Goal: Task Accomplishment & Management: Manage account settings

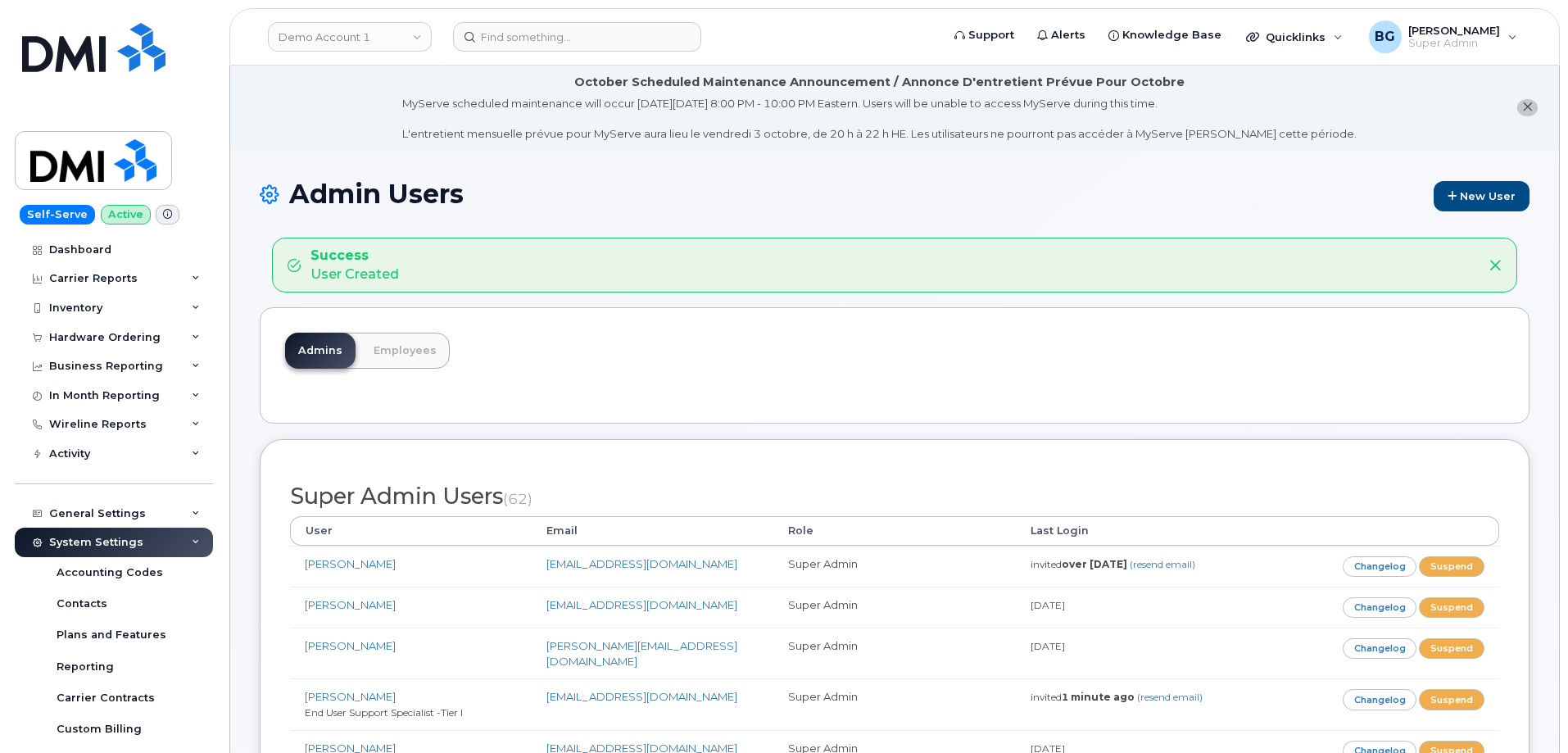
click at [367, 38] on link "Demo Account 1" at bounding box center [349, 37] width 163 height 29
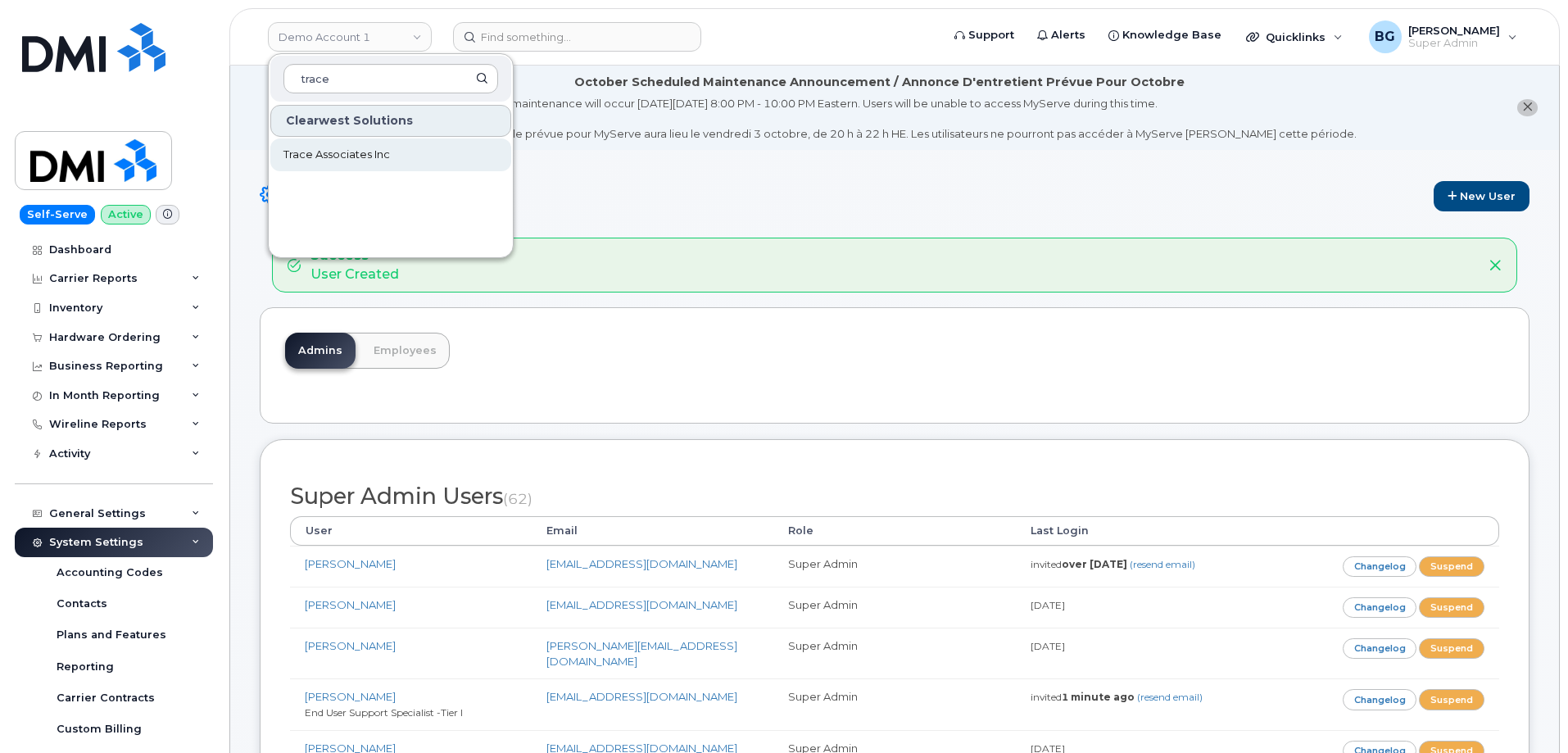
type input "trace"
click at [339, 149] on span "Trace Associates Inc" at bounding box center [337, 155] width 107 height 17
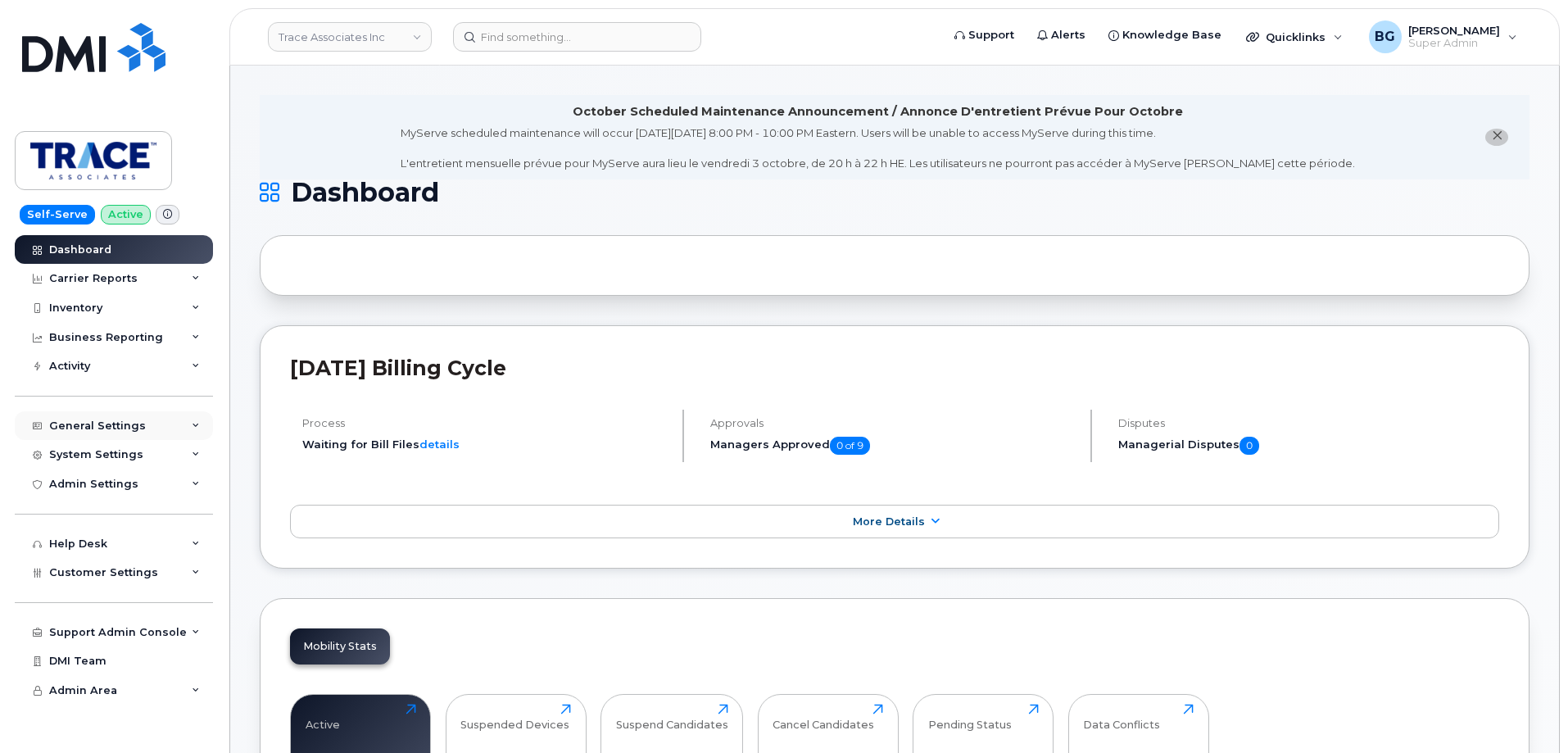
click at [81, 424] on div "General Settings" at bounding box center [98, 426] width 97 height 13
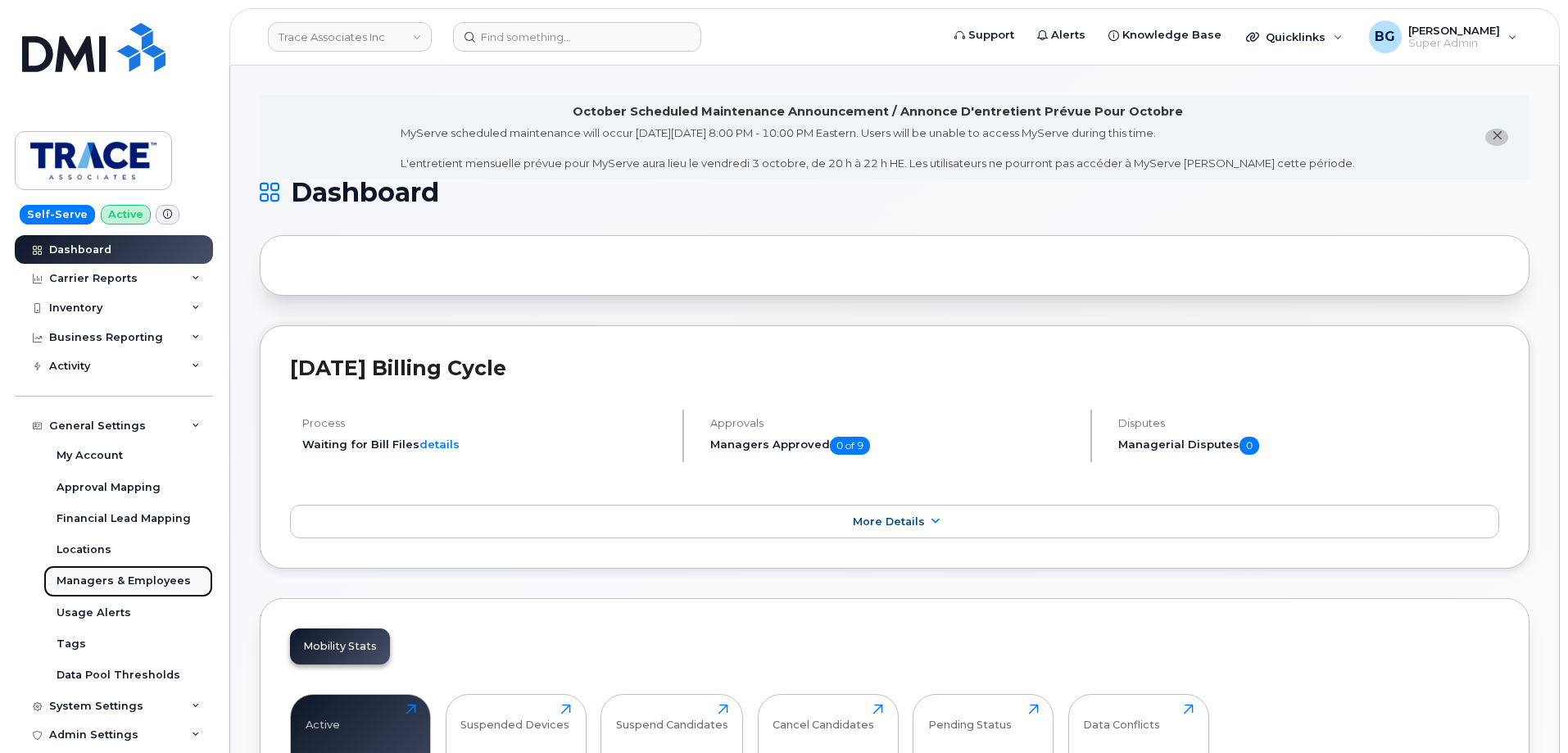
click at [96, 585] on div "Managers & Employees" at bounding box center [123, 581] width 134 height 15
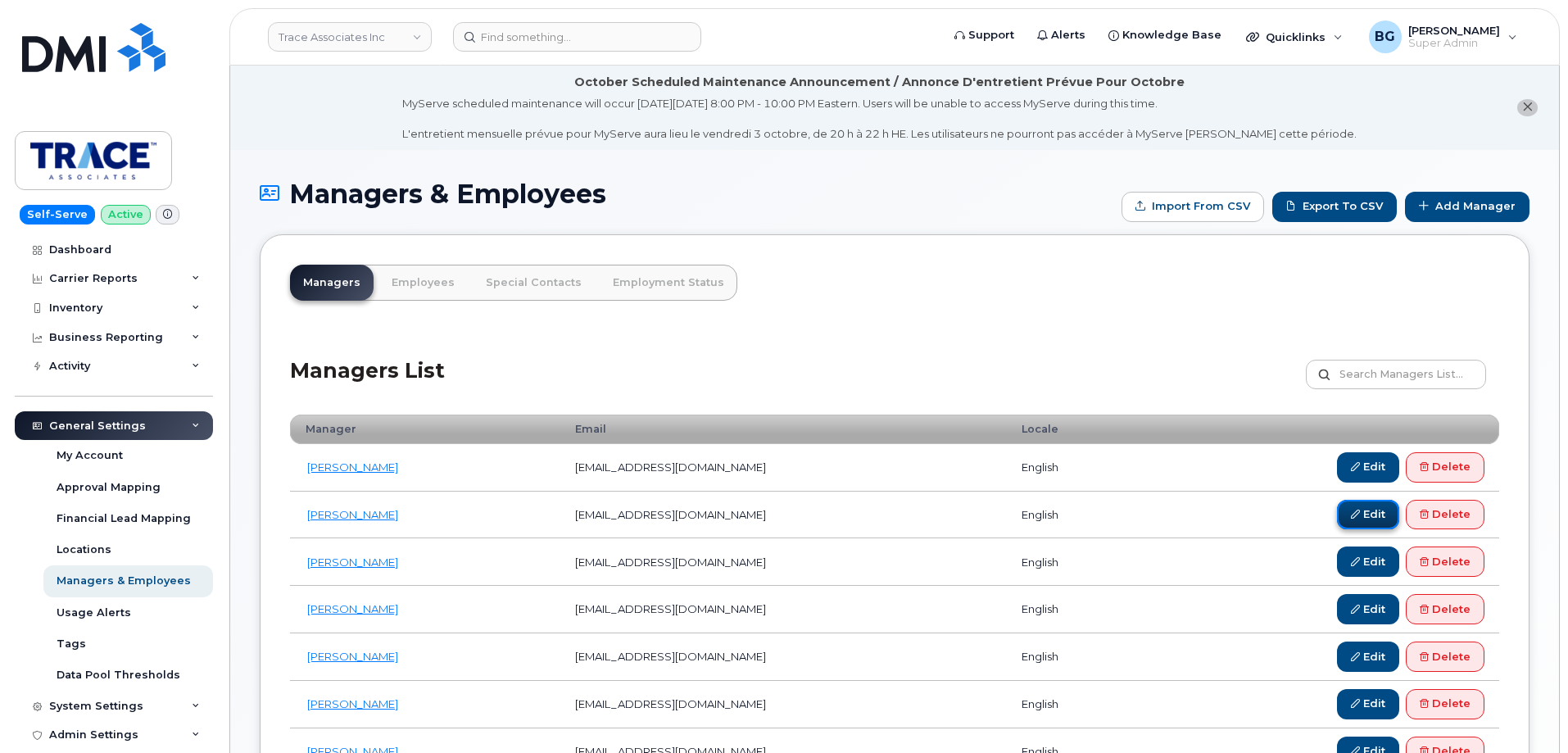
click at [1351, 510] on icon at bounding box center [1355, 514] width 9 height 9
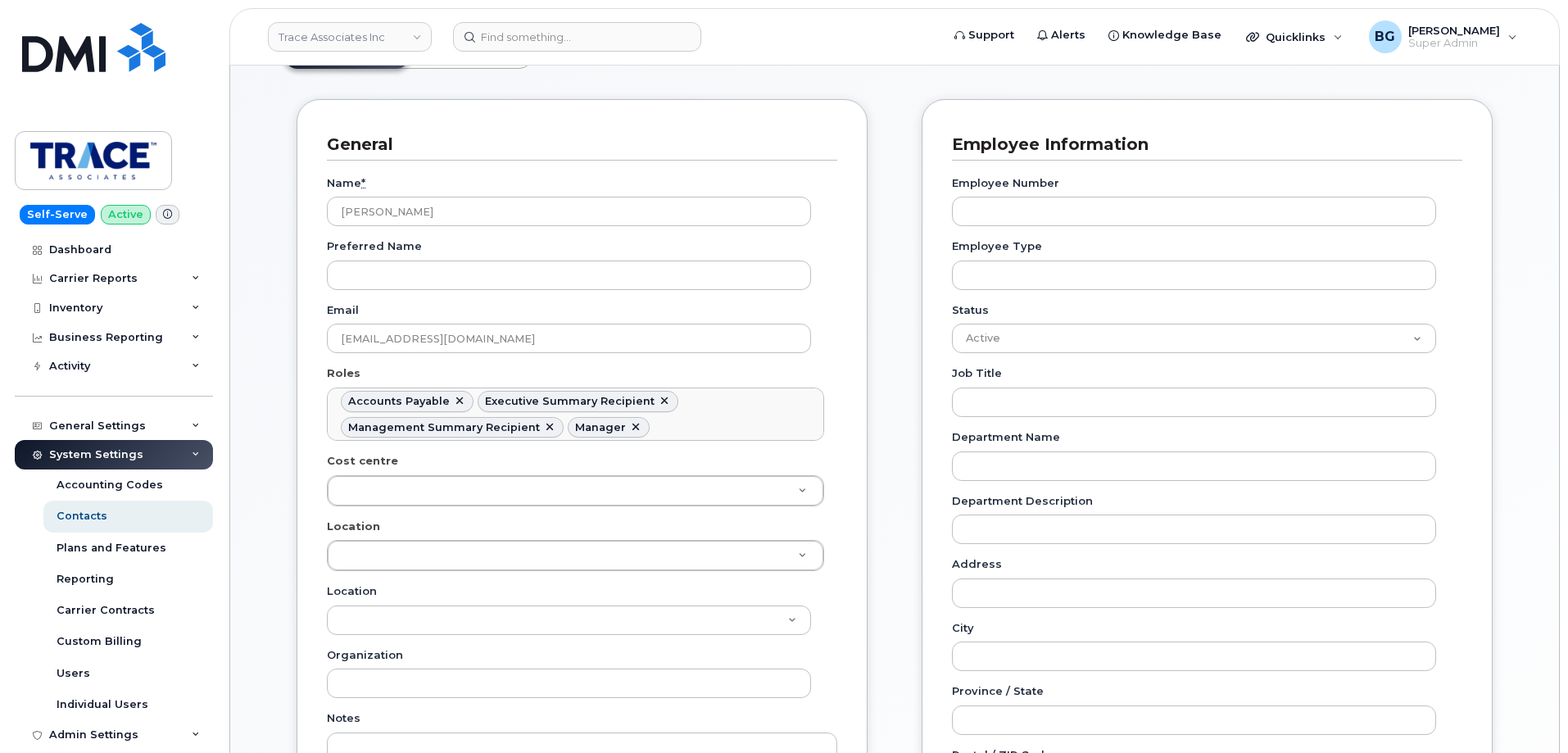
scroll to position [206, 0]
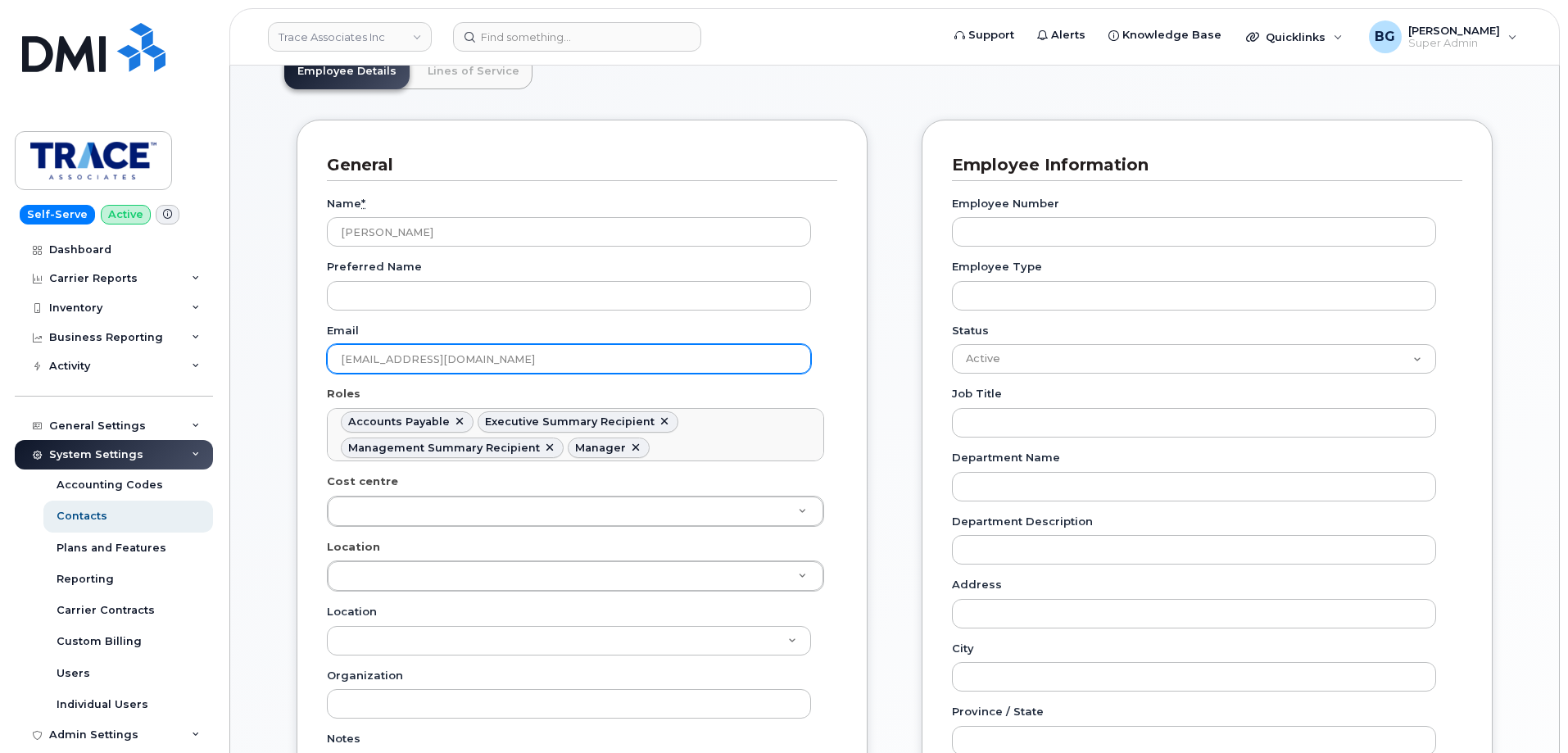
drag, startPoint x: 509, startPoint y: 359, endPoint x: 333, endPoint y: 341, distance: 176.9
click at [333, 341] on div "Email bskoreyko@traceassociates.ca" at bounding box center [575, 349] width 497 height 52
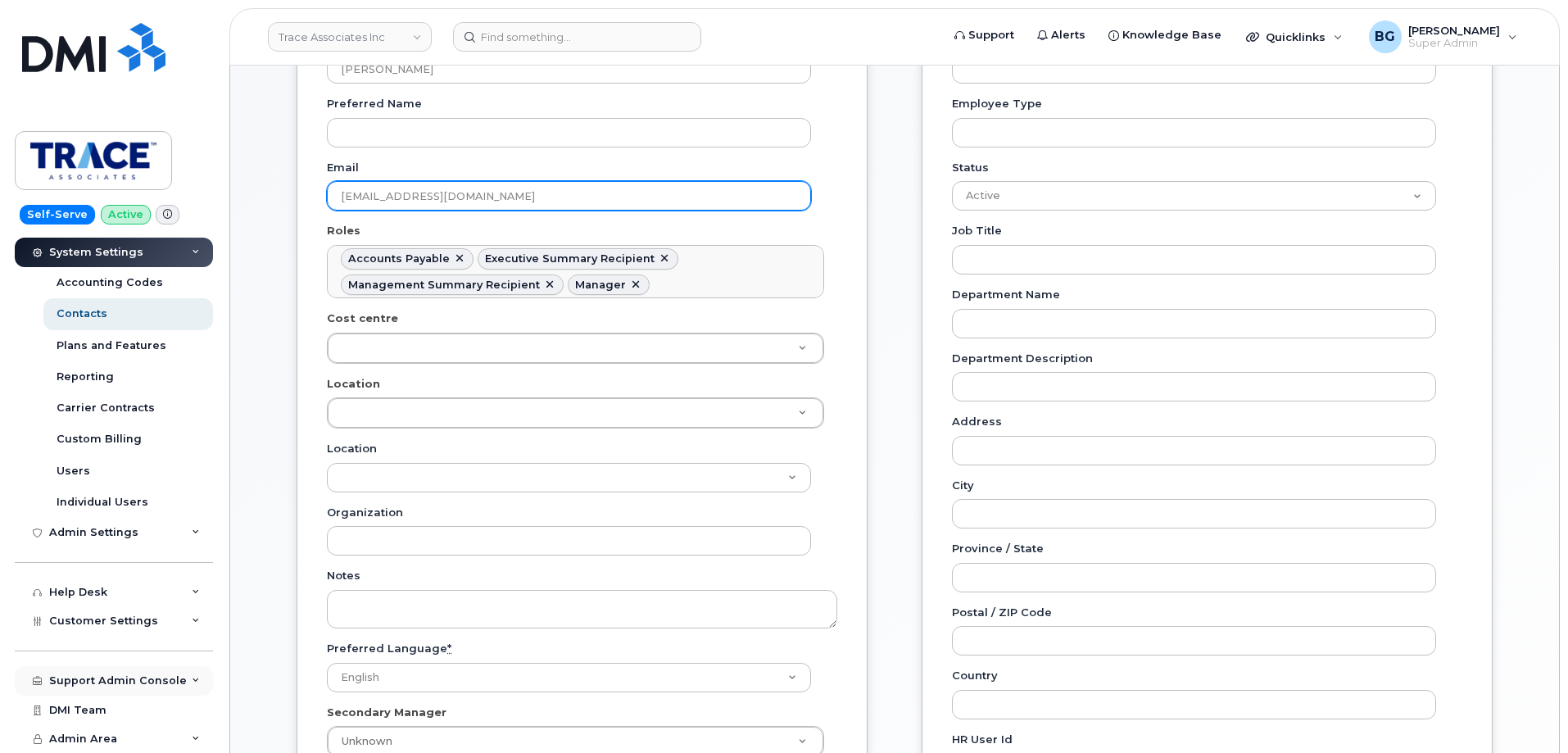
scroll to position [369, 0]
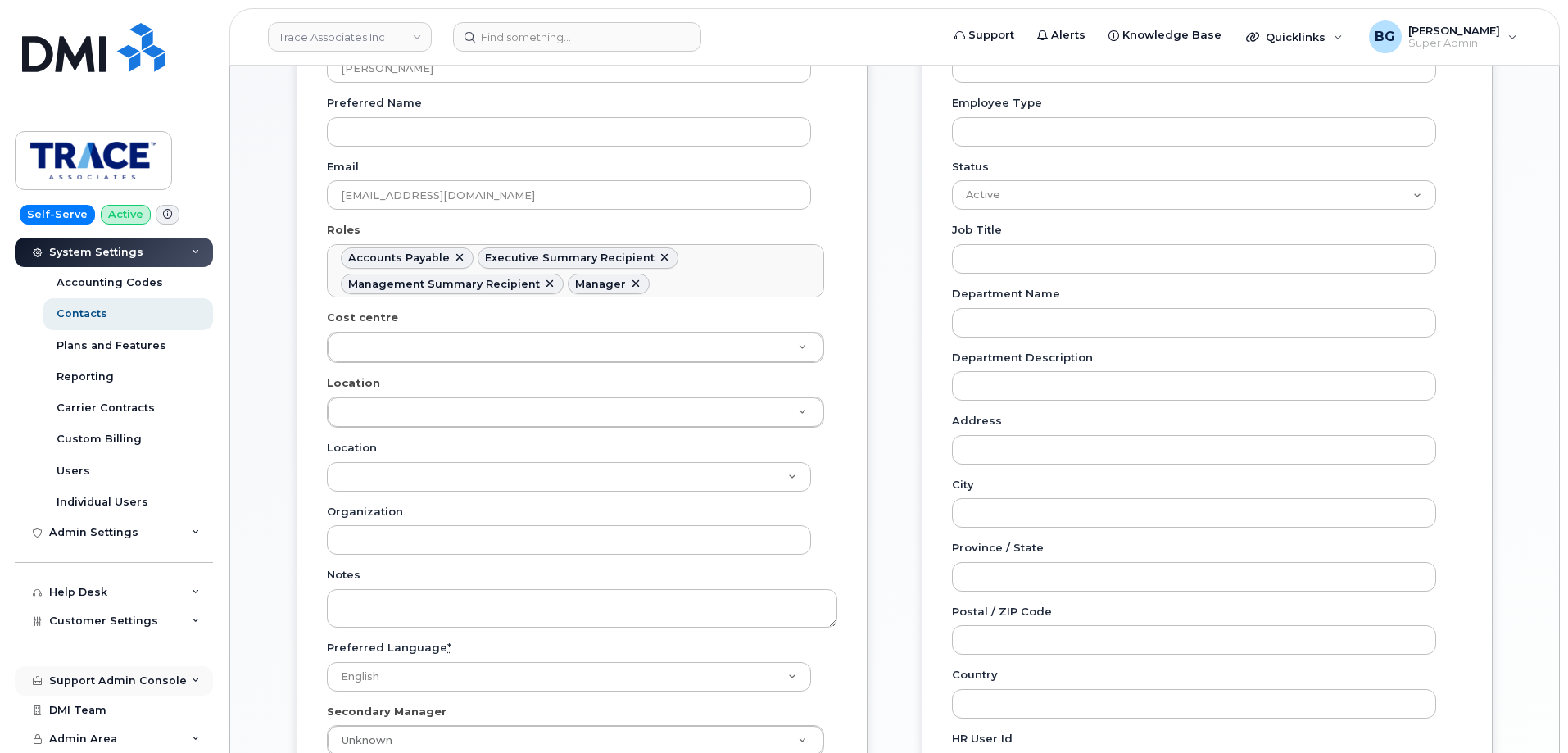
click at [84, 674] on div "Support Admin Console" at bounding box center [118, 680] width 138 height 13
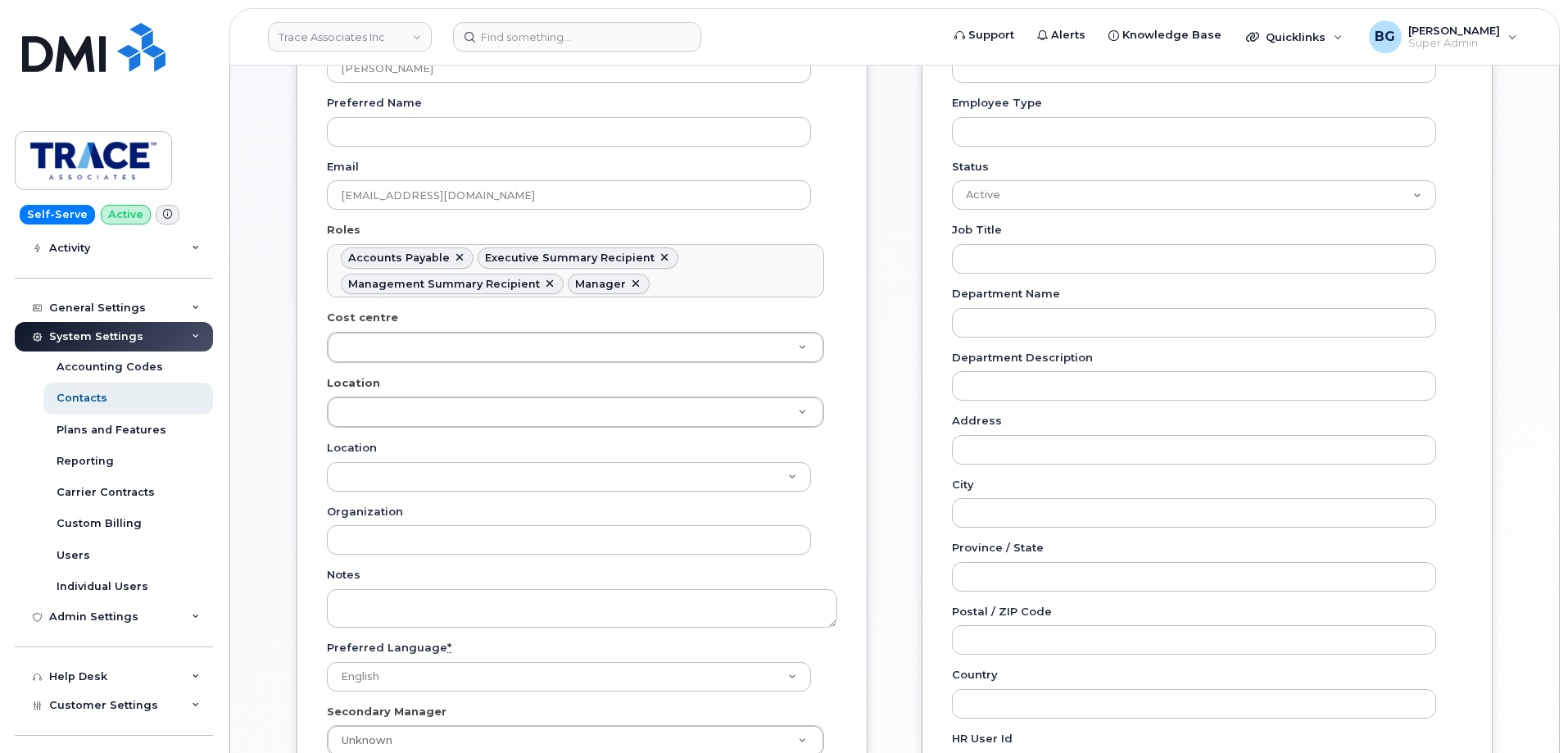
scroll to position [38, 0]
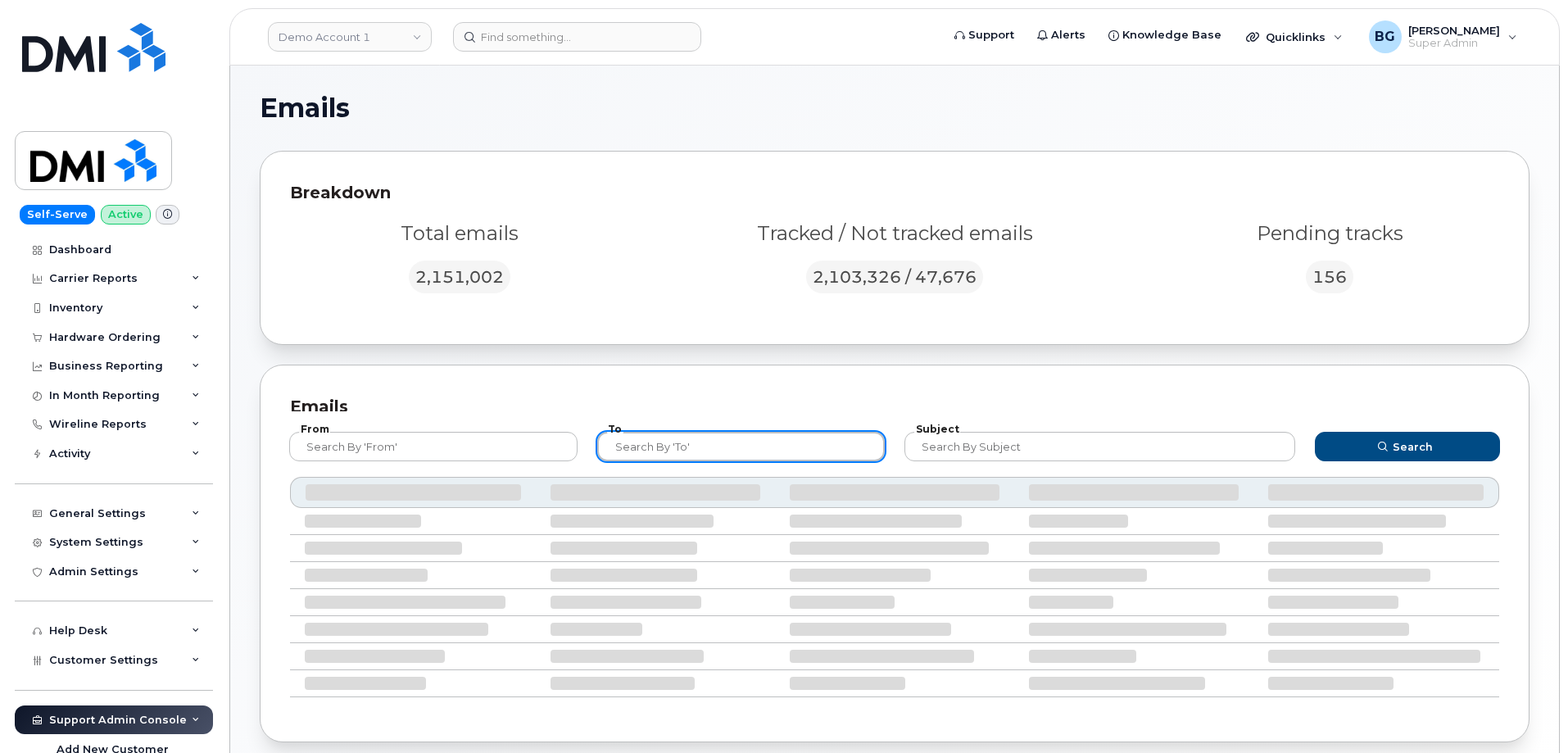
click at [693, 446] on input "text" at bounding box center [741, 446] width 289 height 29
paste input "[EMAIL_ADDRESS][DOMAIN_NAME]"
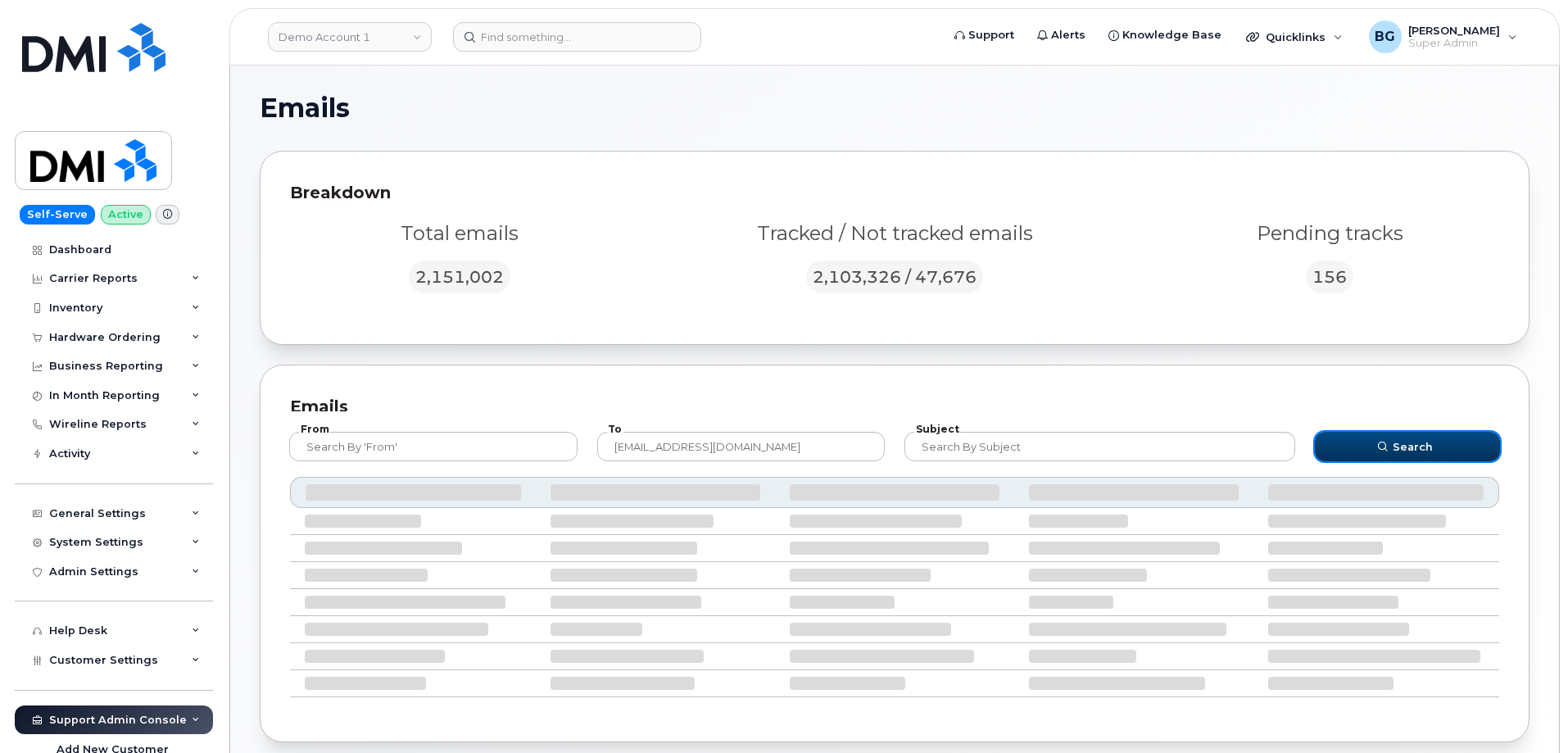
click at [1382, 451] on icon "submit" at bounding box center [1383, 446] width 10 height 10
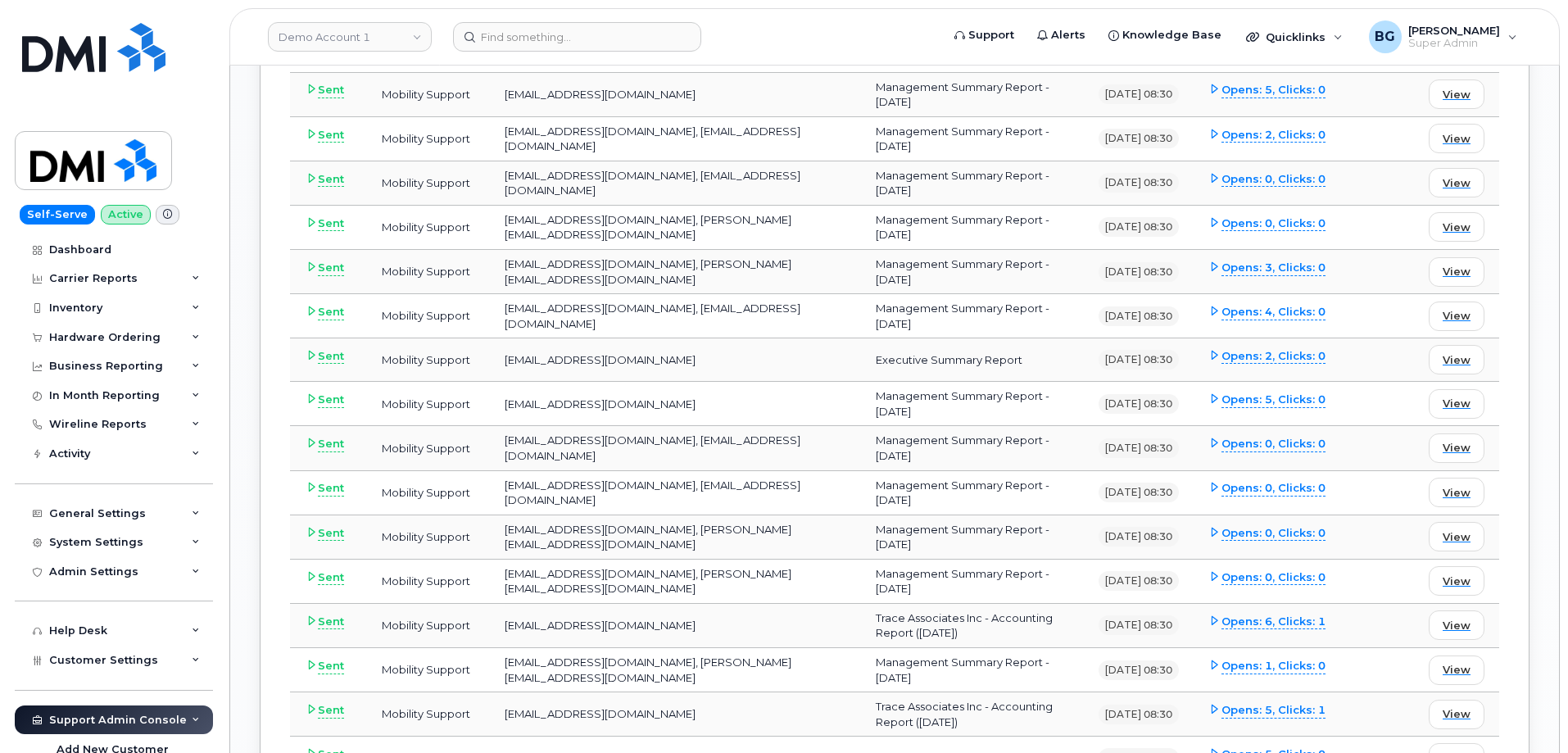
scroll to position [2457, 0]
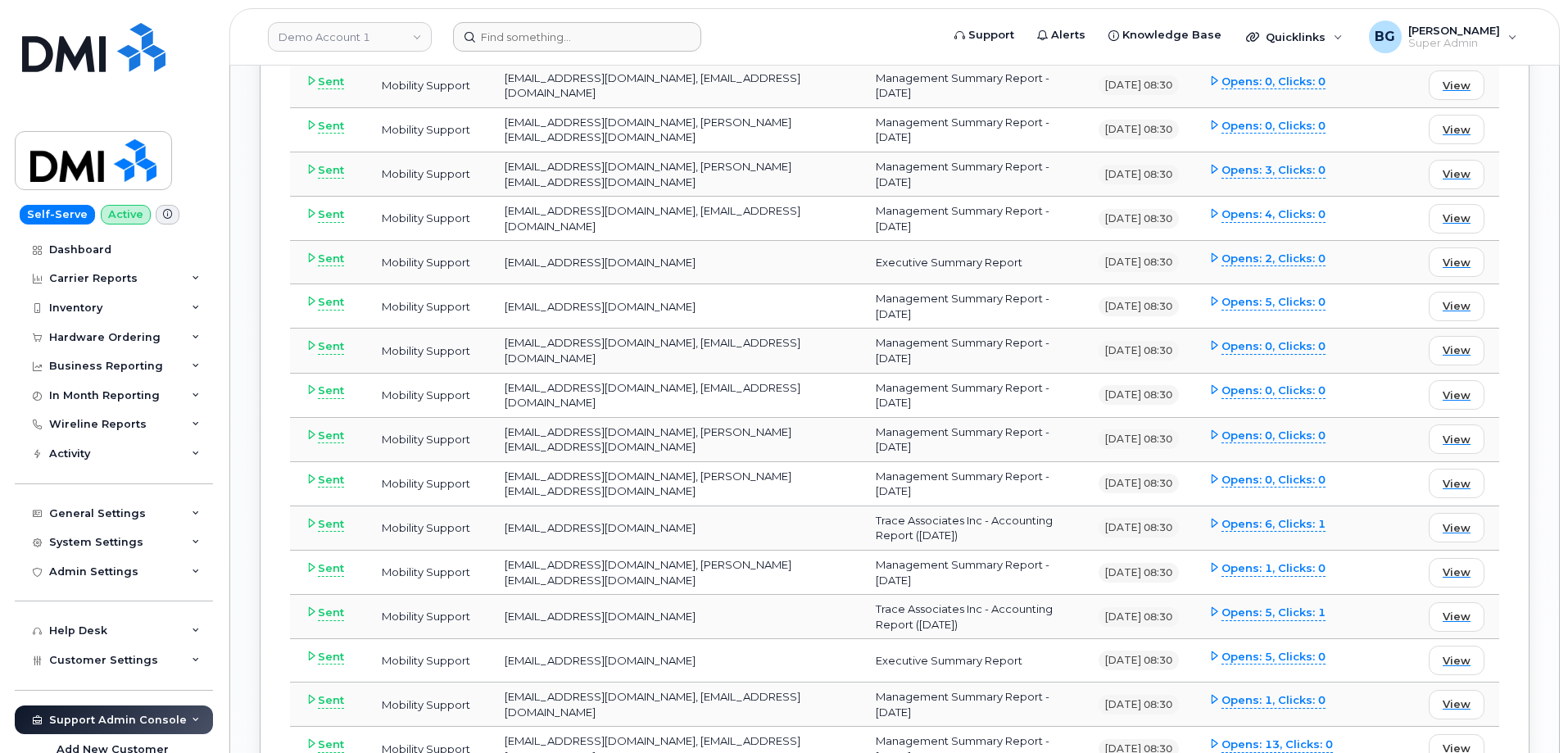
click at [842, 29] on form at bounding box center [691, 37] width 477 height 29
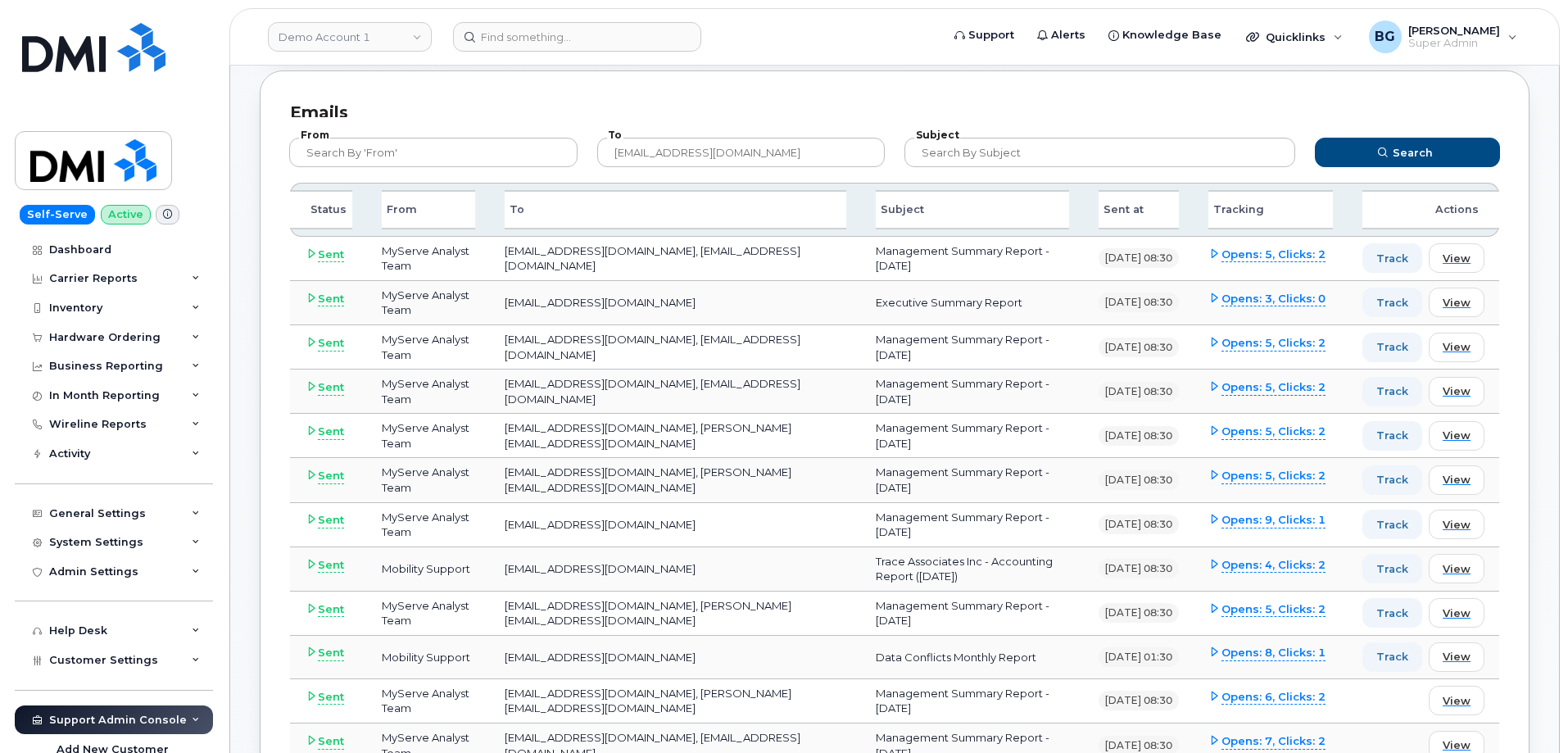
scroll to position [328, 0]
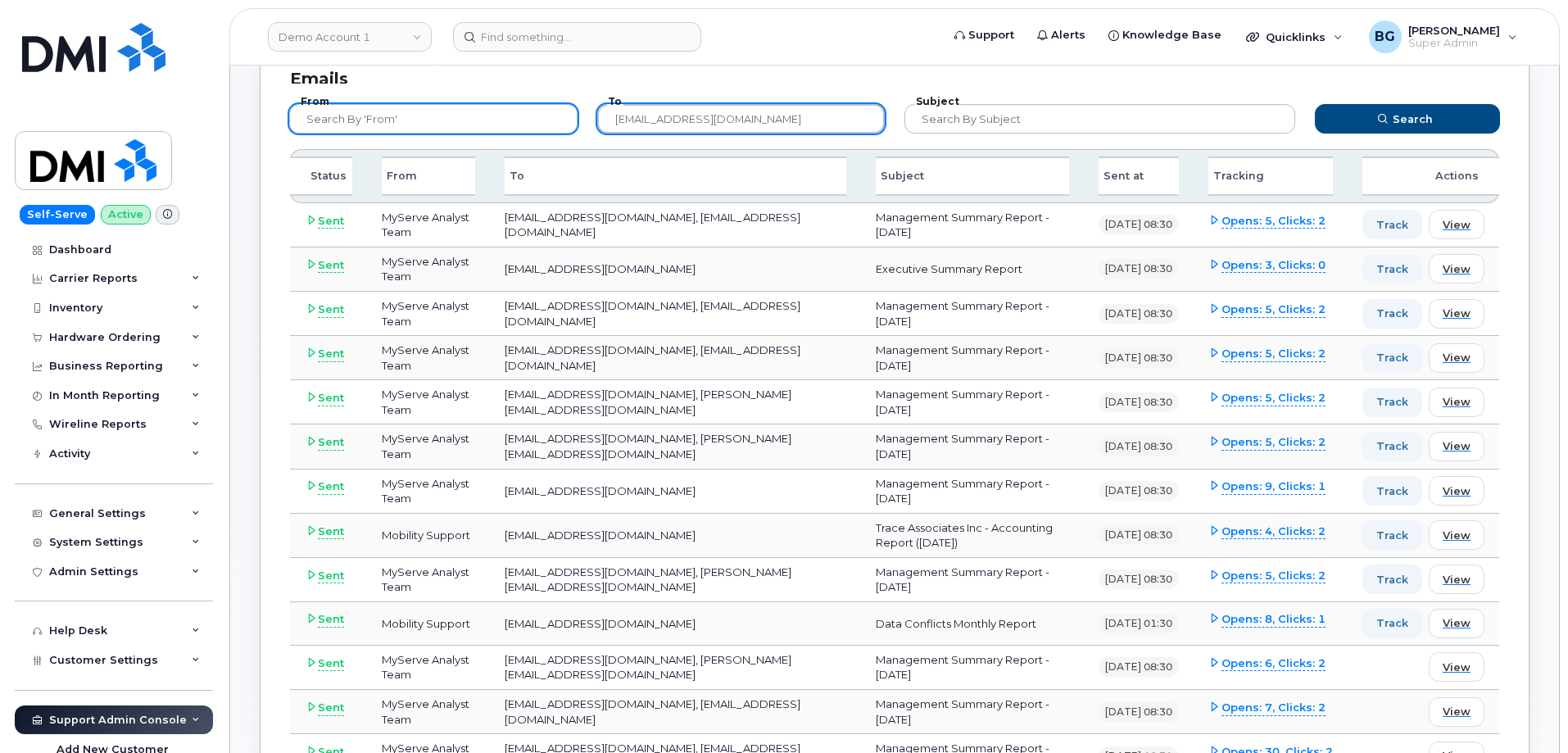
drag, startPoint x: 824, startPoint y: 115, endPoint x: 525, endPoint y: 116, distance: 299.0
click at [525, 116] on form "From To bskoreyko@traceassociates.ca Subject Search" at bounding box center [895, 116] width 1241 height 66
paste input "pcameron"
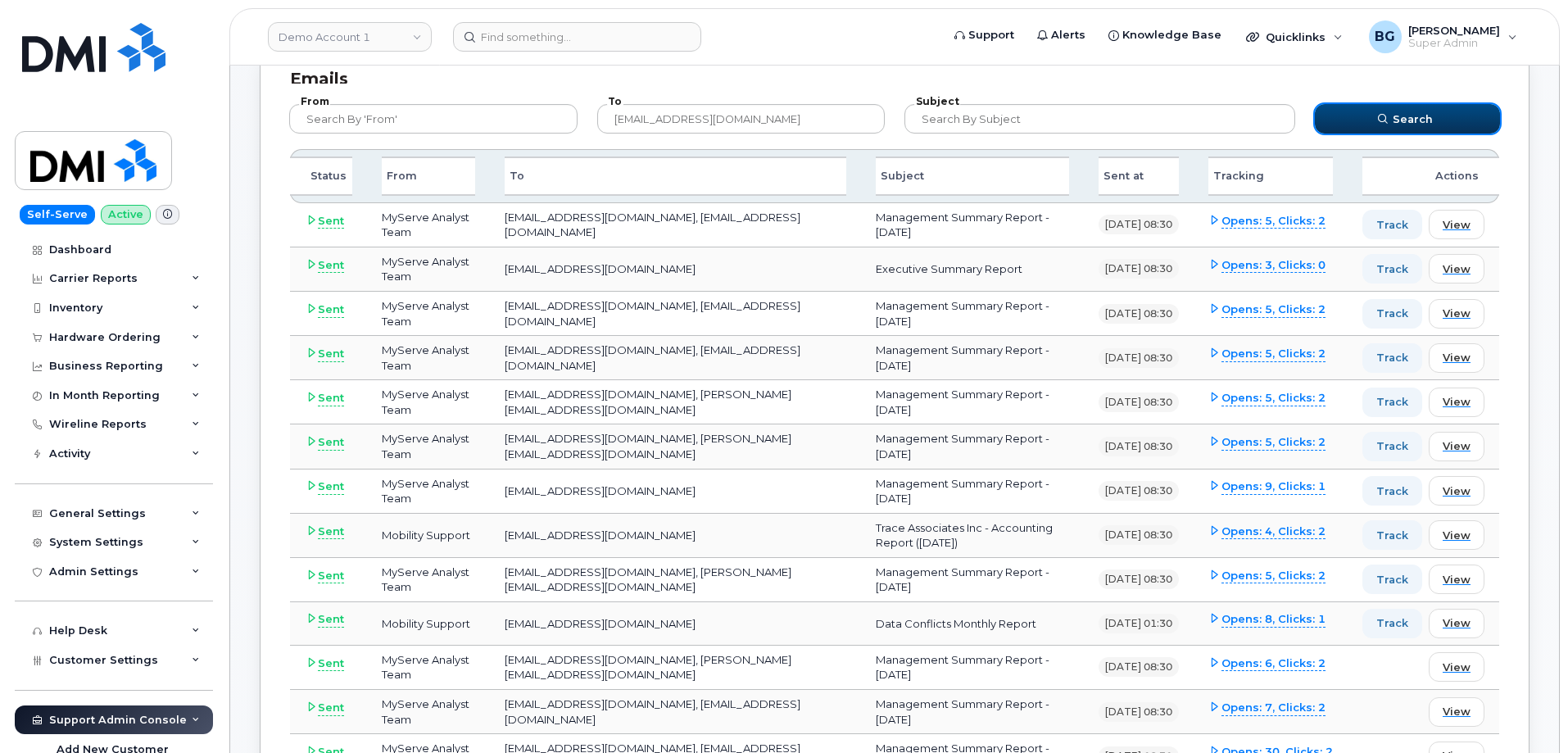
click at [1405, 114] on span "Search" at bounding box center [1413, 119] width 40 height 16
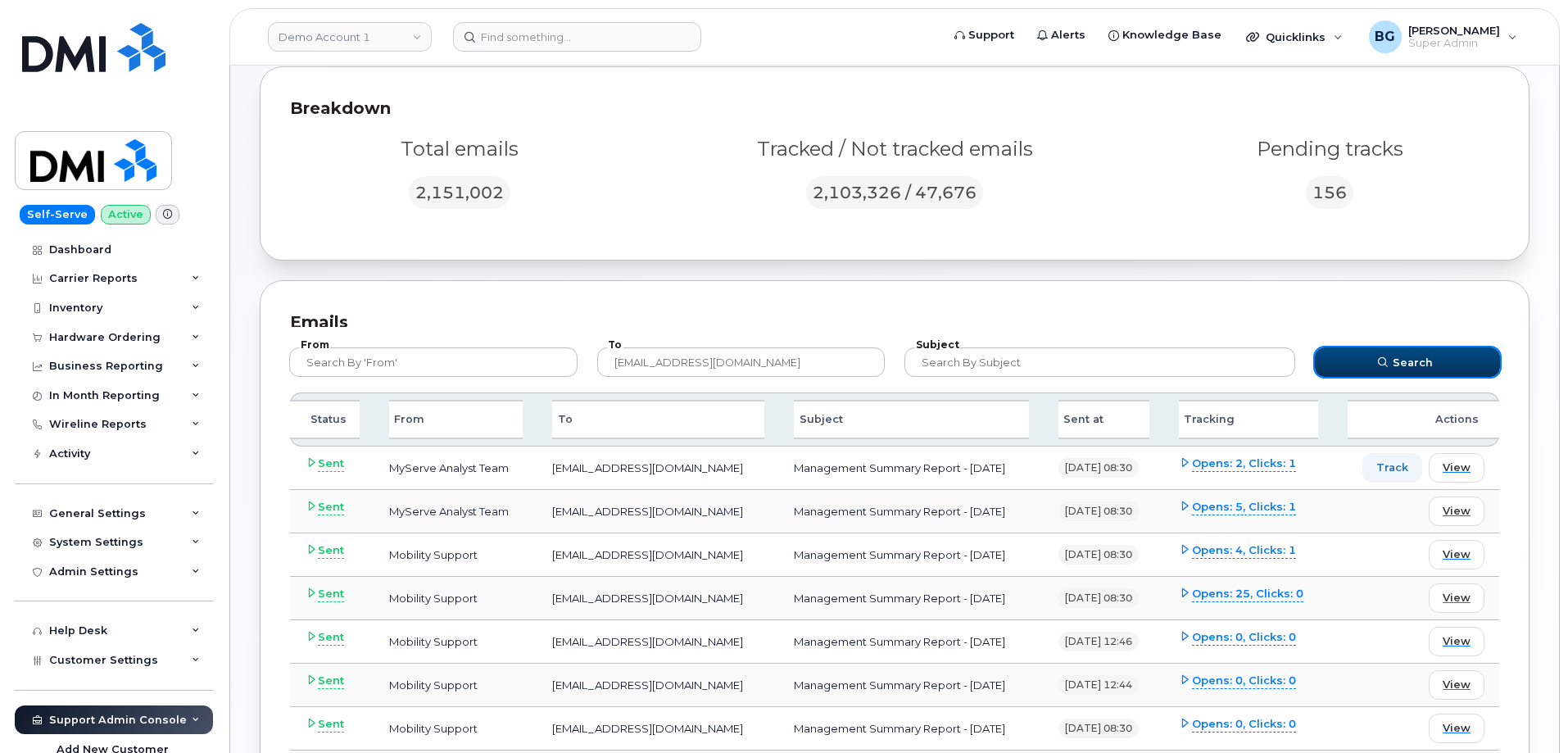
scroll to position [265, 0]
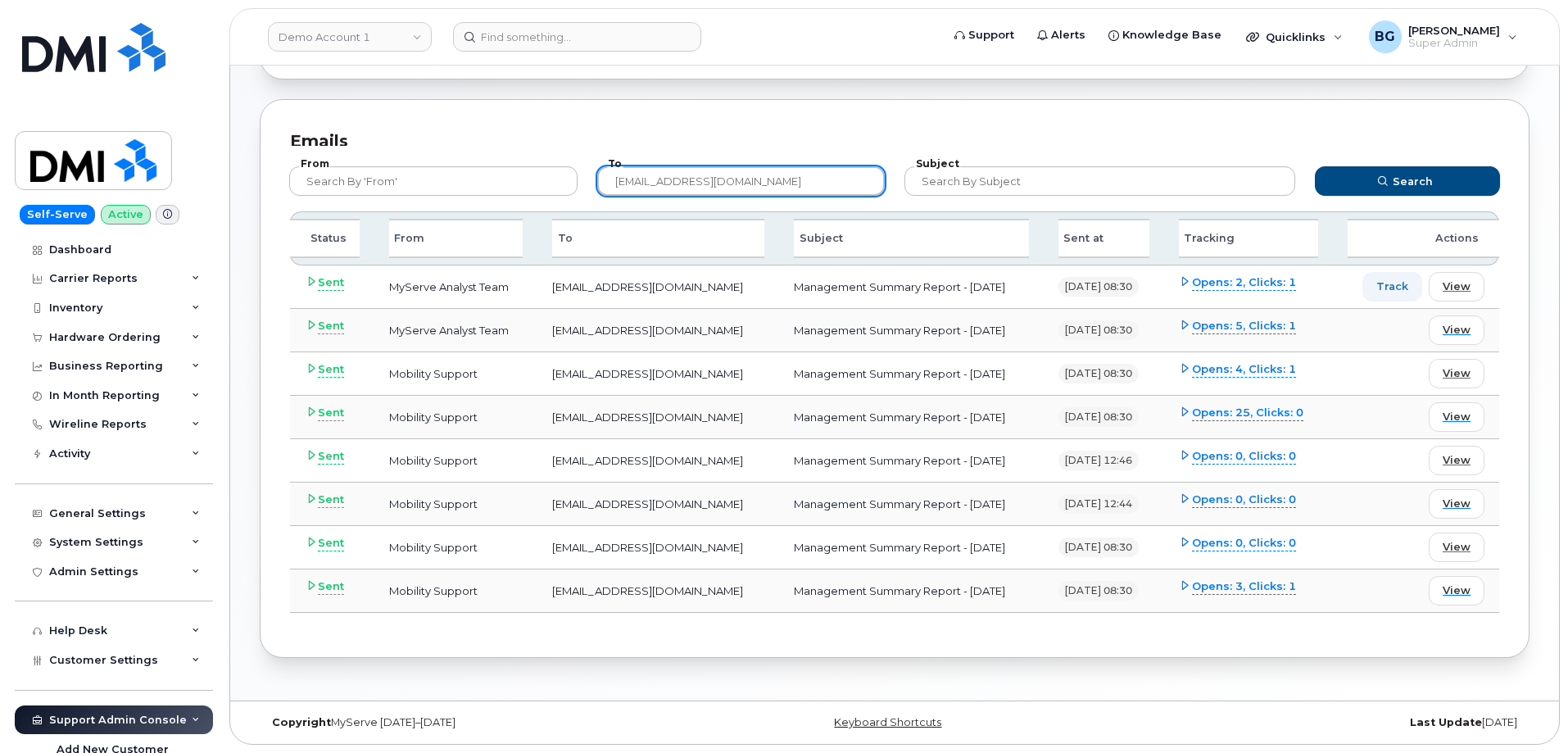
click at [687, 178] on input "[EMAIL_ADDRESS][DOMAIN_NAME]" at bounding box center [741, 180] width 289 height 29
paste input "bskoreyko"
type input "[EMAIL_ADDRESS][DOMAIN_NAME]"
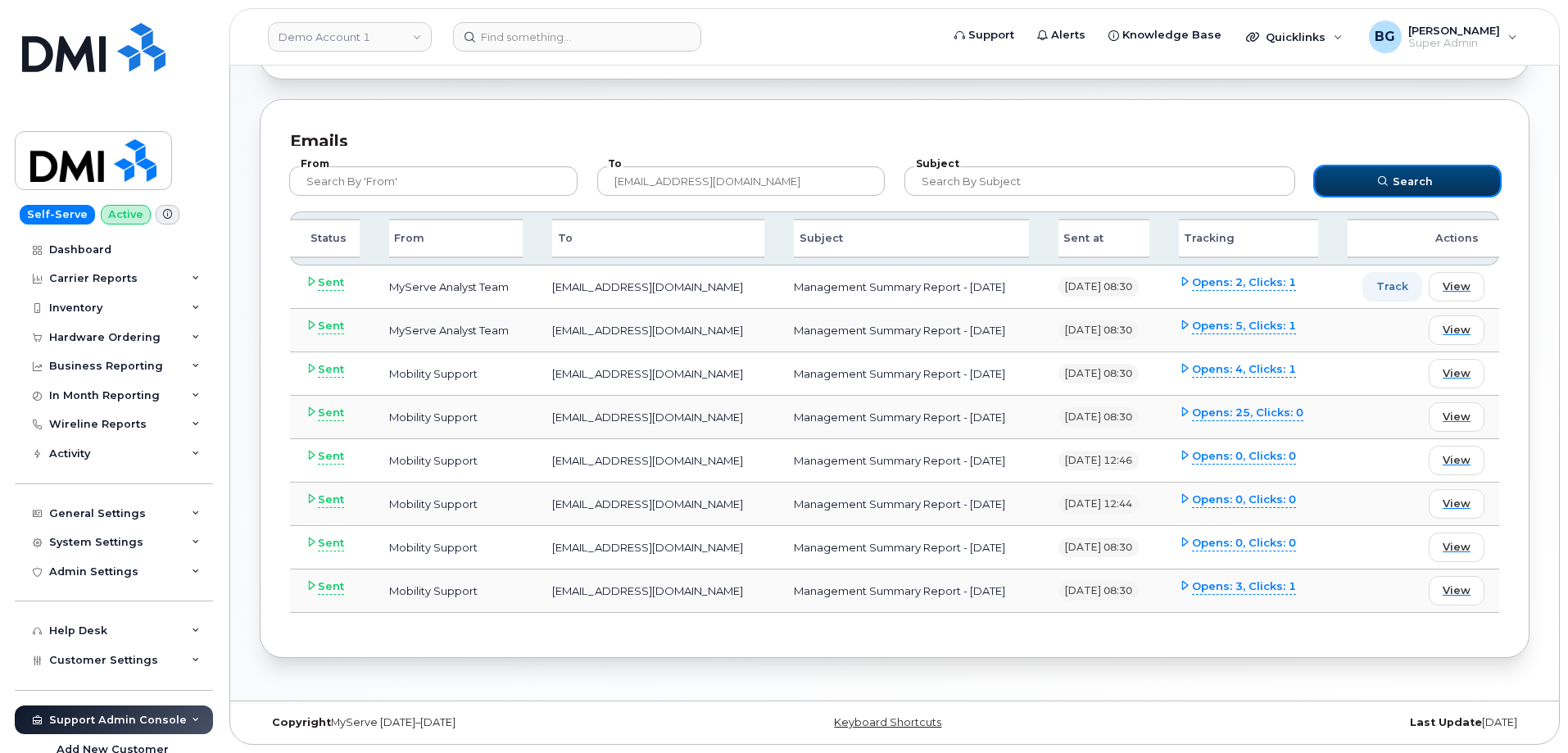
click at [1414, 175] on span "Search" at bounding box center [1413, 181] width 40 height 16
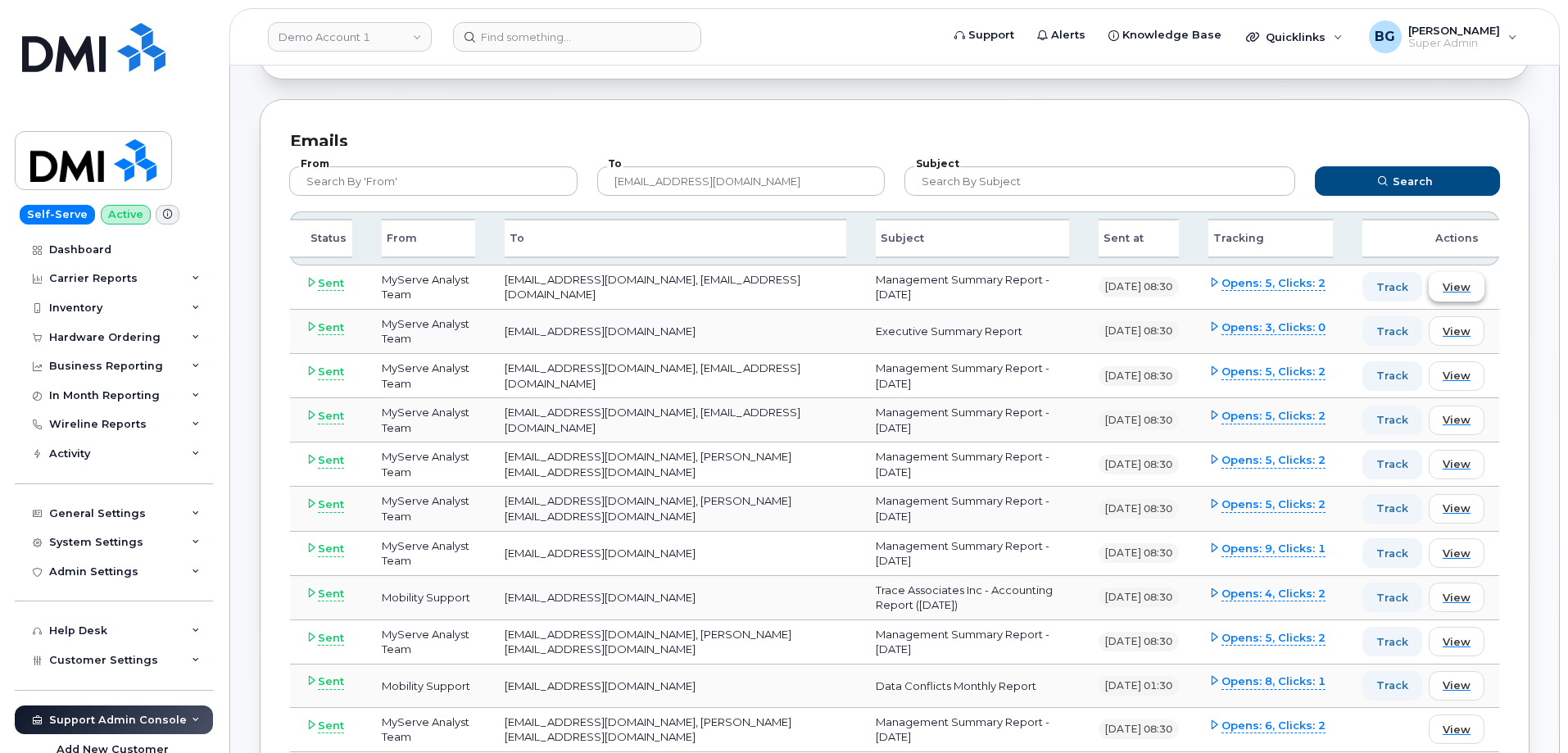
click at [1475, 278] on button "View" at bounding box center [1456, 286] width 56 height 29
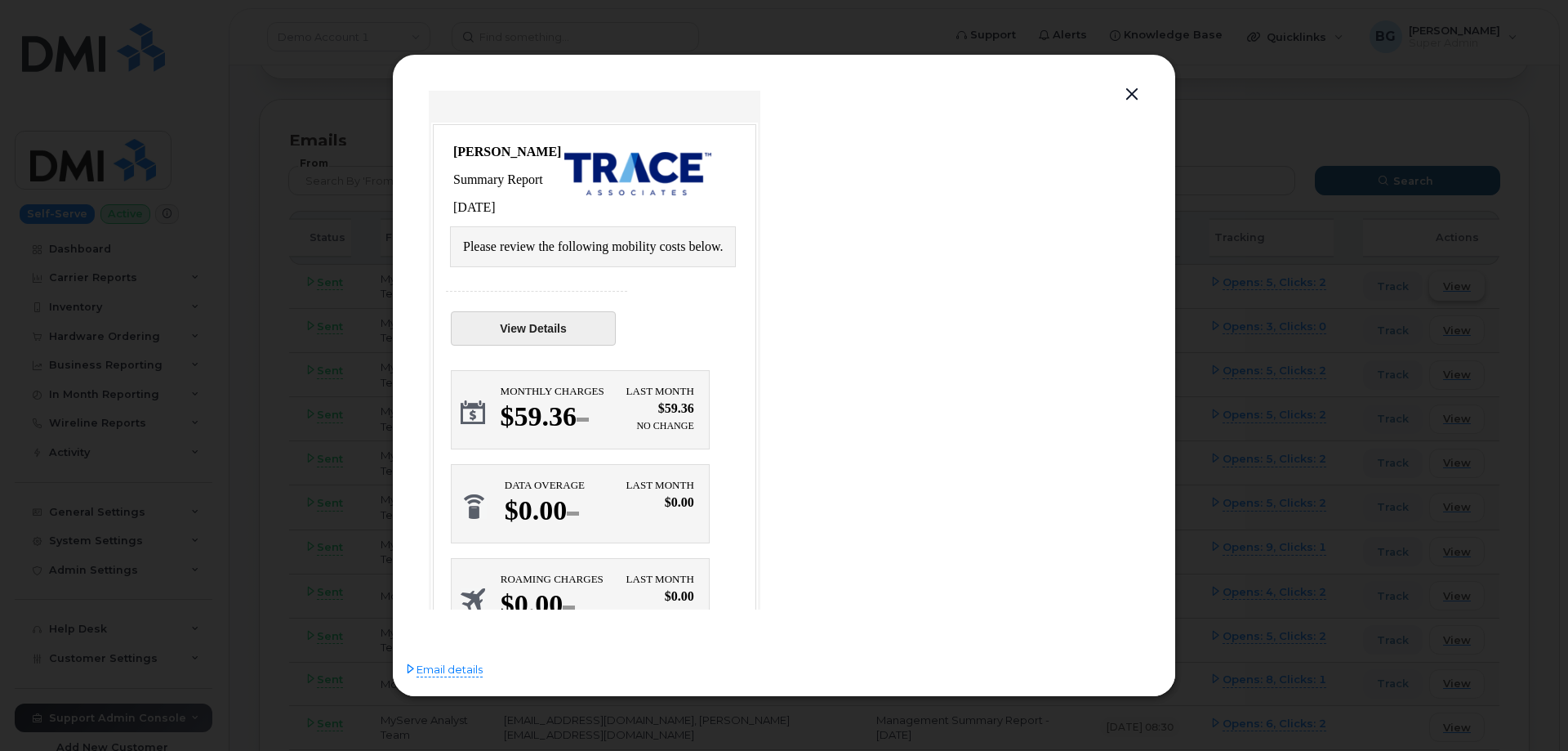
scroll to position [0, 0]
click at [511, 329] on link "View Details" at bounding box center [533, 328] width 165 height 34
click at [1127, 87] on button "button" at bounding box center [1132, 95] width 24 height 23
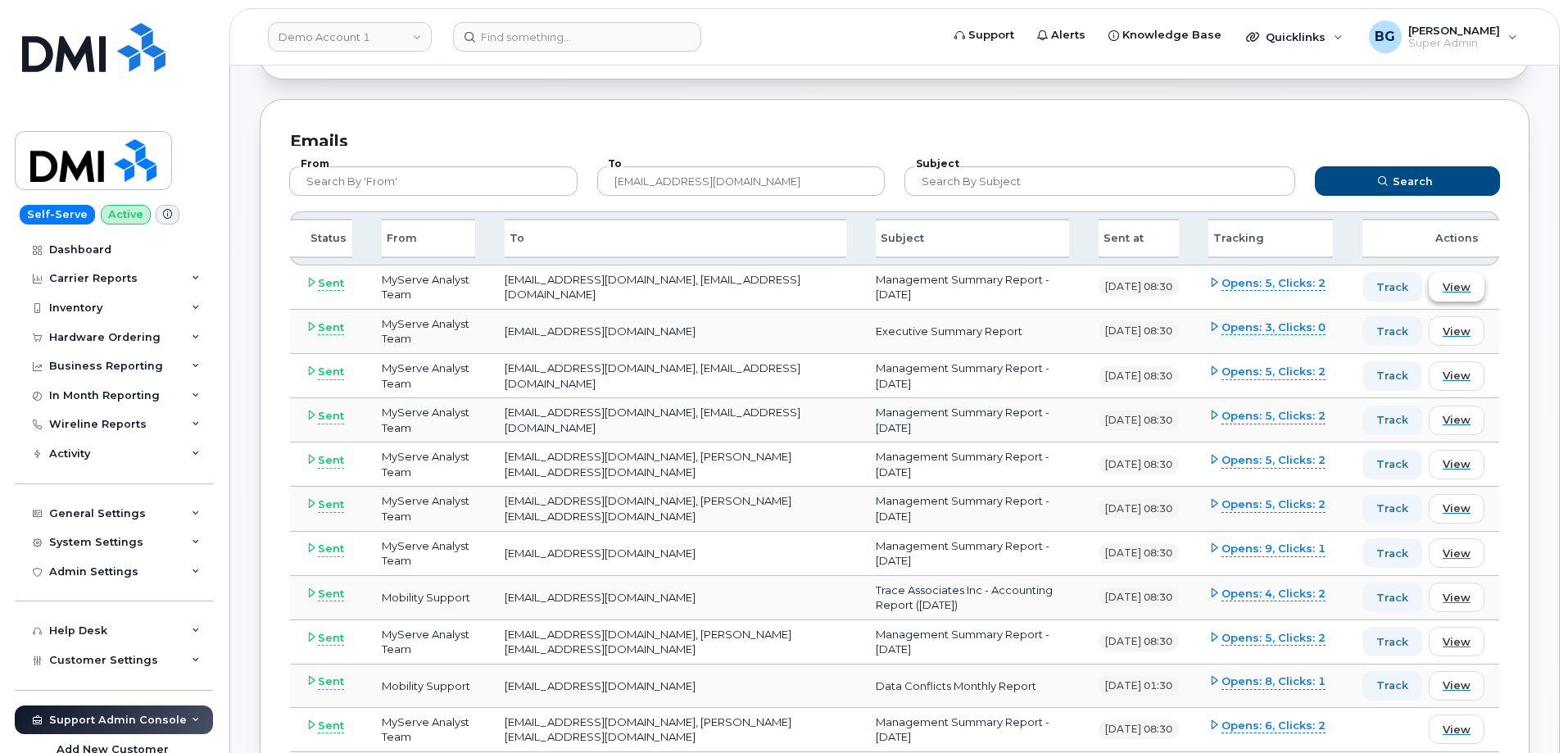
click at [1464, 284] on span "View" at bounding box center [1456, 287] width 28 height 16
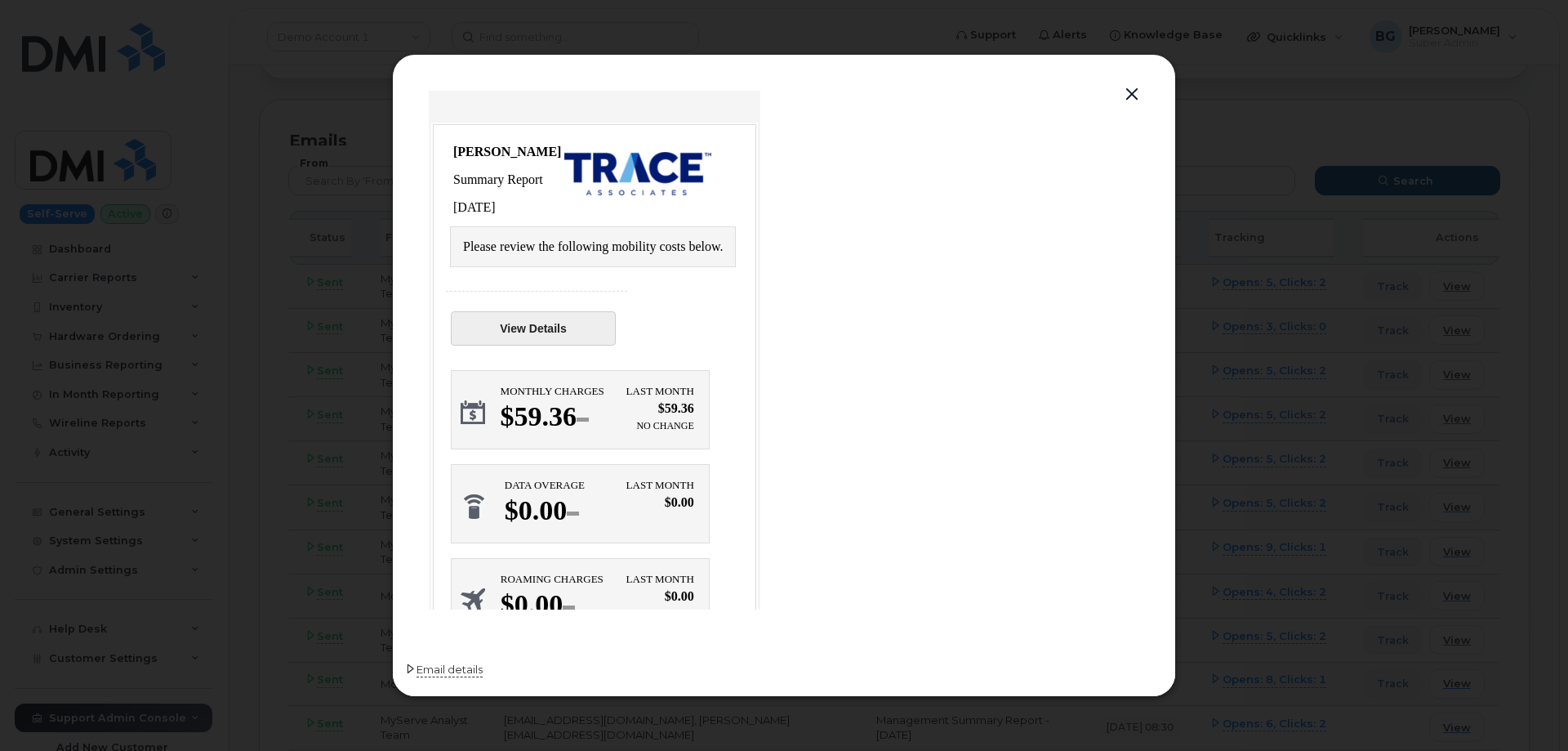
click at [452, 669] on span "Email details" at bounding box center [450, 670] width 67 height 17
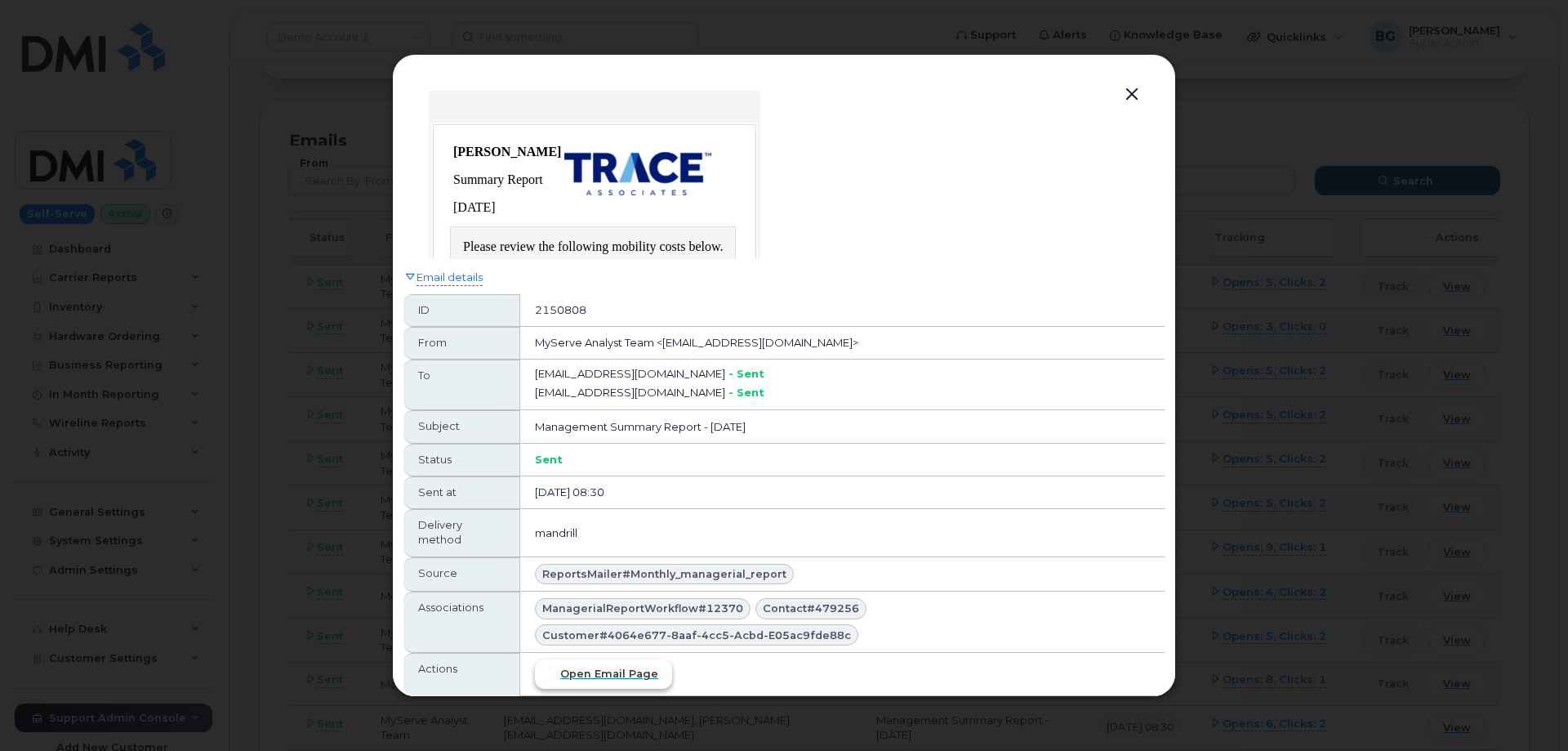
click at [591, 669] on span "Open email page" at bounding box center [609, 673] width 98 height 16
click at [1132, 95] on button "button" at bounding box center [1132, 95] width 24 height 23
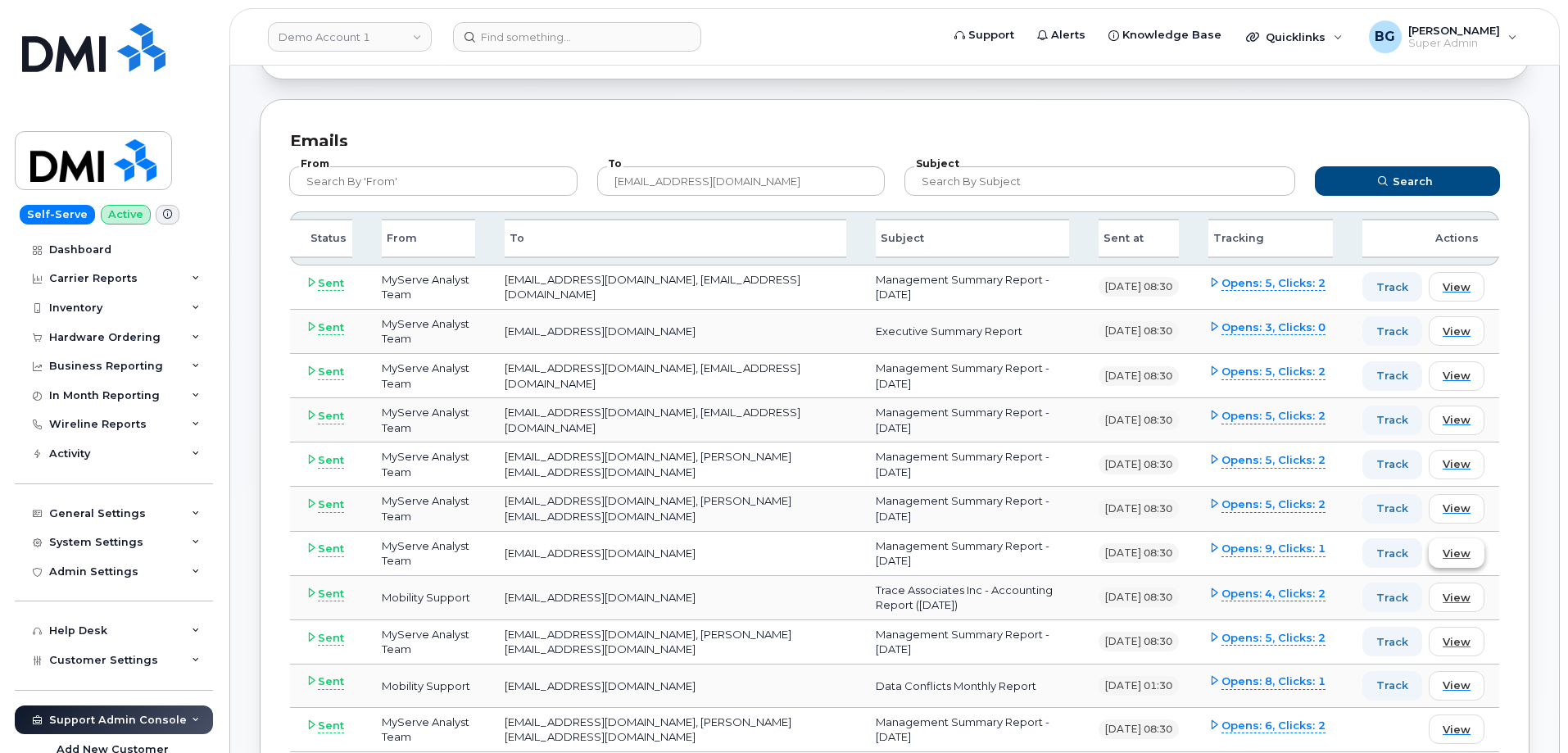
click at [1454, 557] on span "View" at bounding box center [1456, 553] width 28 height 16
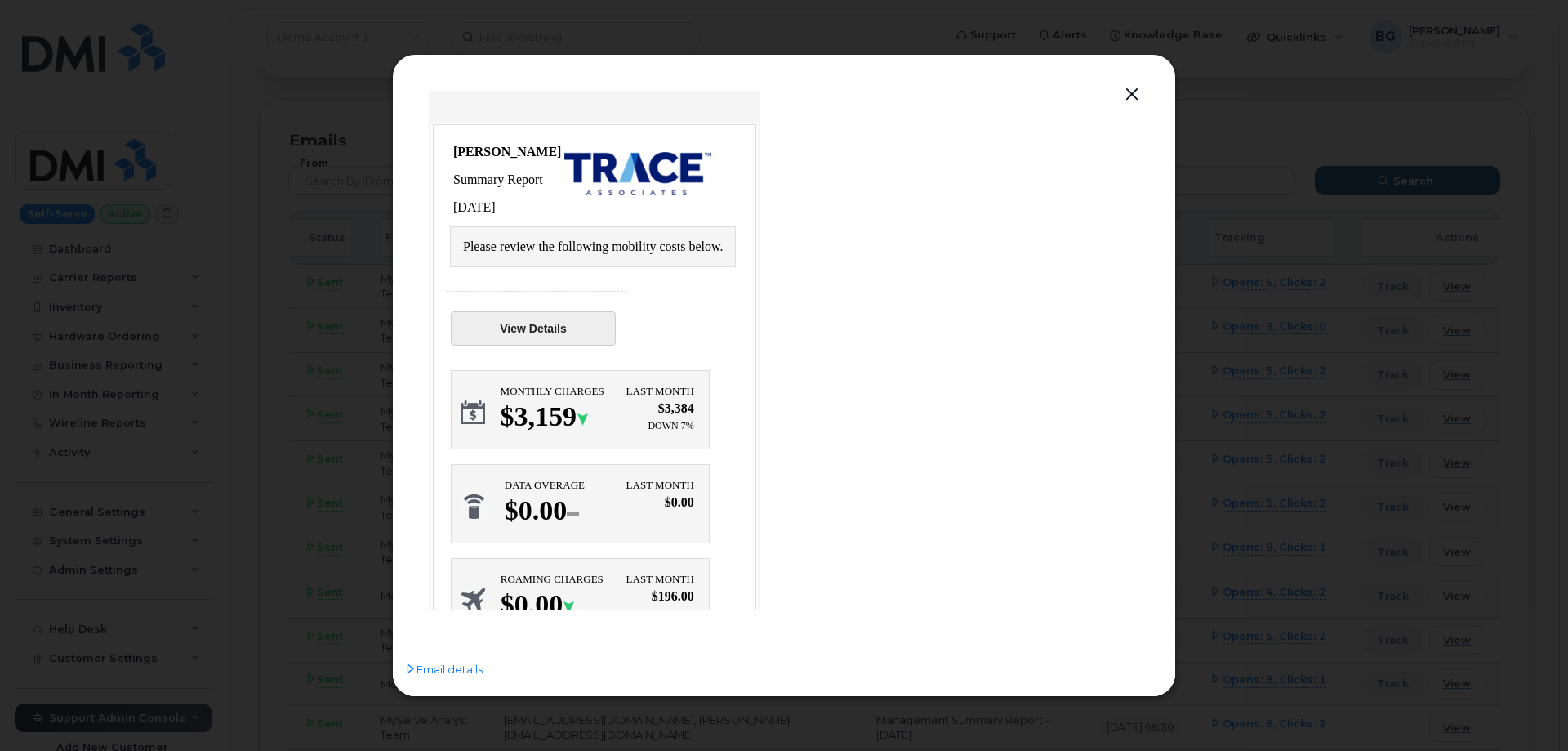
click at [531, 330] on link "View Details" at bounding box center [533, 328] width 165 height 34
click at [1135, 93] on button "button" at bounding box center [1132, 95] width 24 height 23
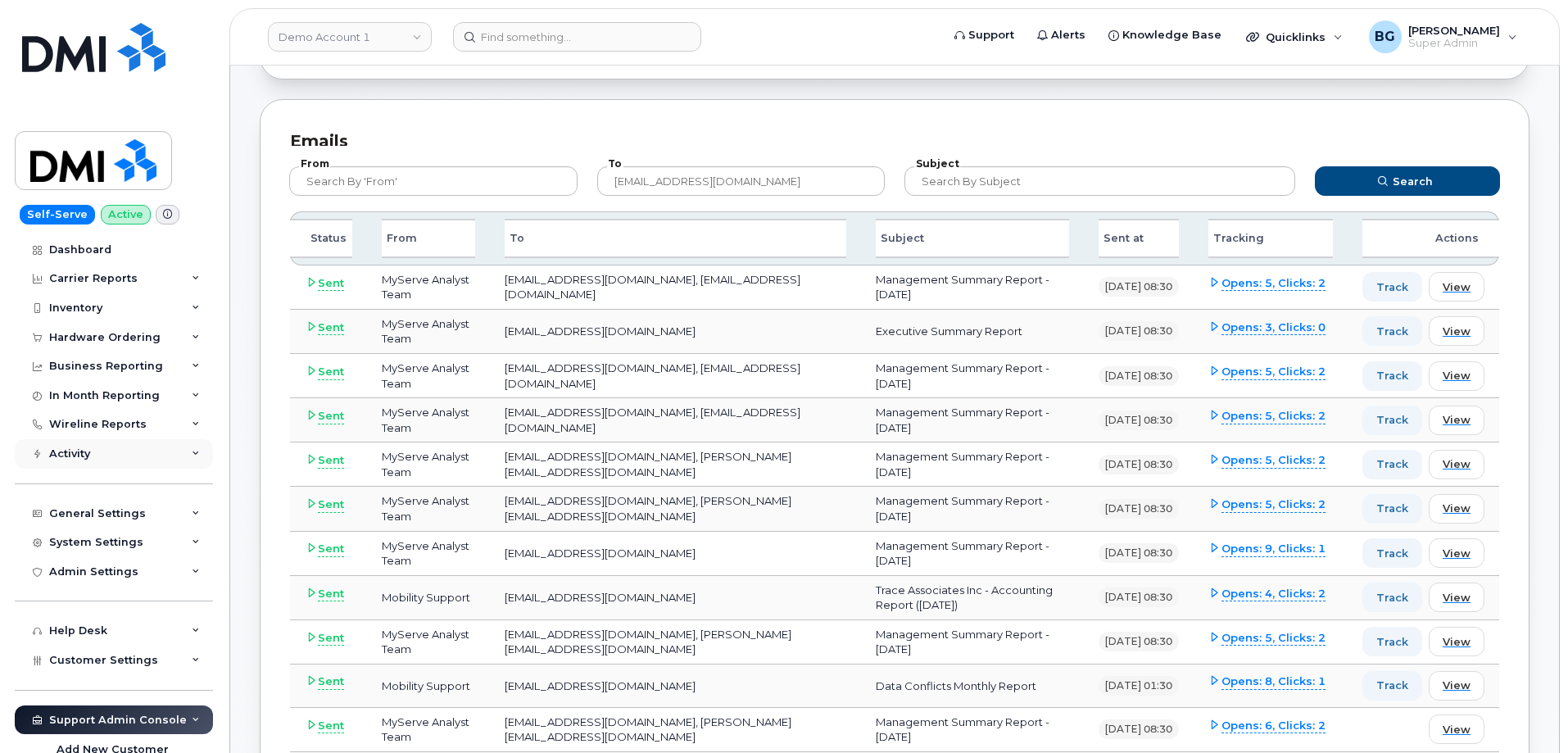
click at [88, 453] on div "Activity" at bounding box center [69, 454] width 41 height 13
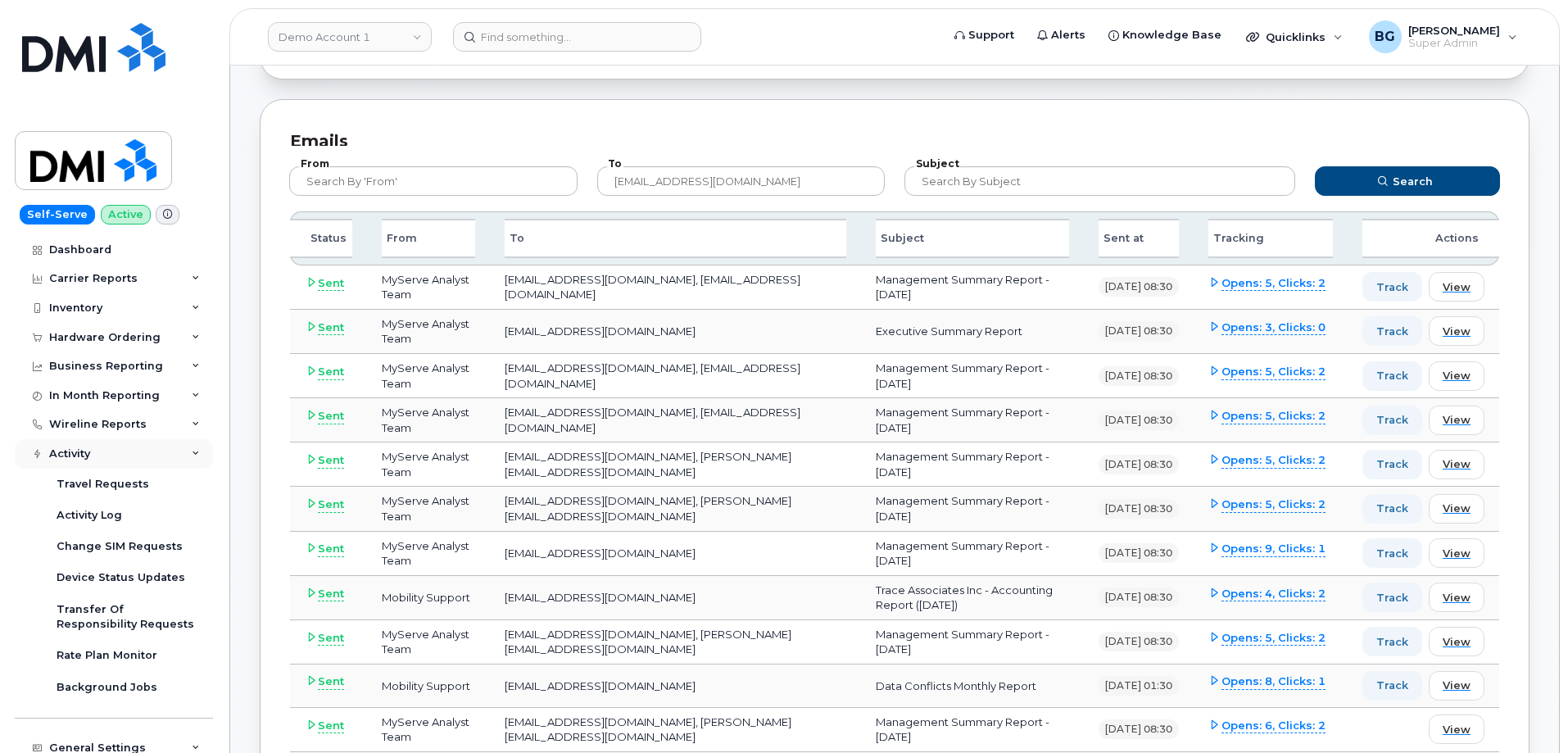
click at [88, 453] on div "Activity" at bounding box center [69, 454] width 41 height 13
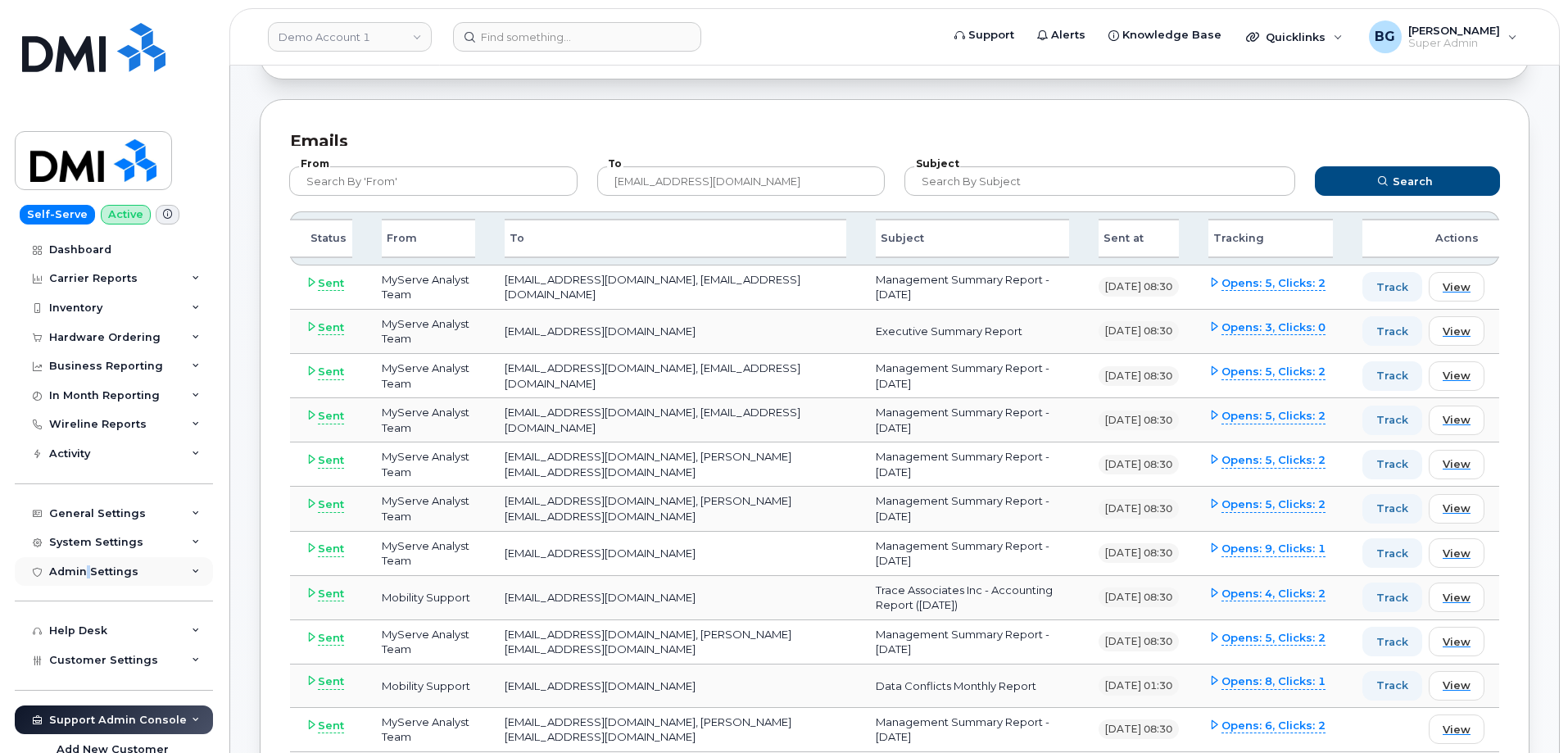
drag, startPoint x: 89, startPoint y: 570, endPoint x: 82, endPoint y: 575, distance: 8.6
click at [83, 575] on div "Admin Settings" at bounding box center [93, 572] width 89 height 13
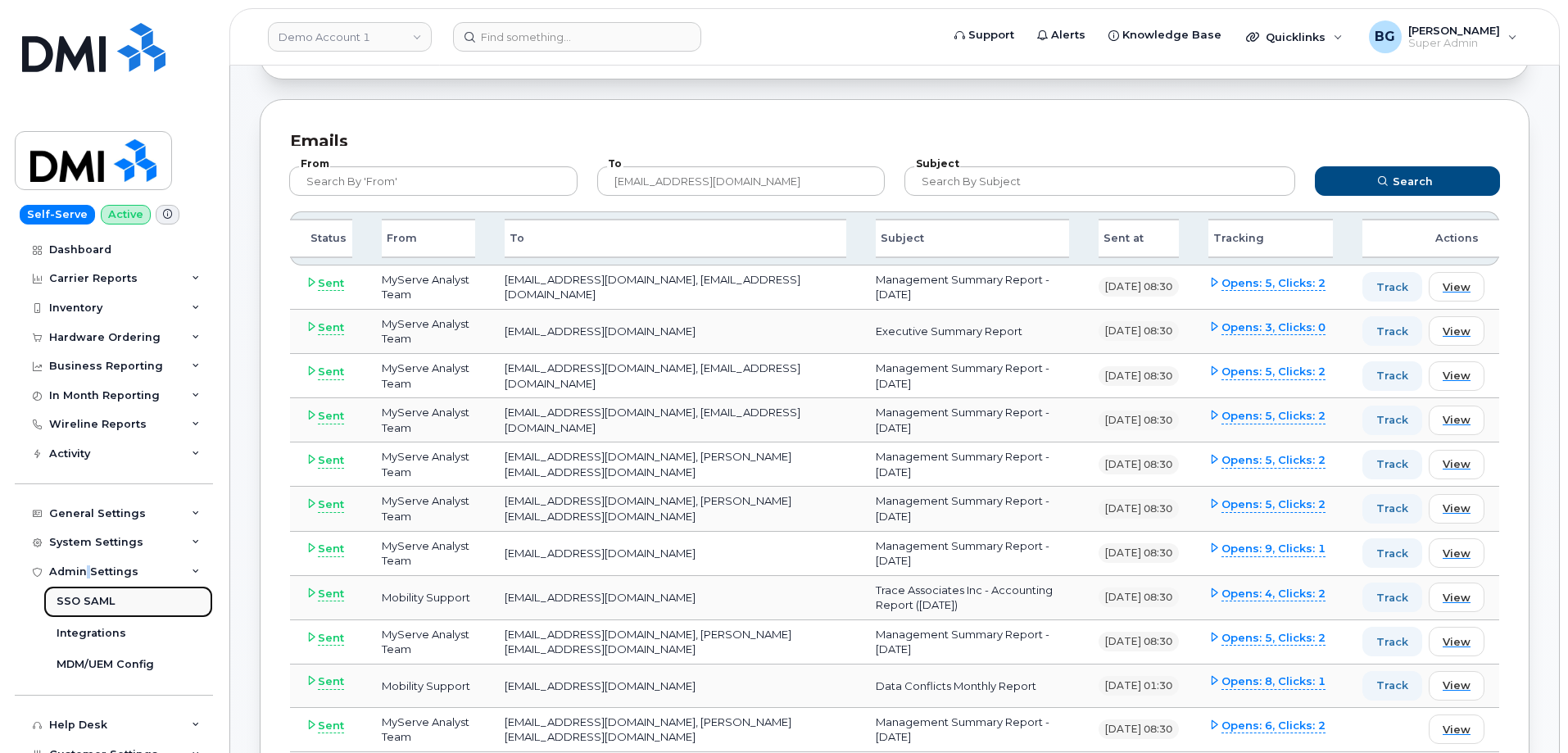
click at [77, 595] on div "SSO SAML" at bounding box center [86, 601] width 58 height 15
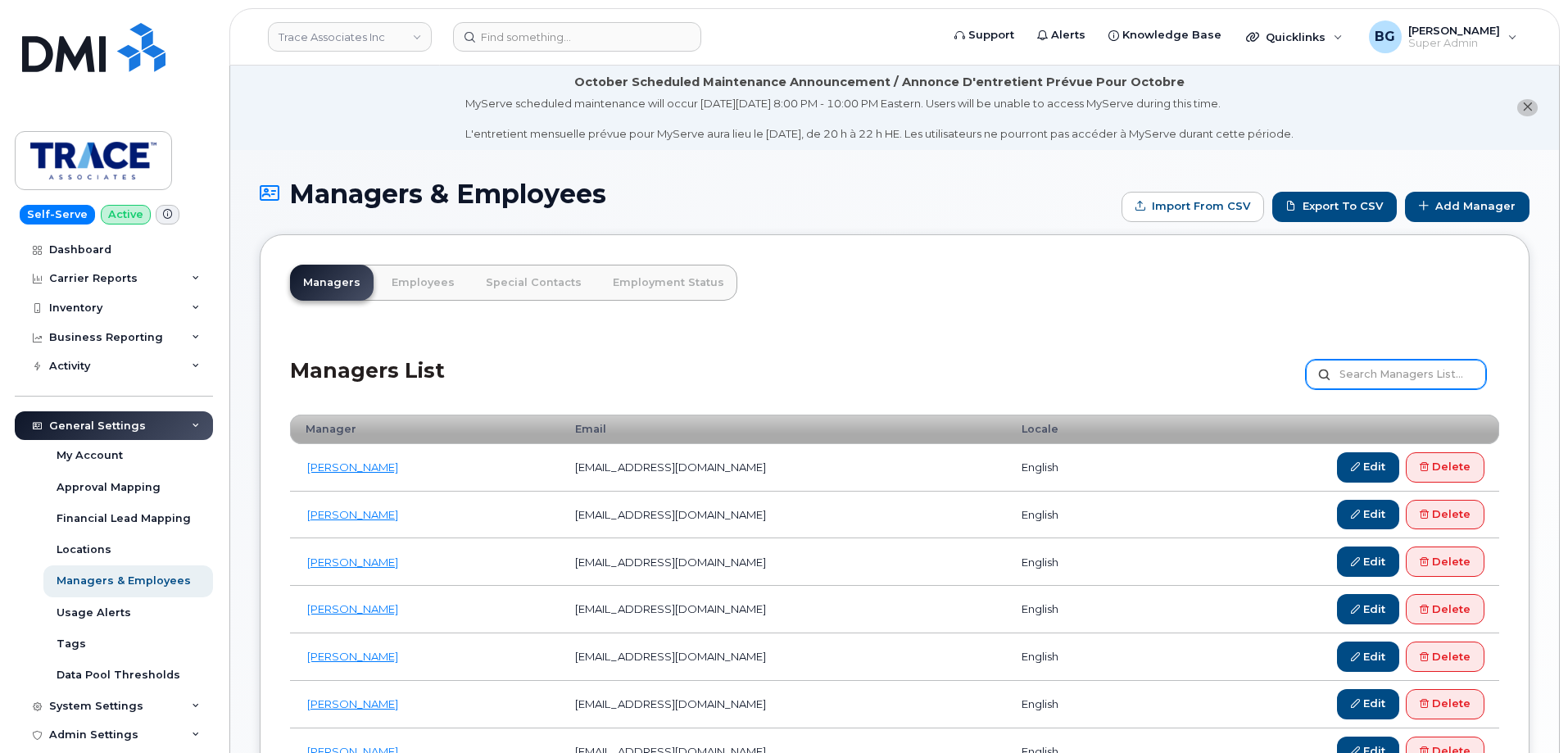
click at [1425, 370] on input "text" at bounding box center [1396, 374] width 180 height 29
type input "[PERSON_NAME]"
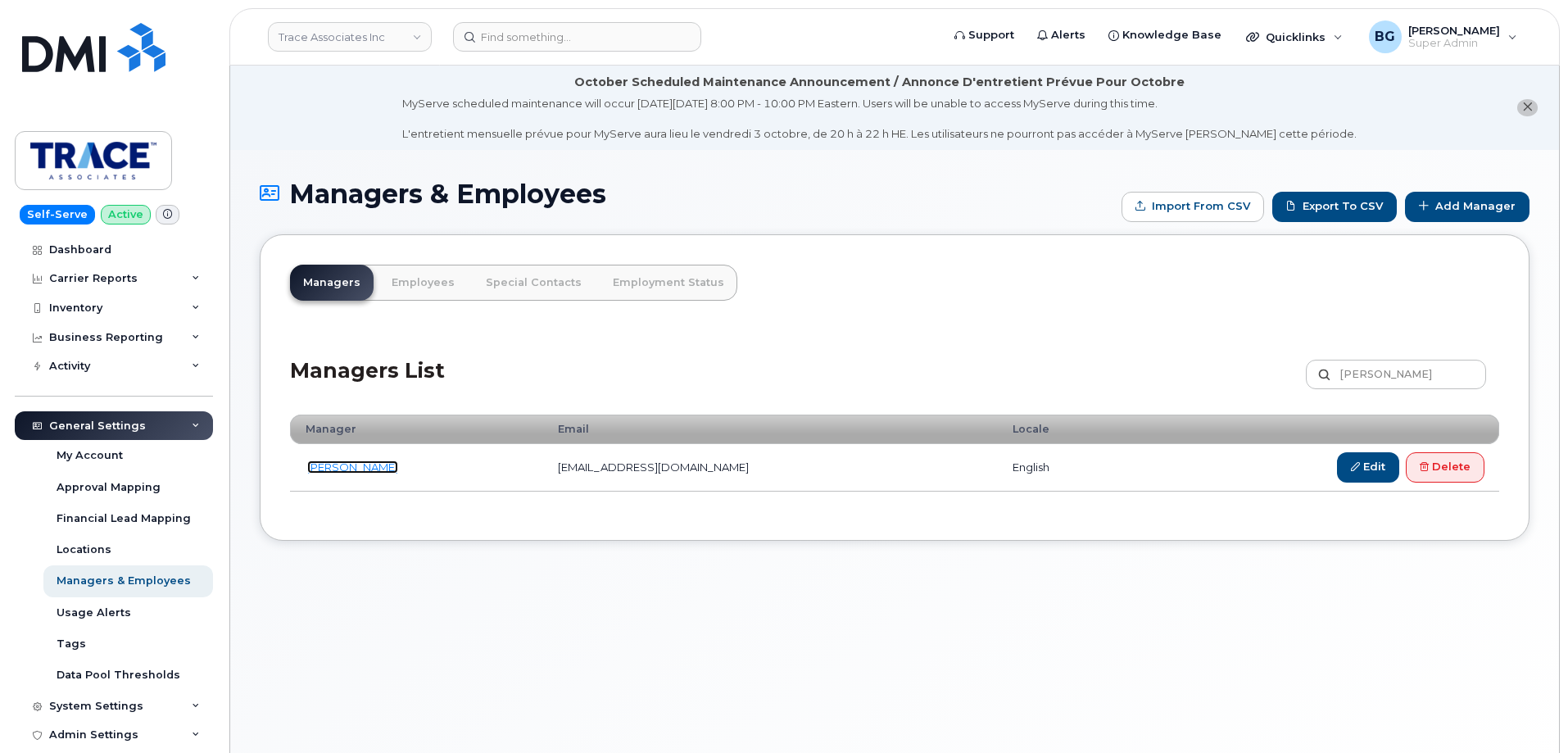
click at [385, 465] on link "[PERSON_NAME]" at bounding box center [352, 467] width 91 height 13
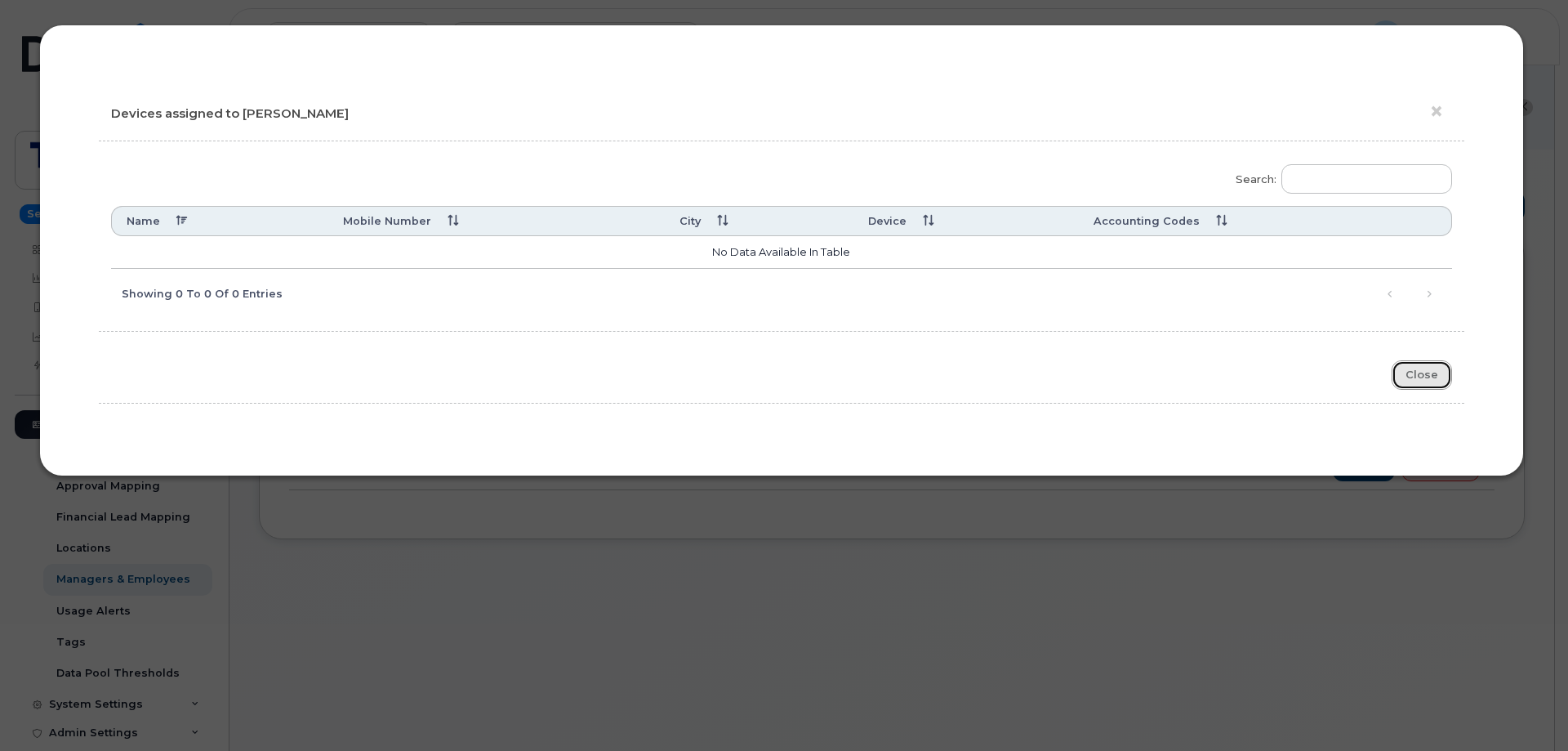
click at [1430, 378] on button "Close" at bounding box center [1422, 375] width 61 height 30
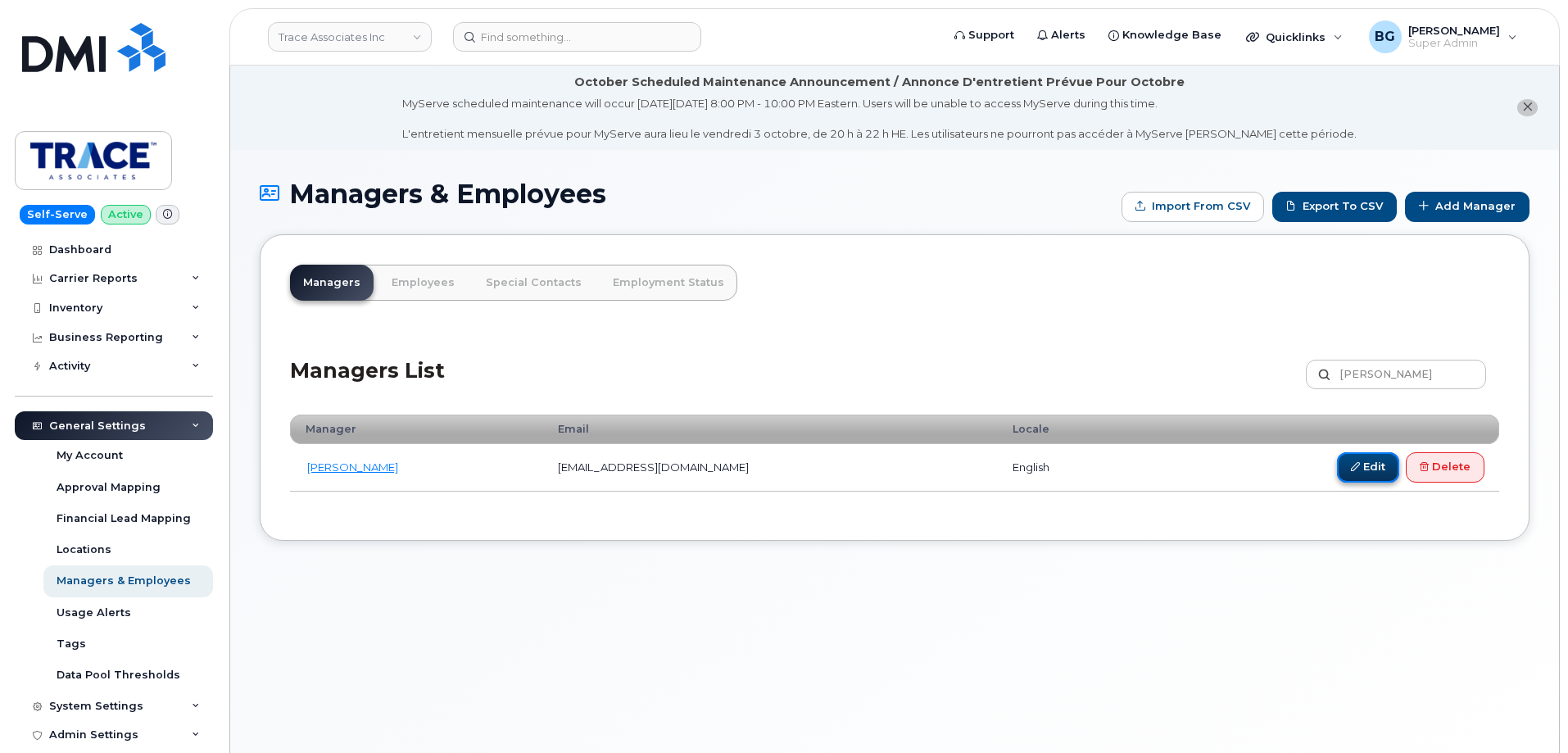
click at [1355, 470] on icon at bounding box center [1355, 466] width 9 height 9
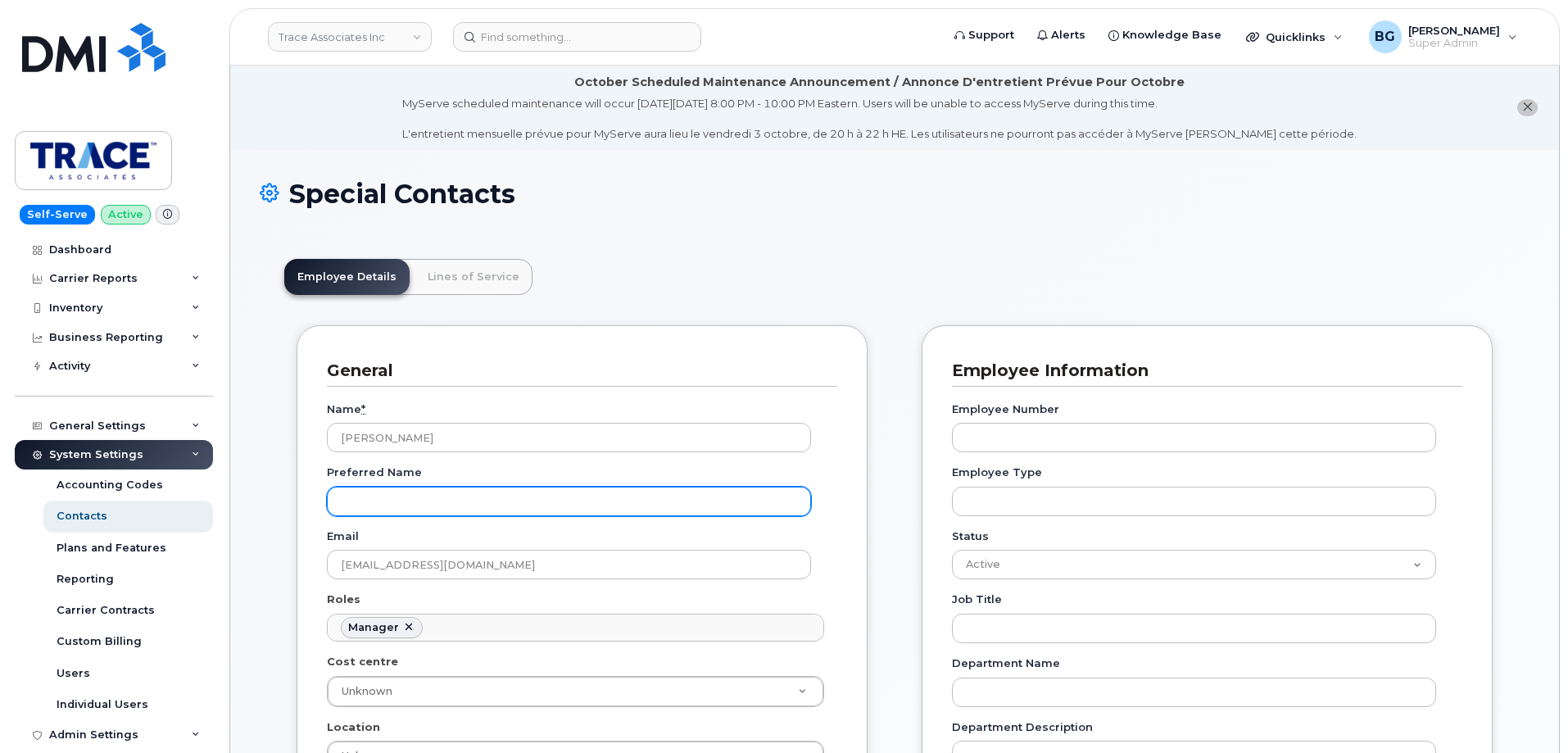
scroll to position [127, 0]
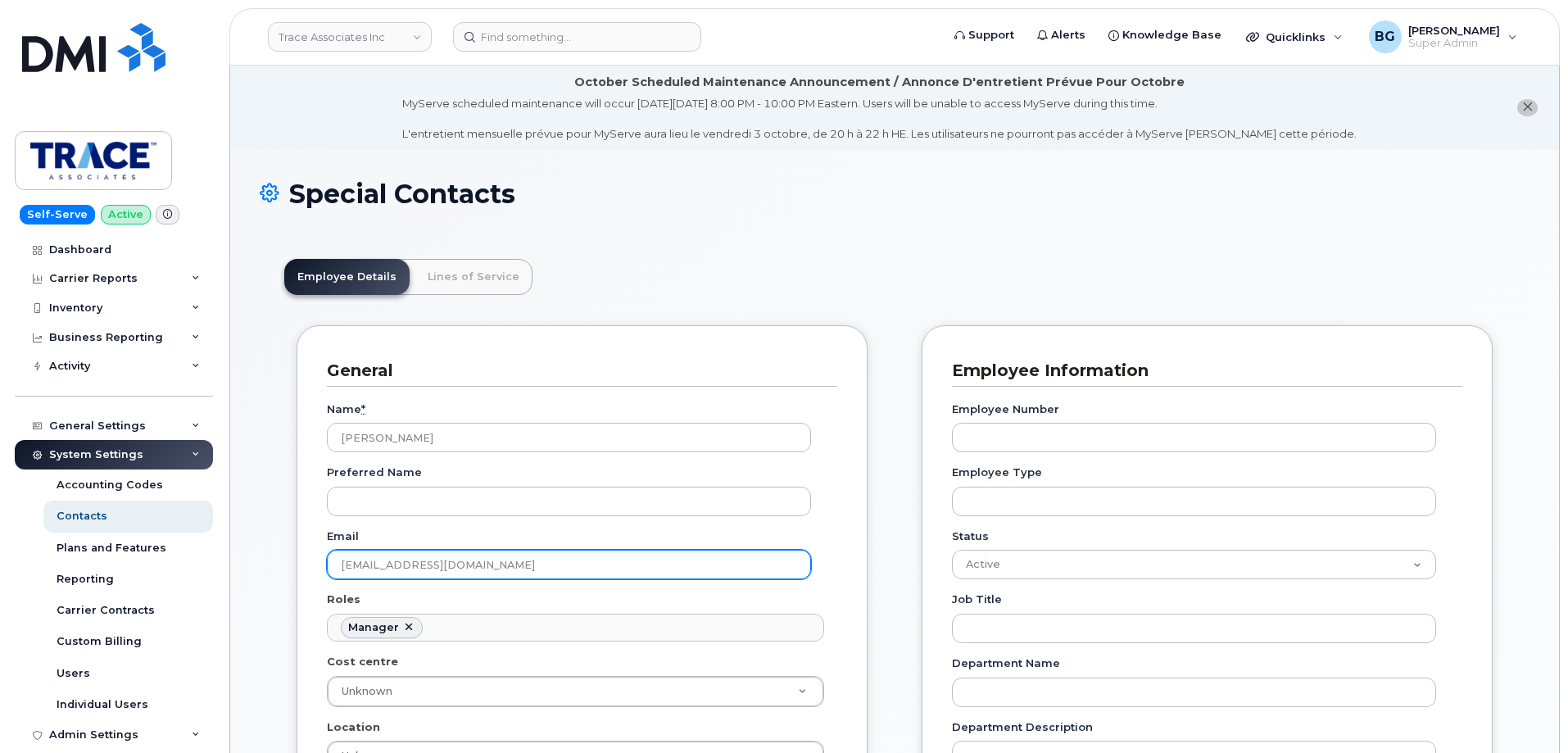
drag, startPoint x: 519, startPoint y: 568, endPoint x: 257, endPoint y: 545, distance: 263.0
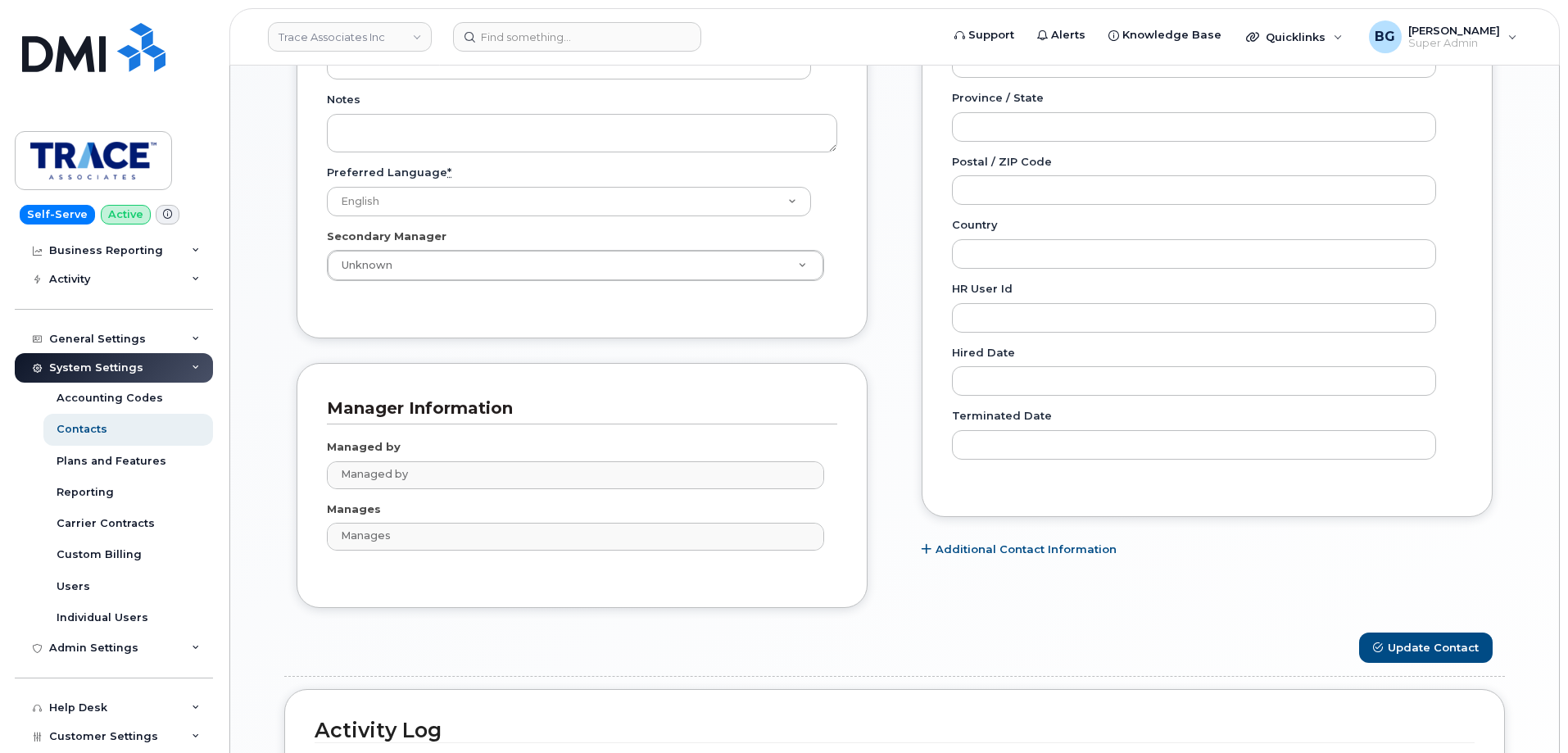
scroll to position [55, 0]
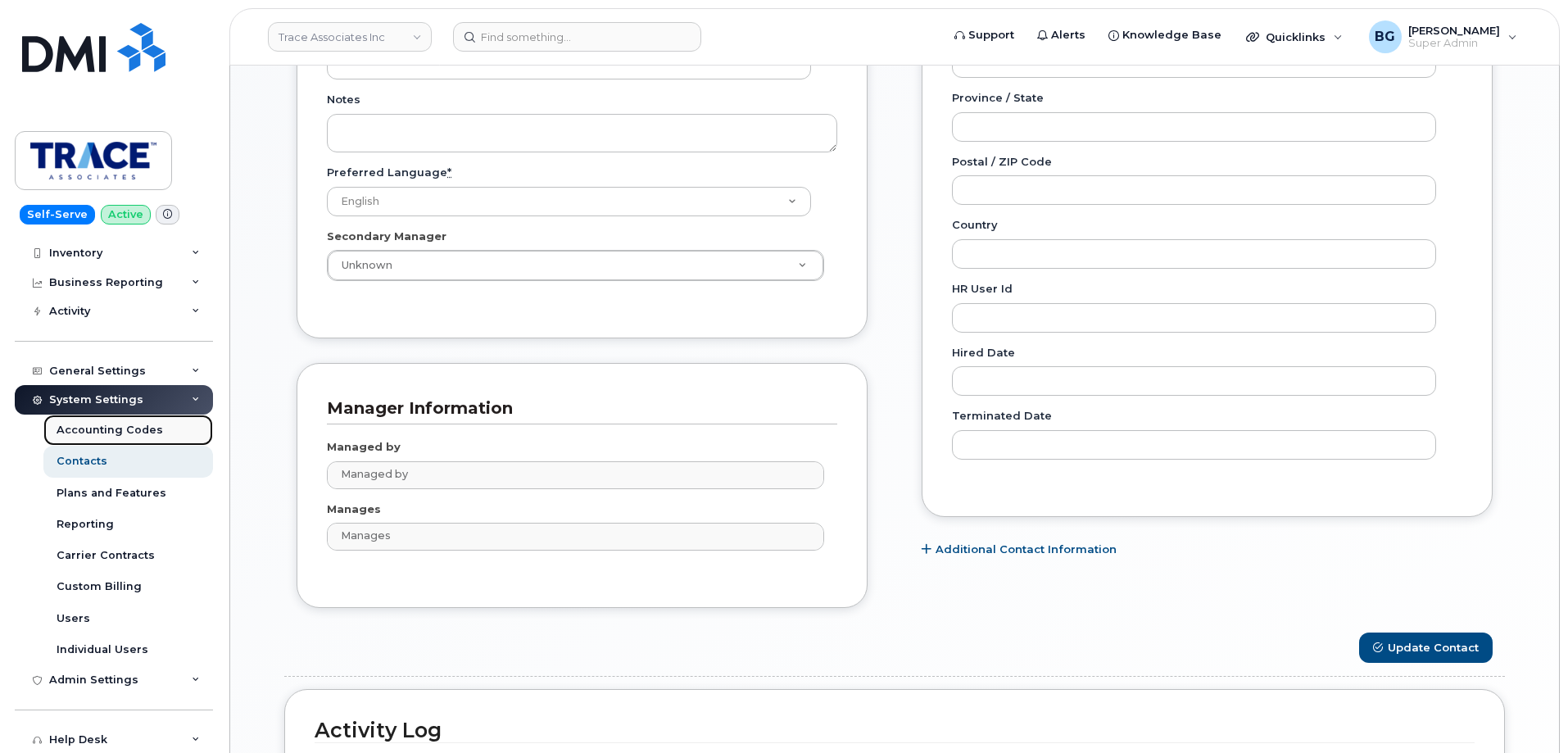
click at [112, 425] on div "Accounting Codes" at bounding box center [110, 430] width 107 height 15
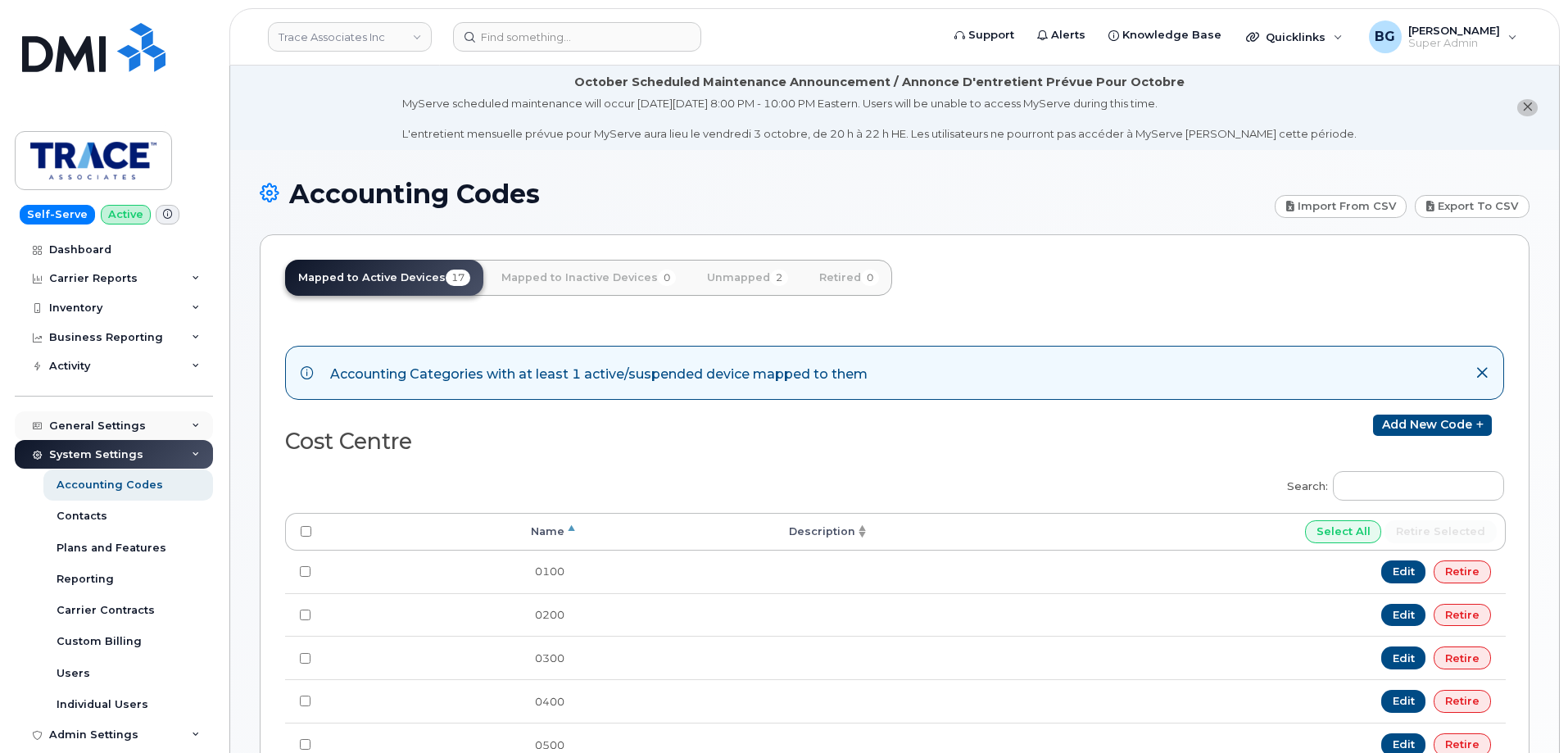
click at [120, 426] on div "General Settings" at bounding box center [98, 426] width 97 height 13
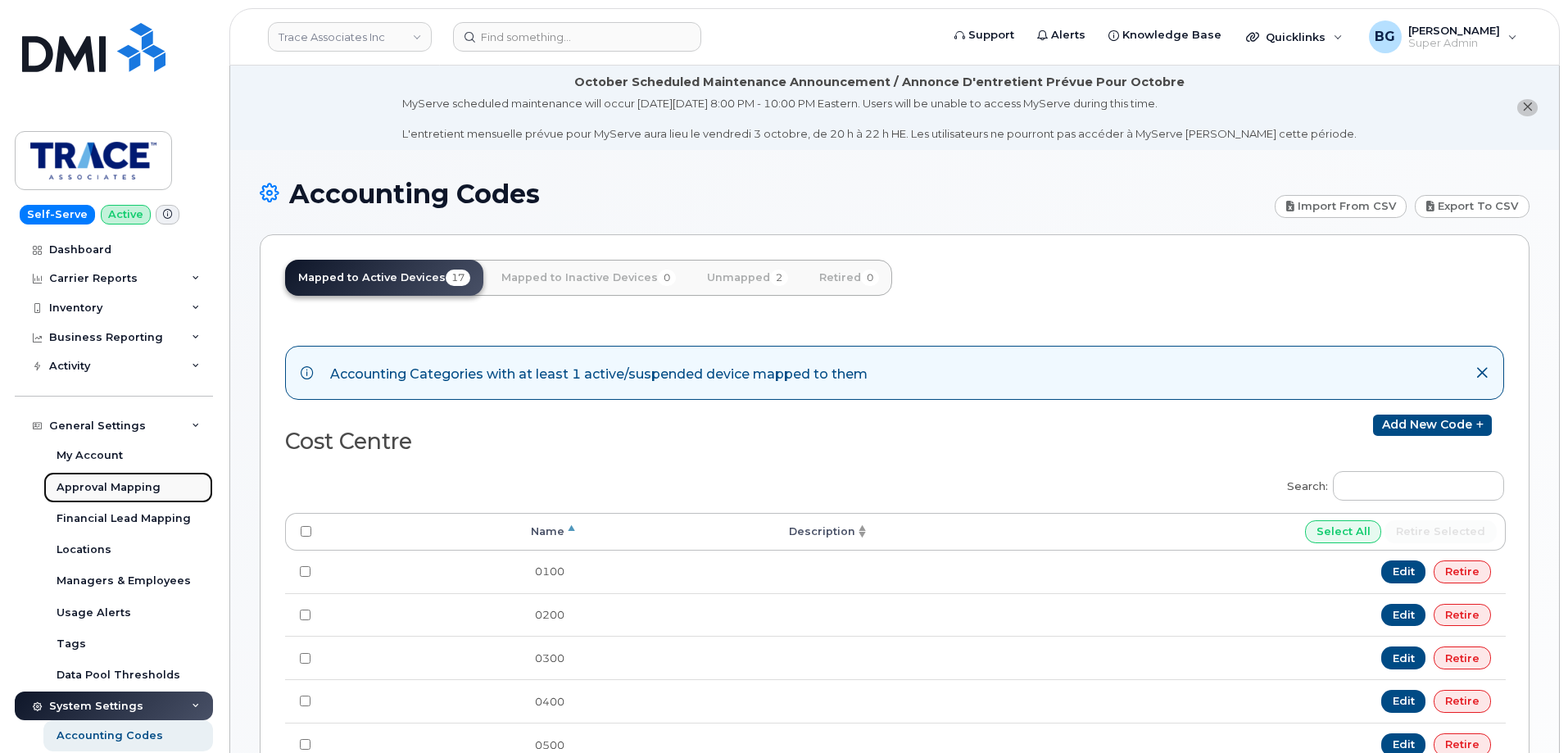
click at [88, 484] on div "Approval Mapping" at bounding box center [108, 488] width 104 height 15
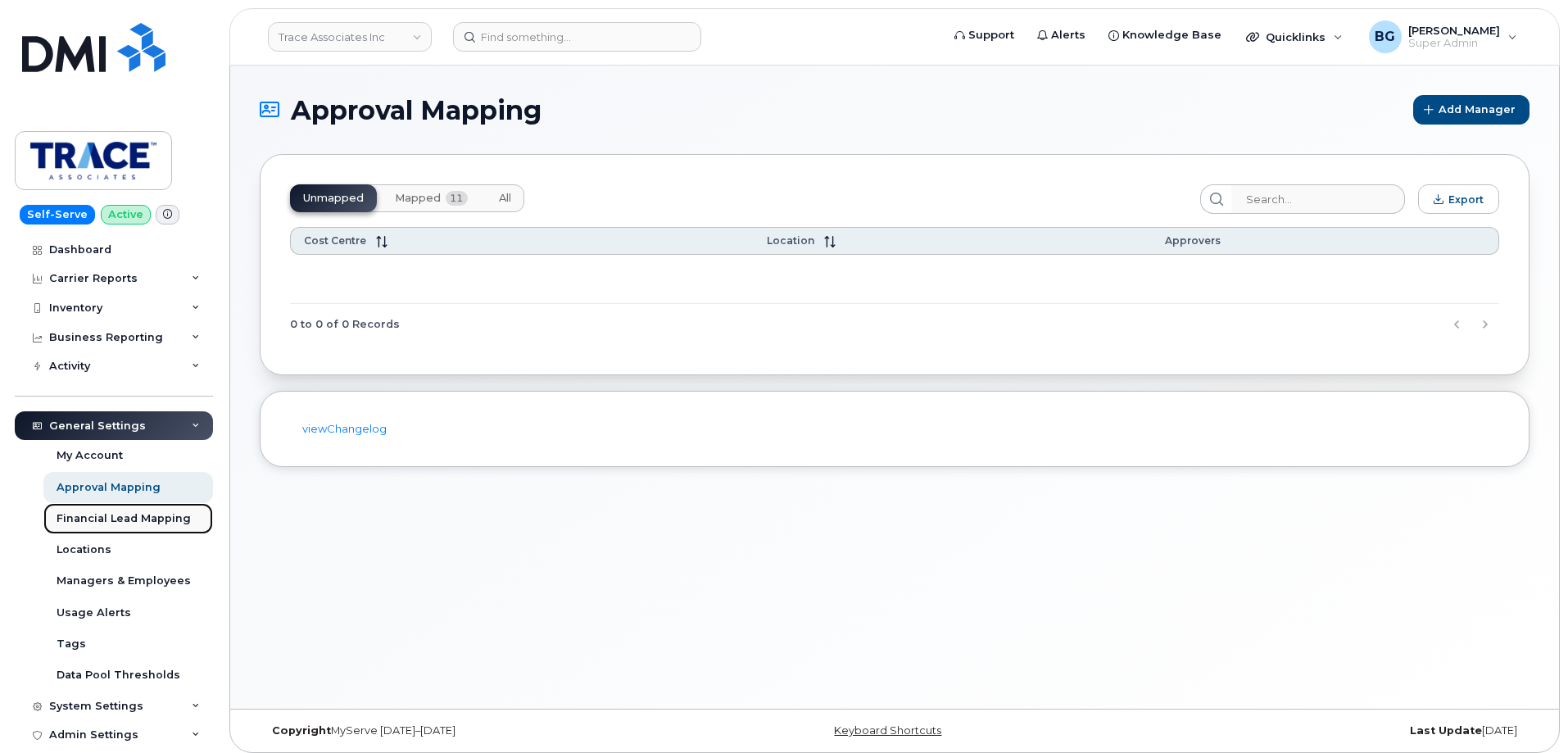
click at [78, 513] on div "Financial Lead Mapping" at bounding box center [123, 519] width 134 height 15
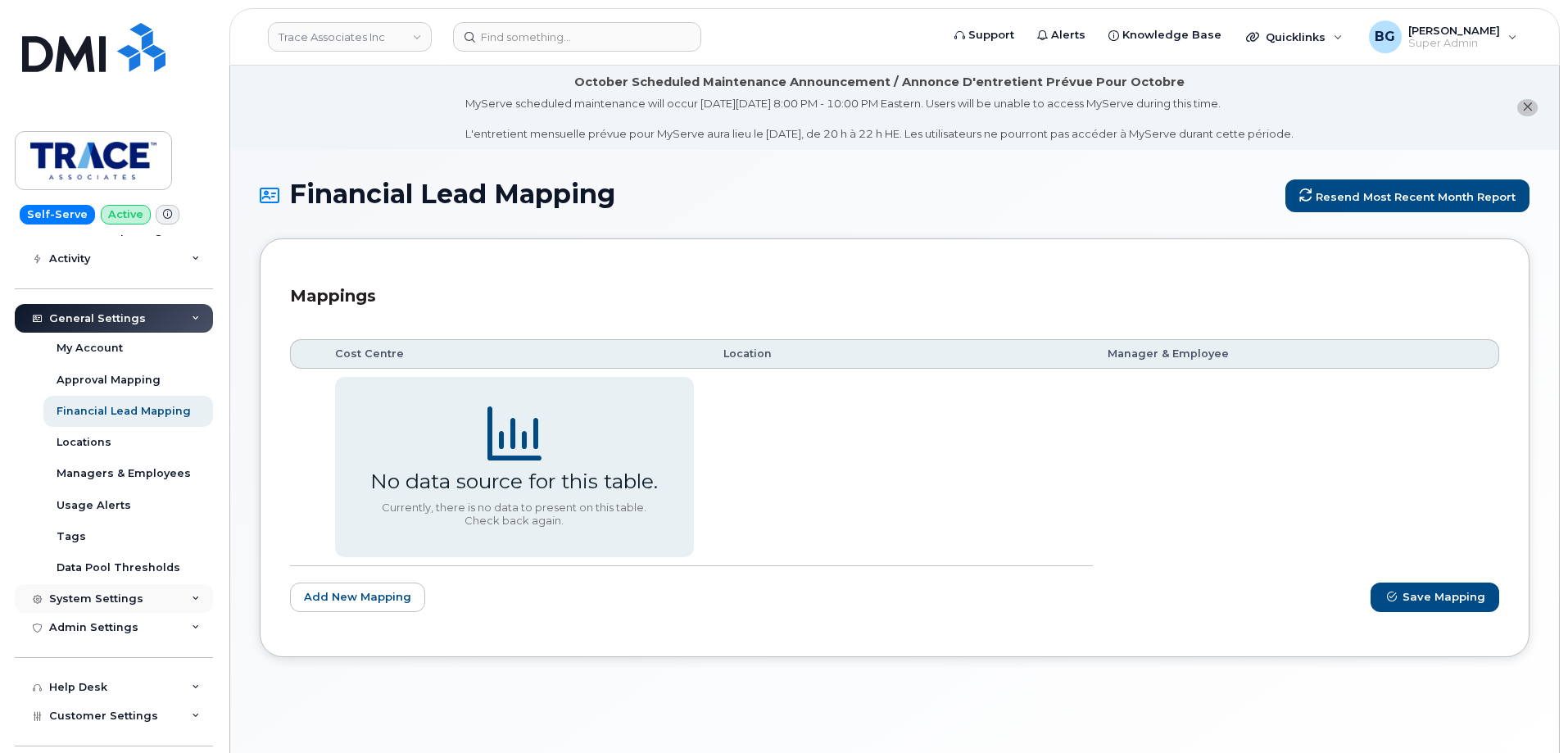
scroll to position [109, 0]
click at [69, 443] on div "Locations" at bounding box center [84, 441] width 55 height 15
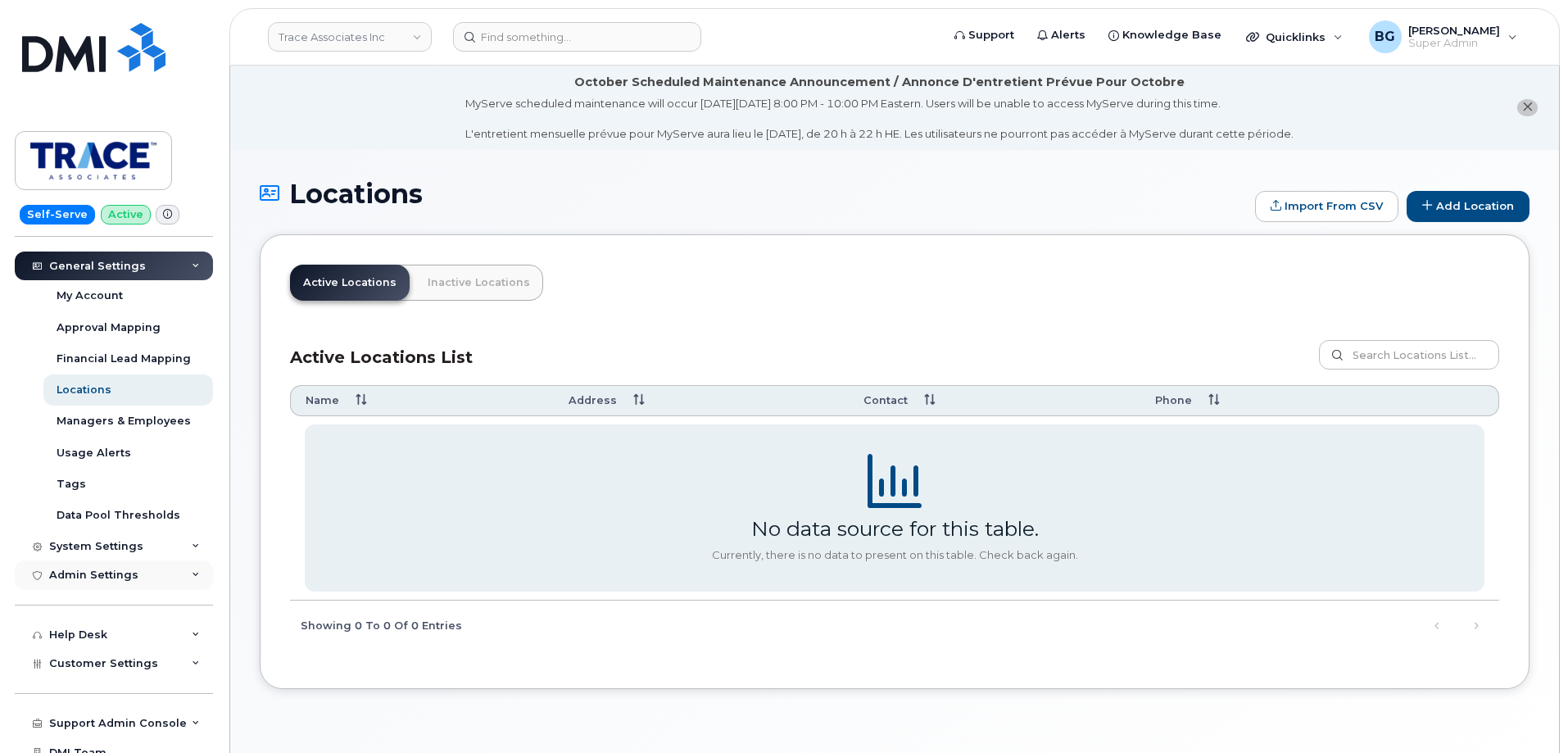
scroll to position [163, 0]
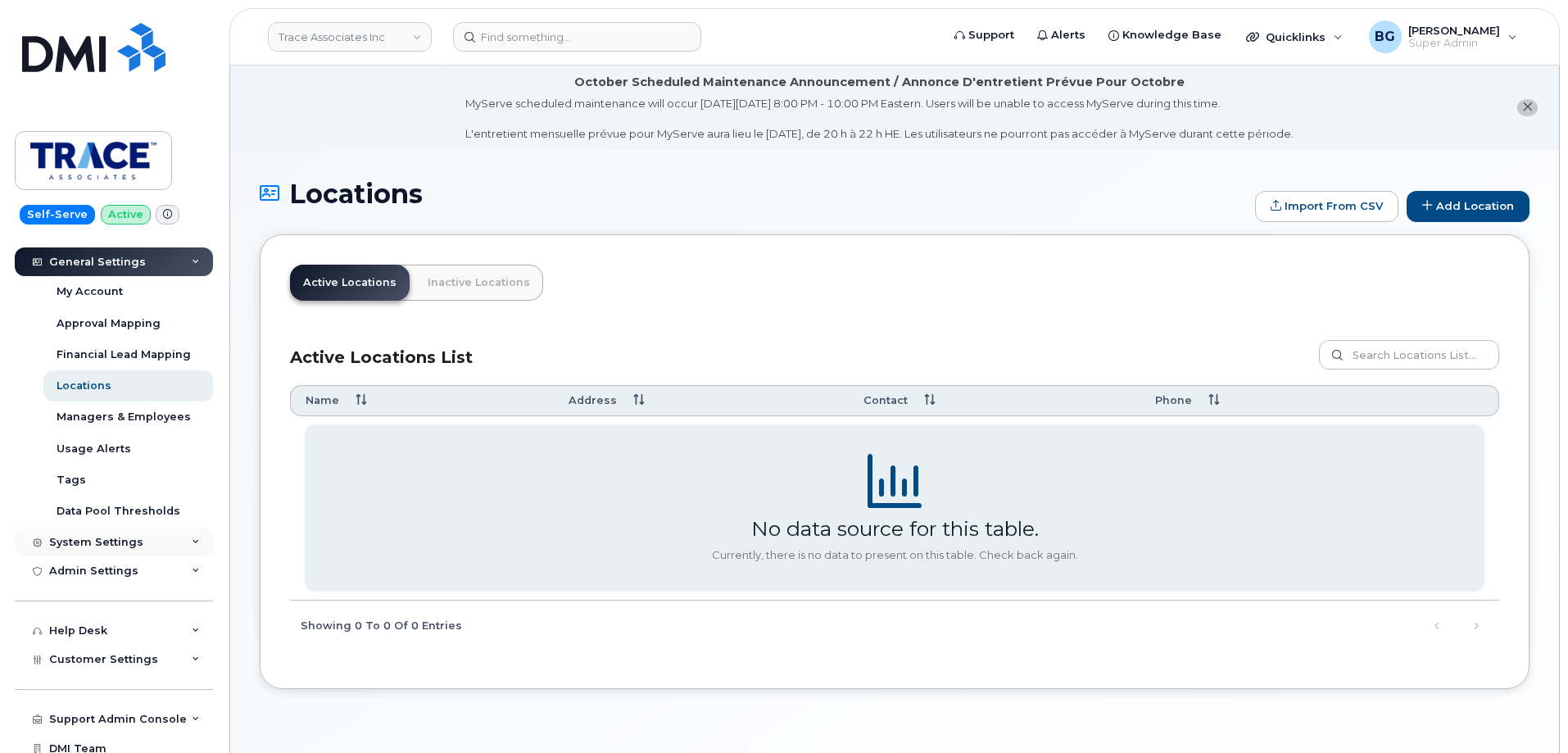
click at [94, 541] on div "System Settings" at bounding box center [96, 542] width 94 height 13
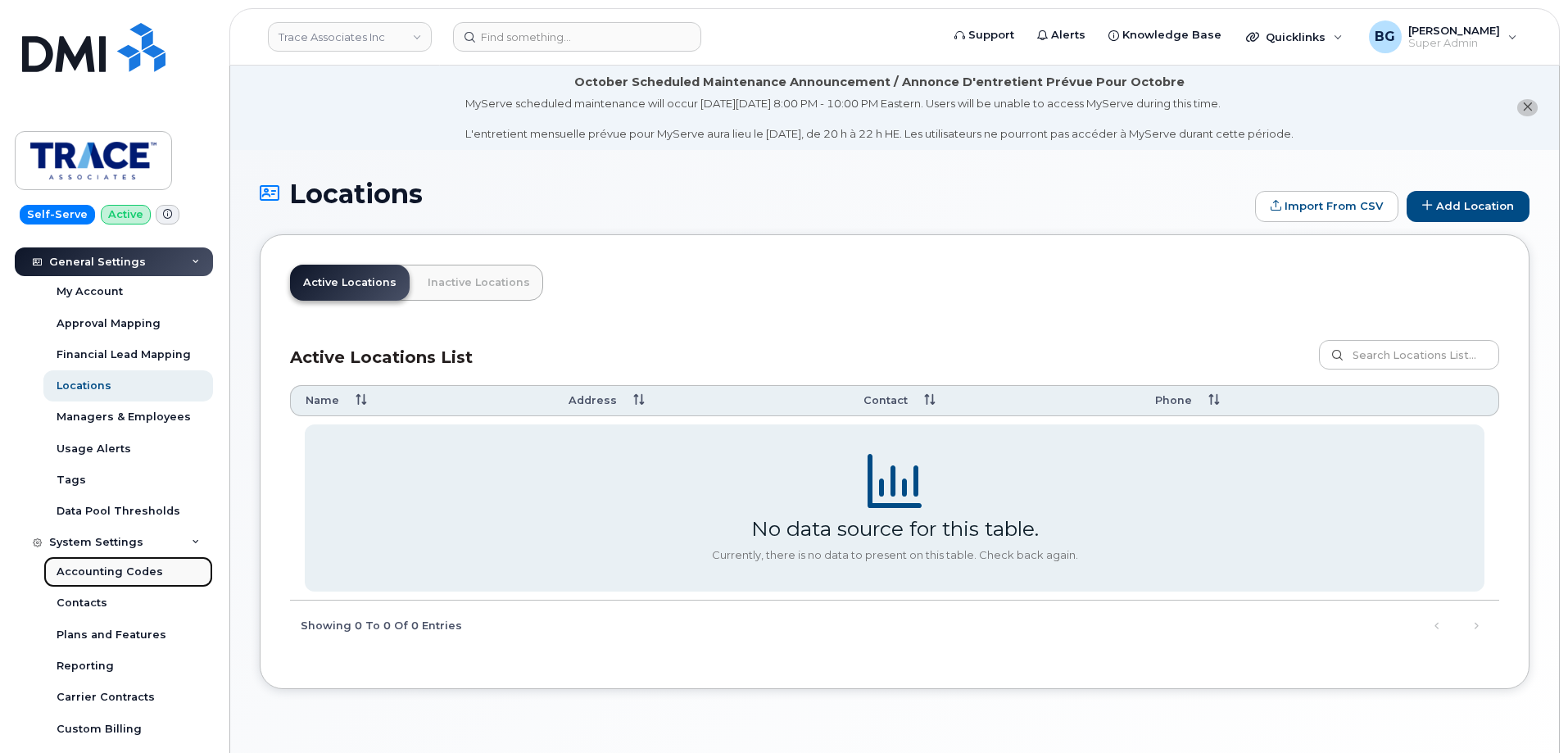
click at [91, 563] on link "Accounting Codes" at bounding box center [128, 571] width 169 height 31
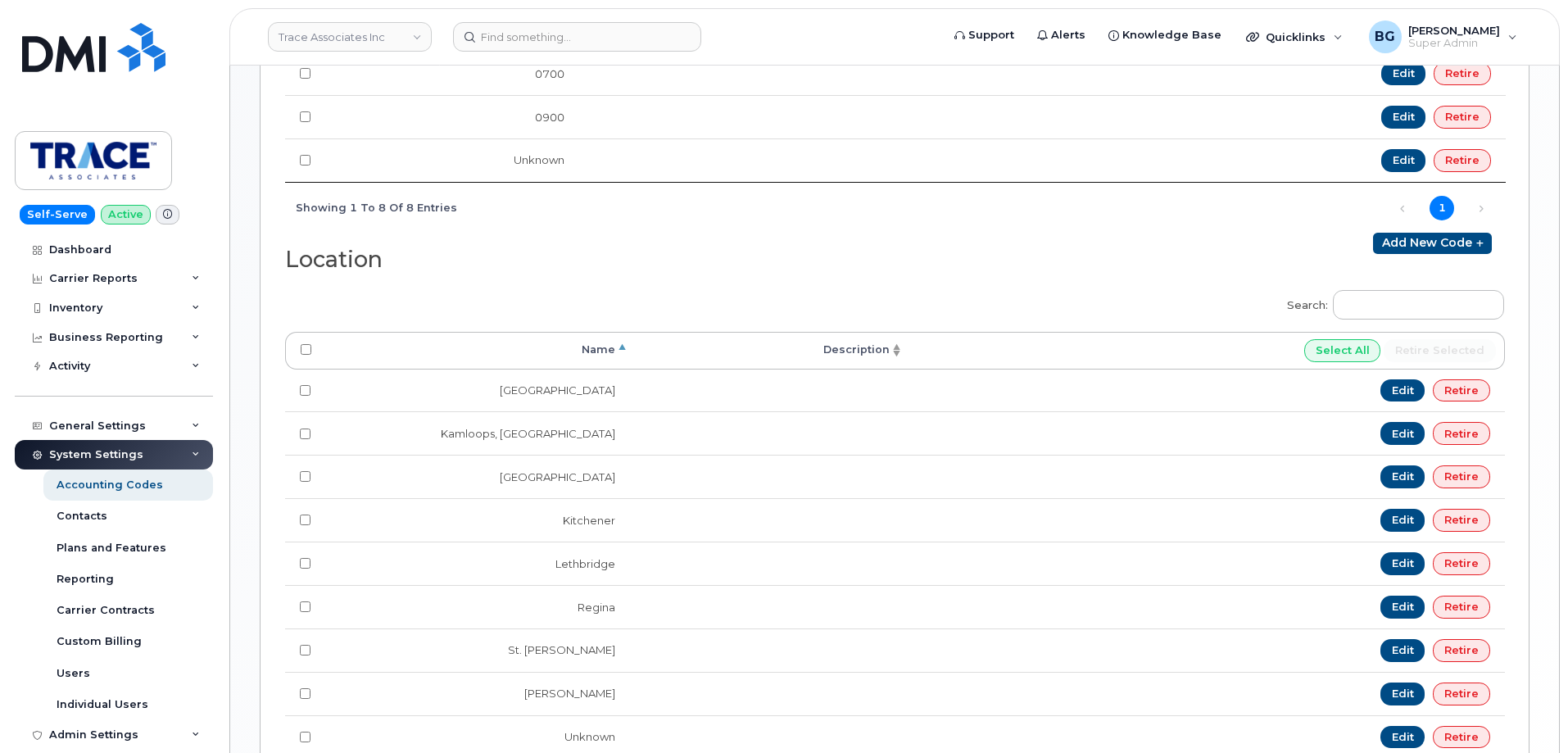
scroll to position [605, 0]
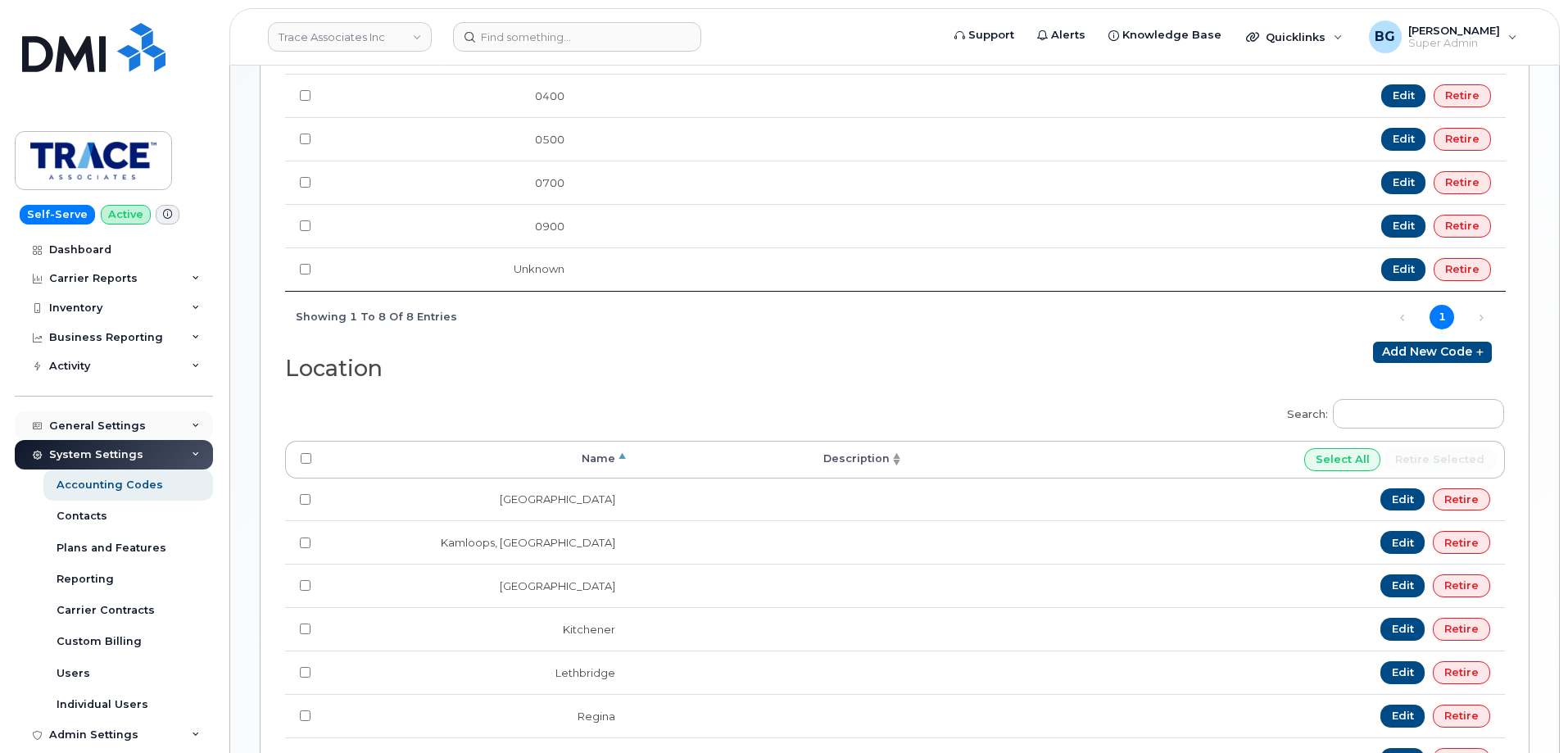
click at [96, 423] on div "General Settings" at bounding box center [98, 426] width 97 height 13
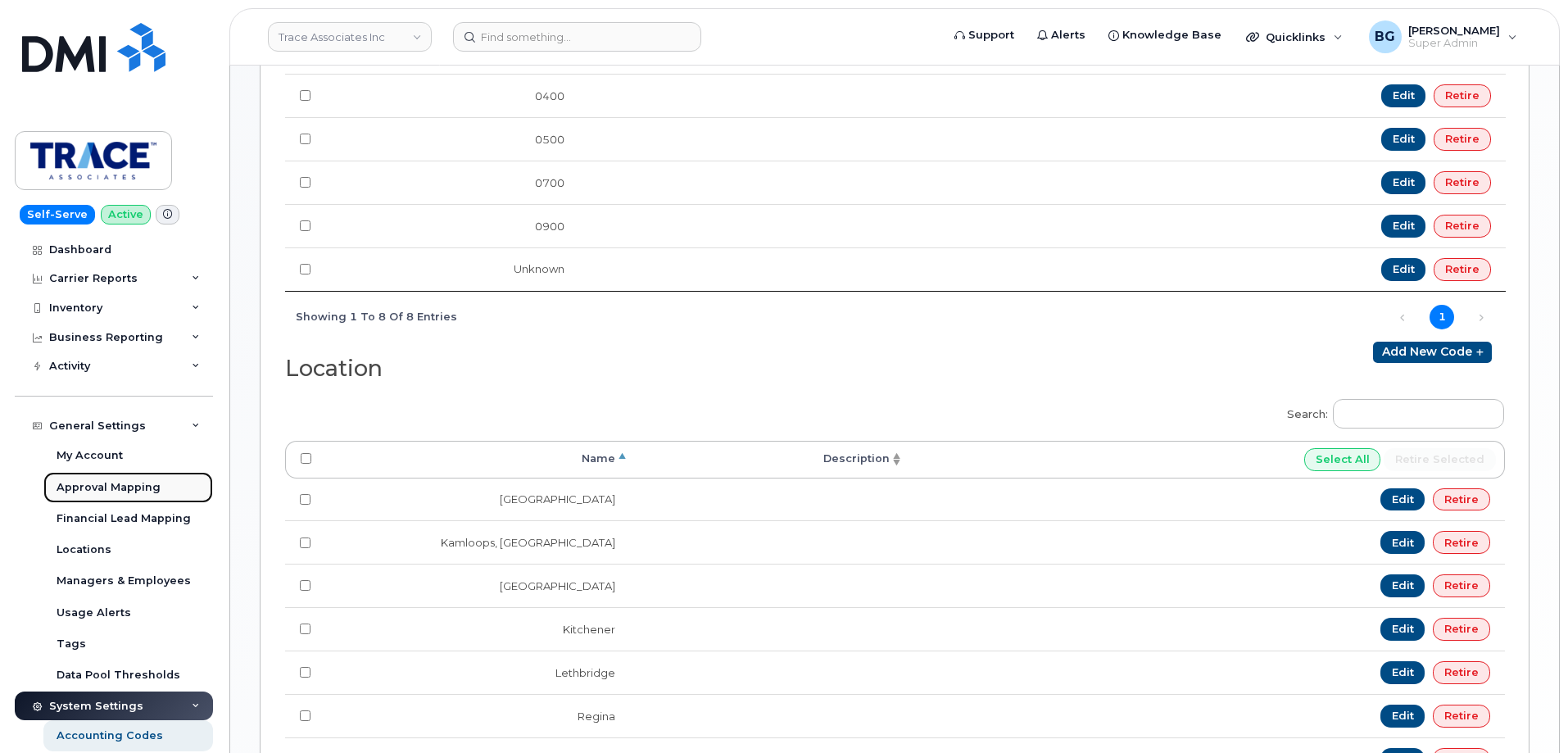
click at [87, 481] on div "Approval Mapping" at bounding box center [108, 488] width 104 height 15
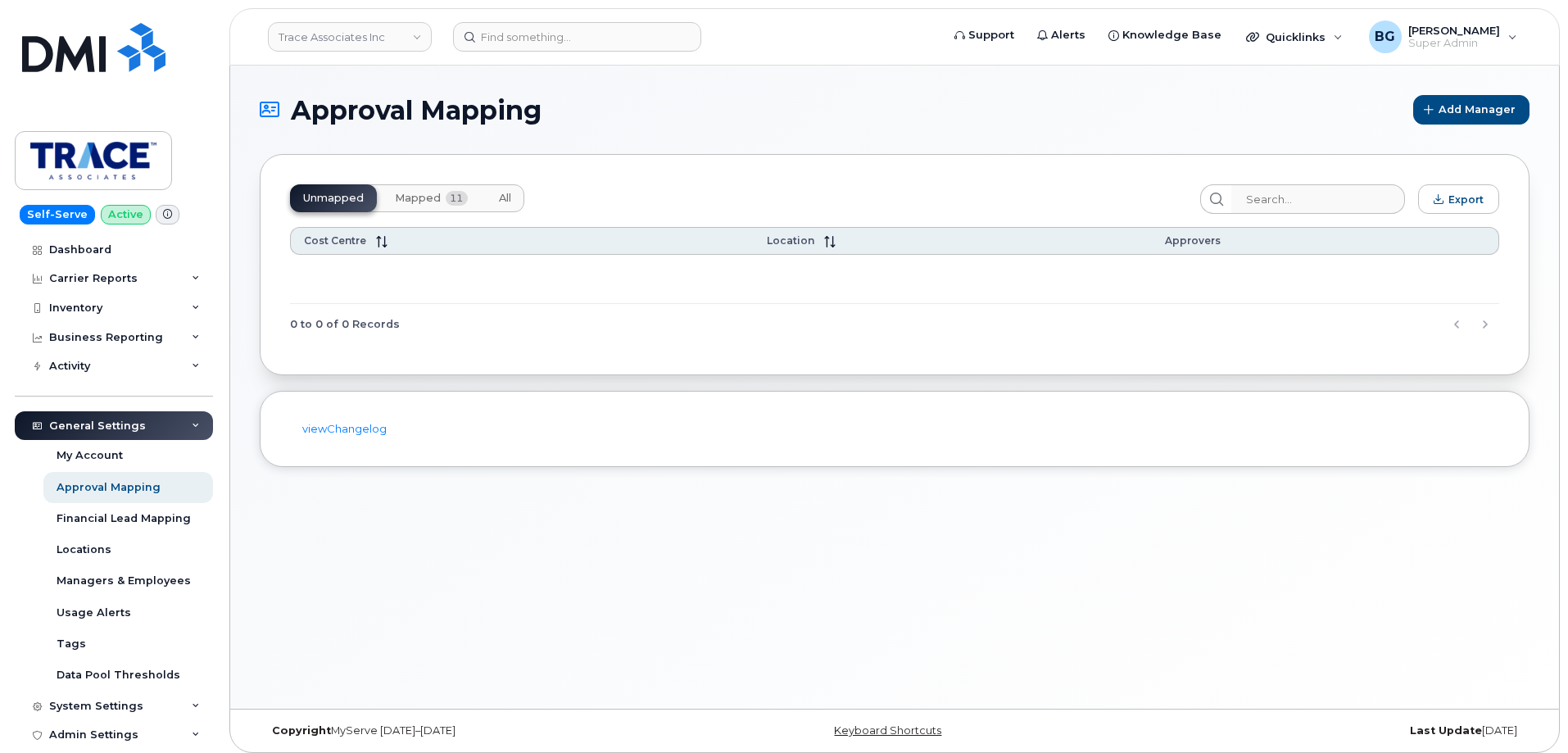
click at [427, 200] on span "Mapped" at bounding box center [417, 198] width 46 height 13
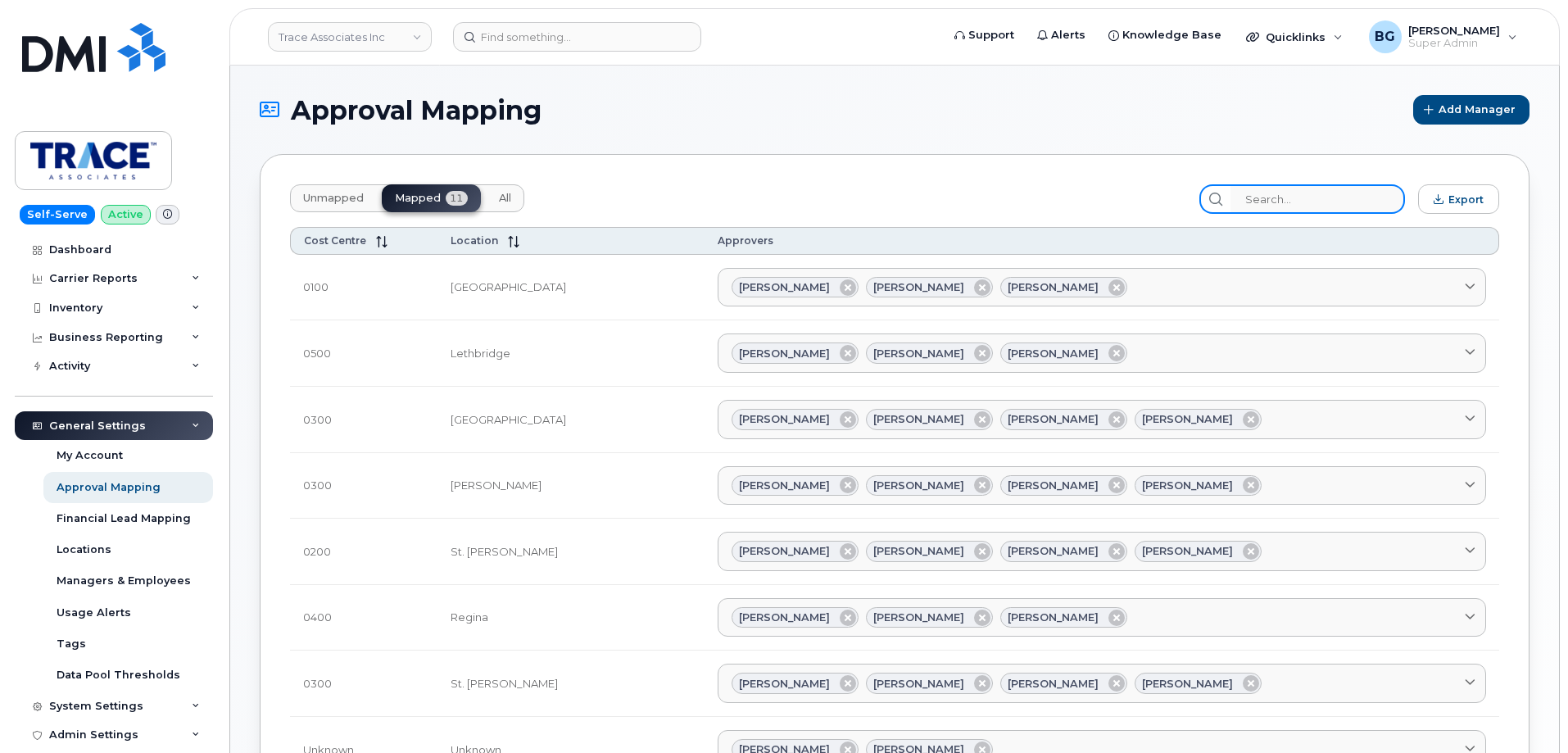
click at [1328, 197] on input "search" at bounding box center [1317, 198] width 174 height 29
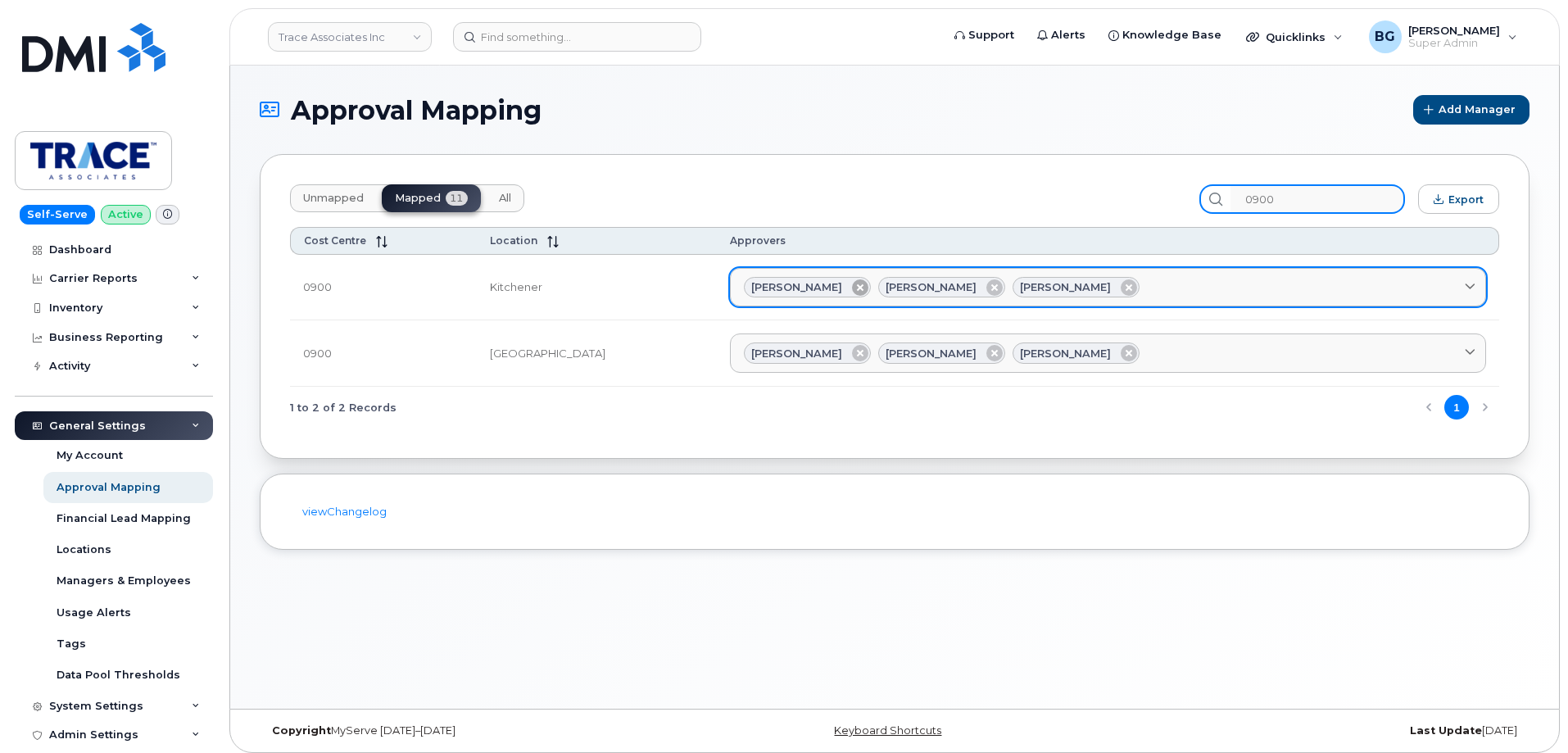
type input "0900"
click at [852, 287] on icon at bounding box center [860, 288] width 17 height 17
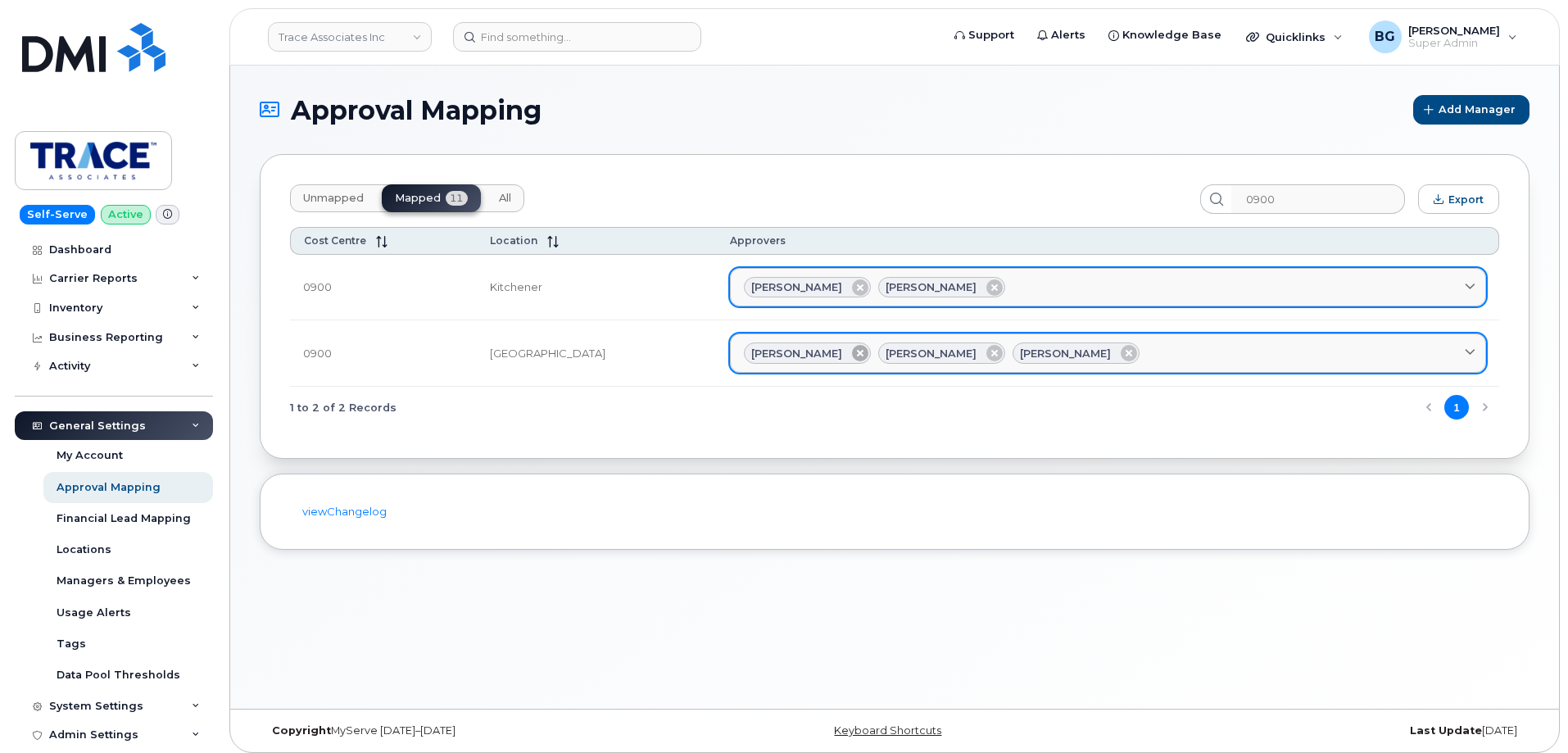
click at [852, 354] on icon at bounding box center [860, 353] width 17 height 17
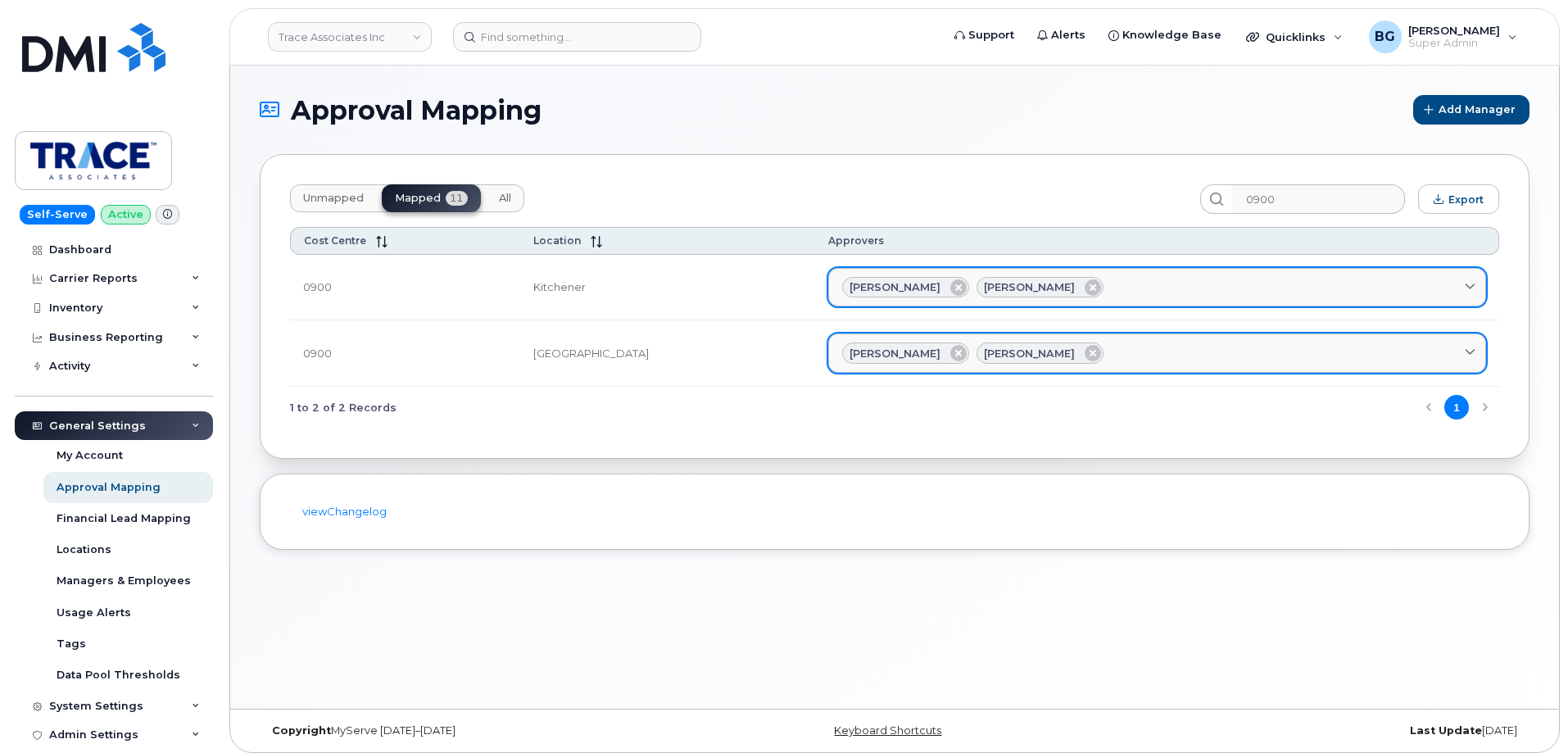
click at [1141, 285] on div "Pamela Cameron Preston Rudd" at bounding box center [1157, 288] width 630 height 22
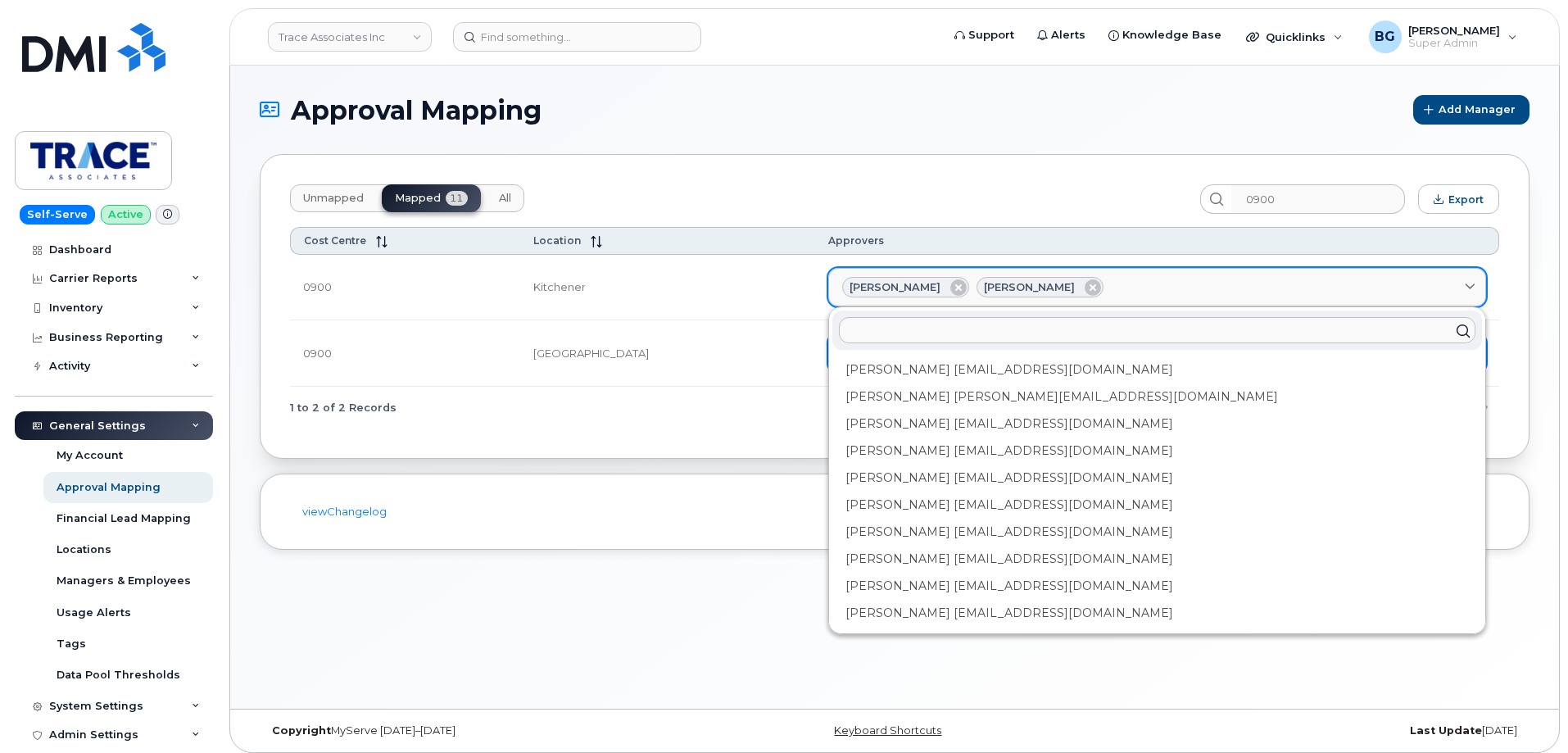
type input "b"
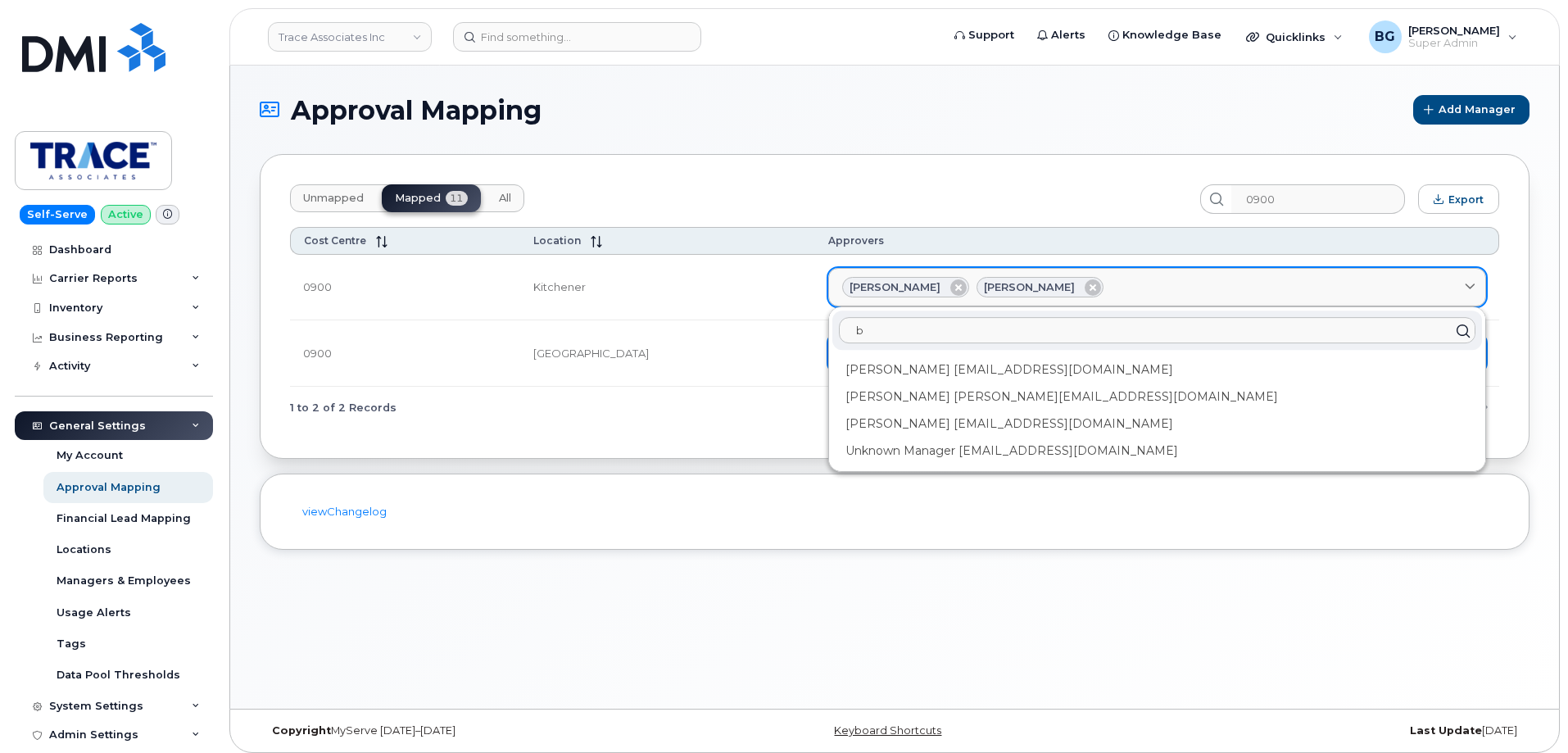
type input "br"
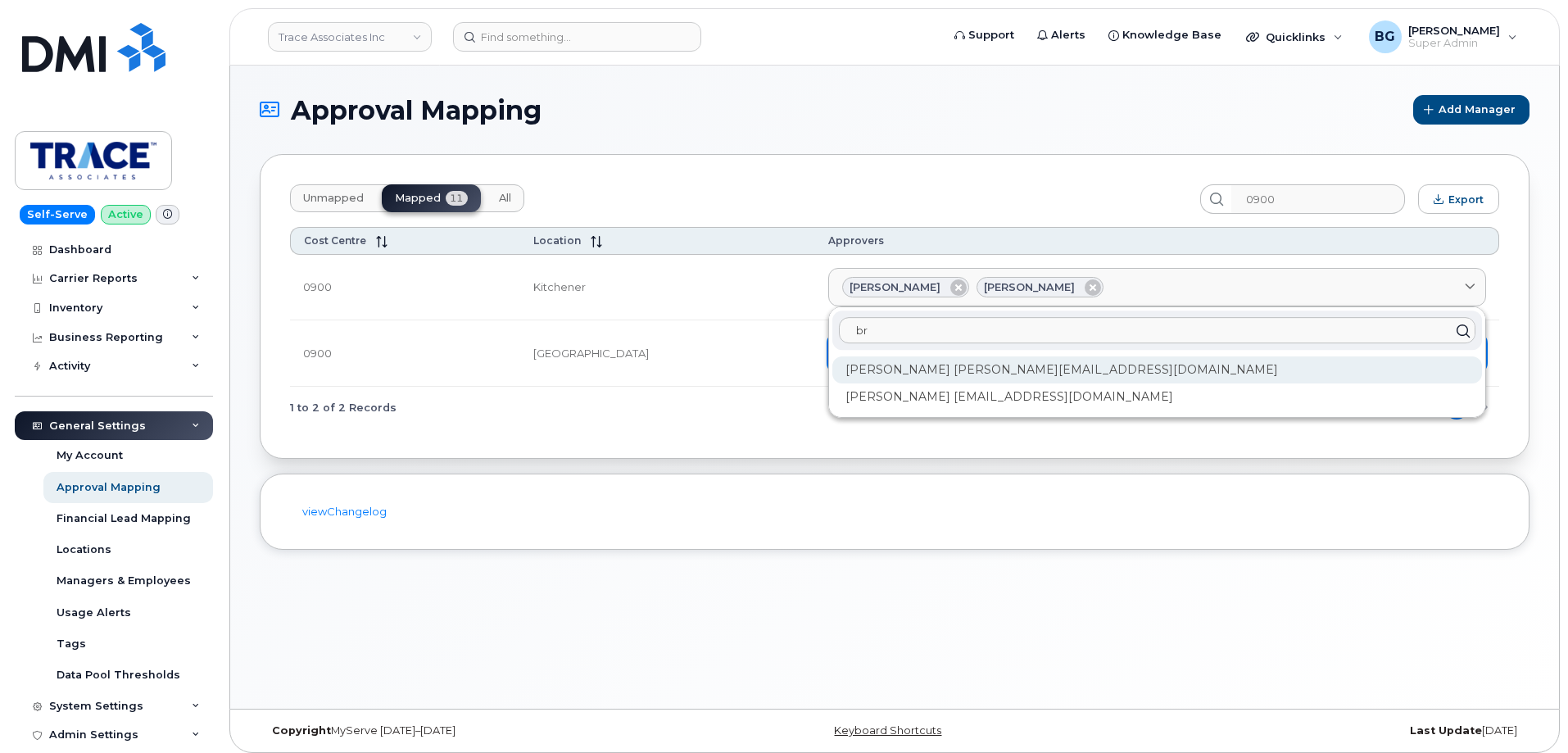
type input "br"
click at [978, 368] on div "Brendan Skoreyko bskoreyko@traceassociates.ca" at bounding box center [1157, 369] width 650 height 27
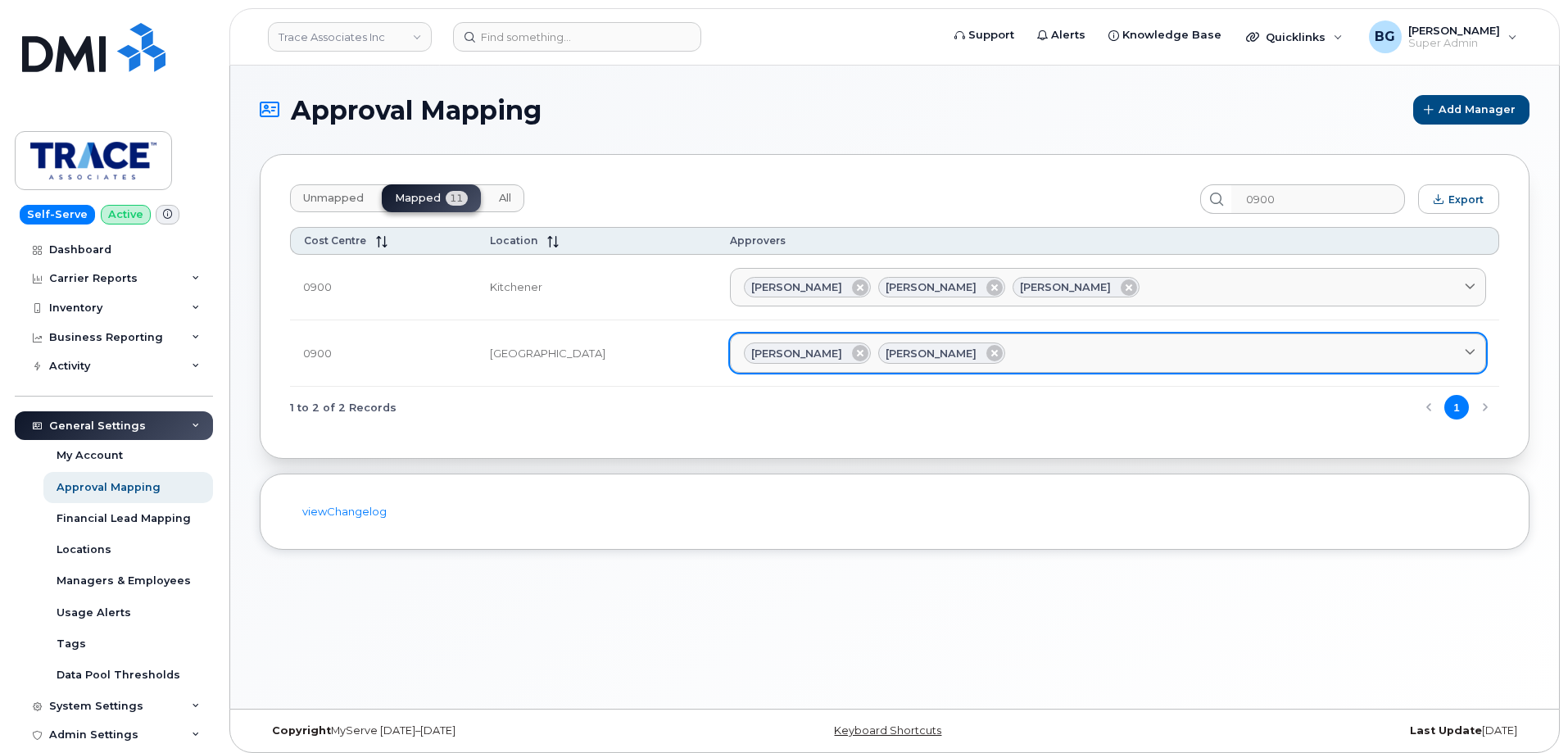
click at [1118, 354] on div "Pamela Cameron Preston Rudd" at bounding box center [1108, 354] width 728 height 22
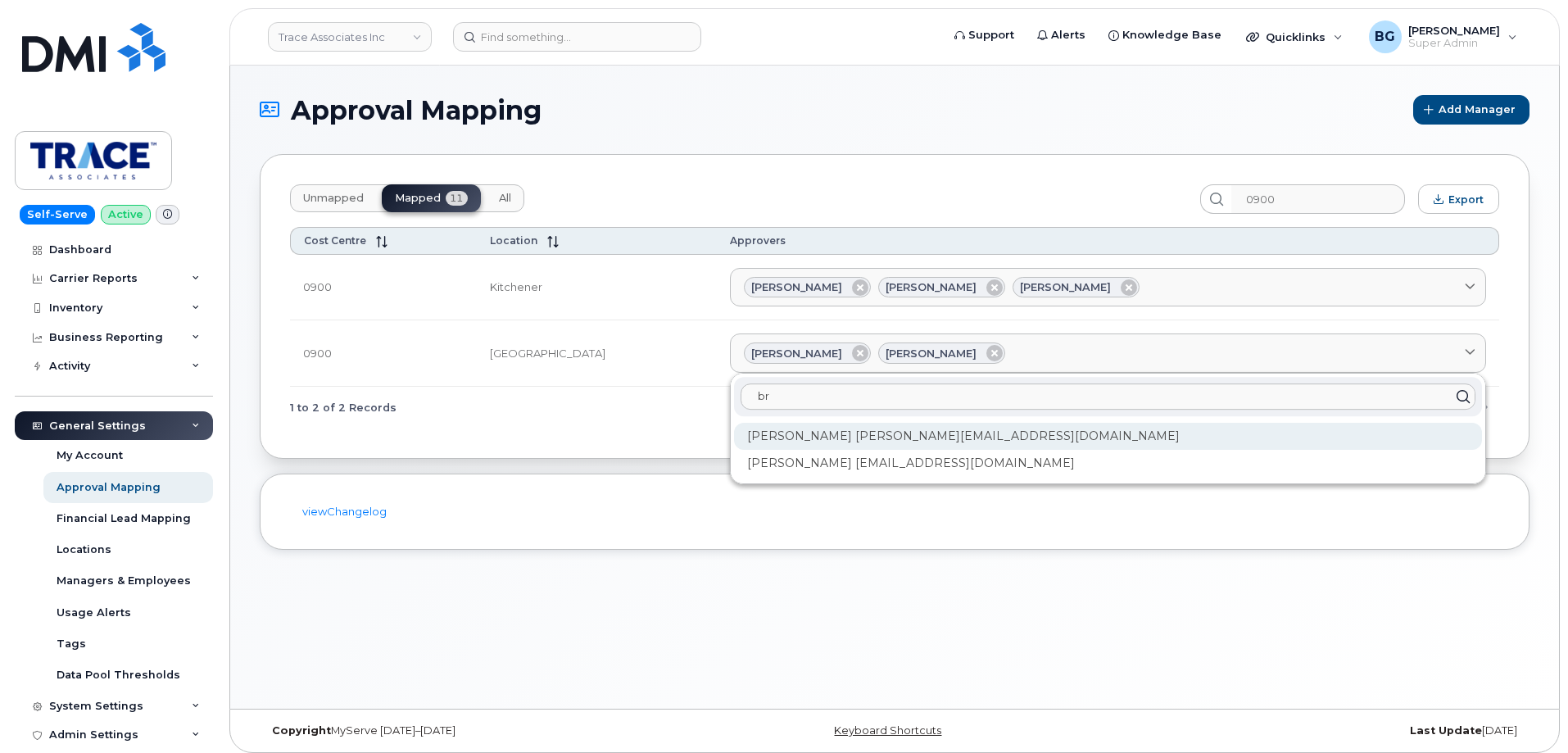
type input "br"
click at [858, 435] on div "Brendan Skoreyko bskoreyko@traceassociates.ca" at bounding box center [1108, 436] width 748 height 27
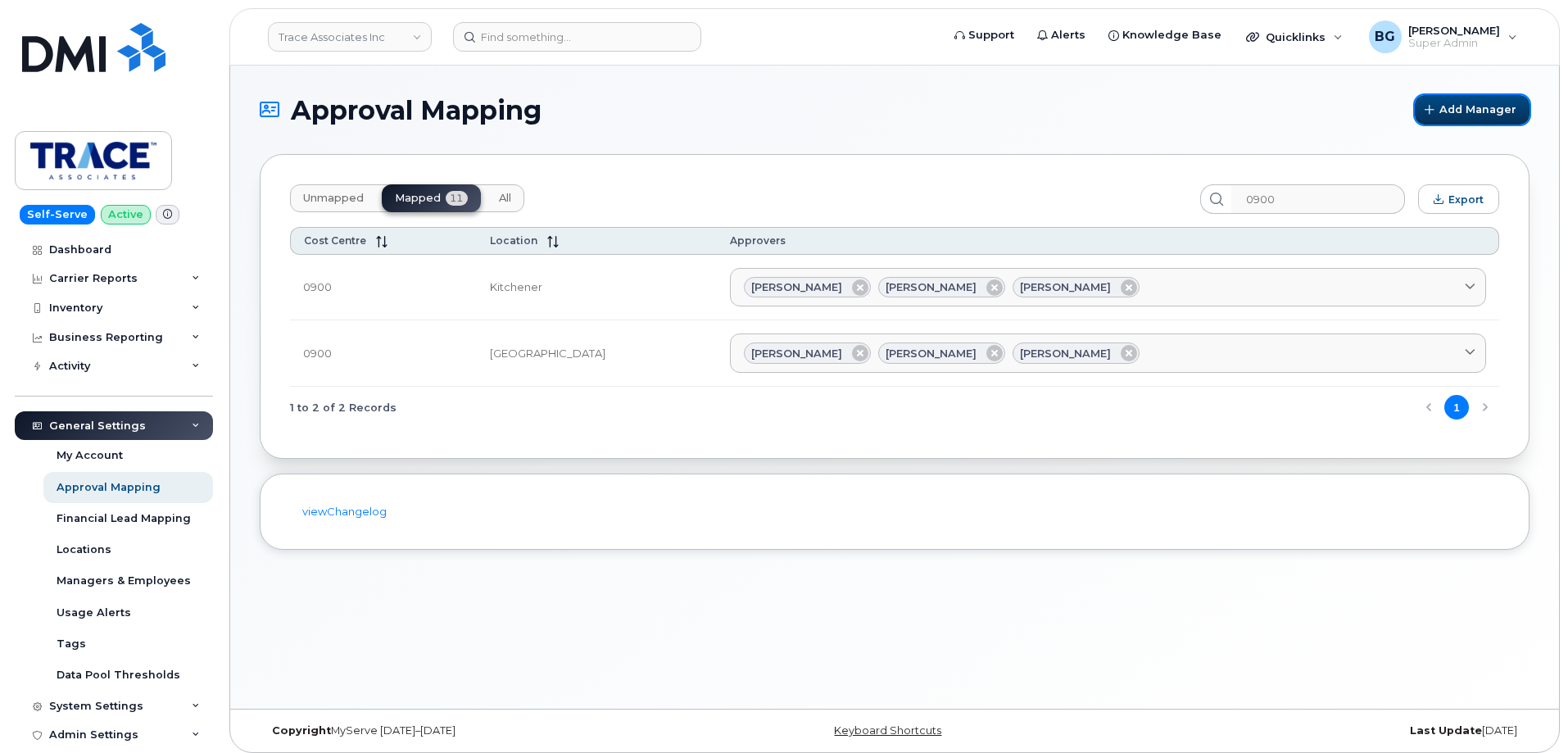
click at [1464, 113] on span "Add Manager" at bounding box center [1478, 109] width 77 height 16
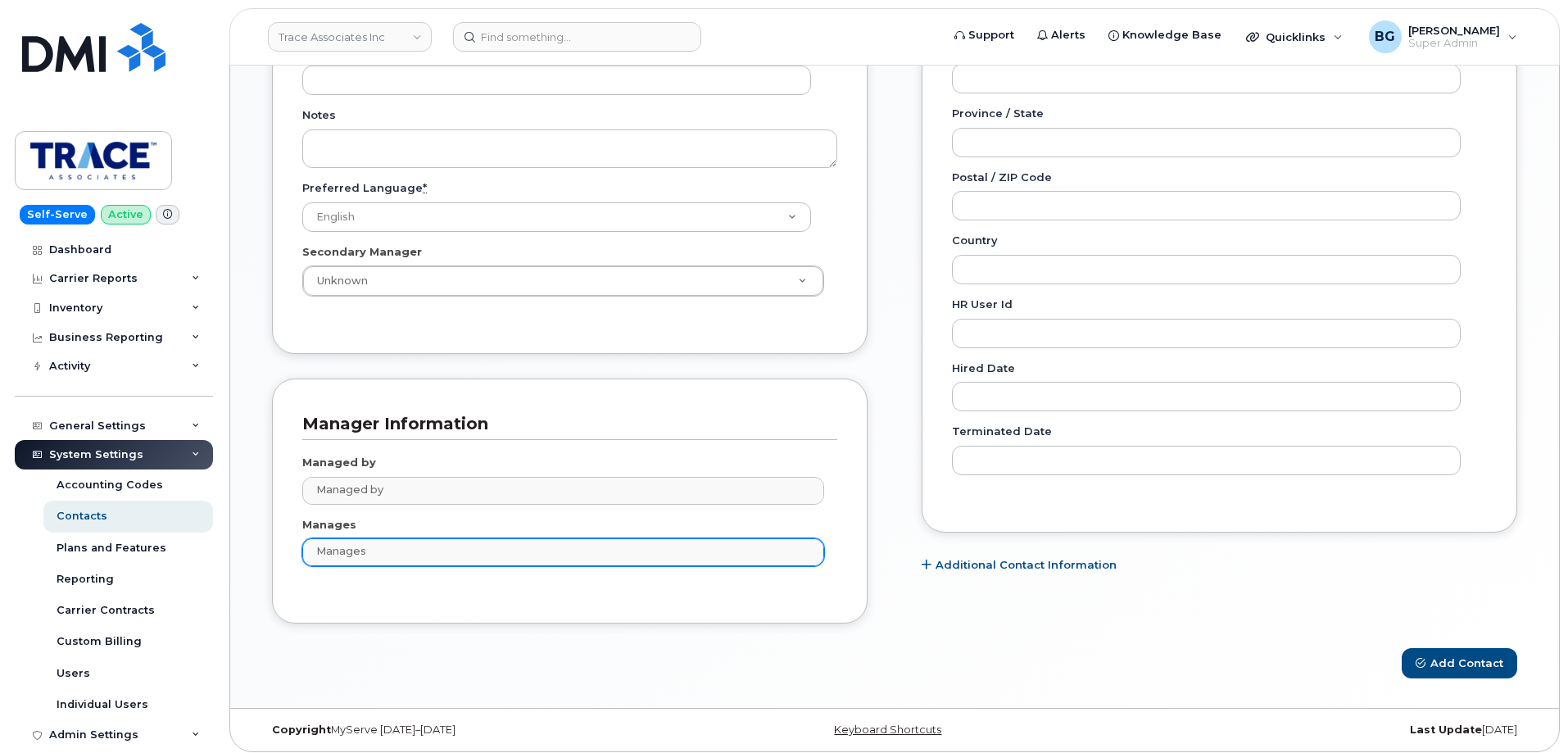
scroll to position [720, 0]
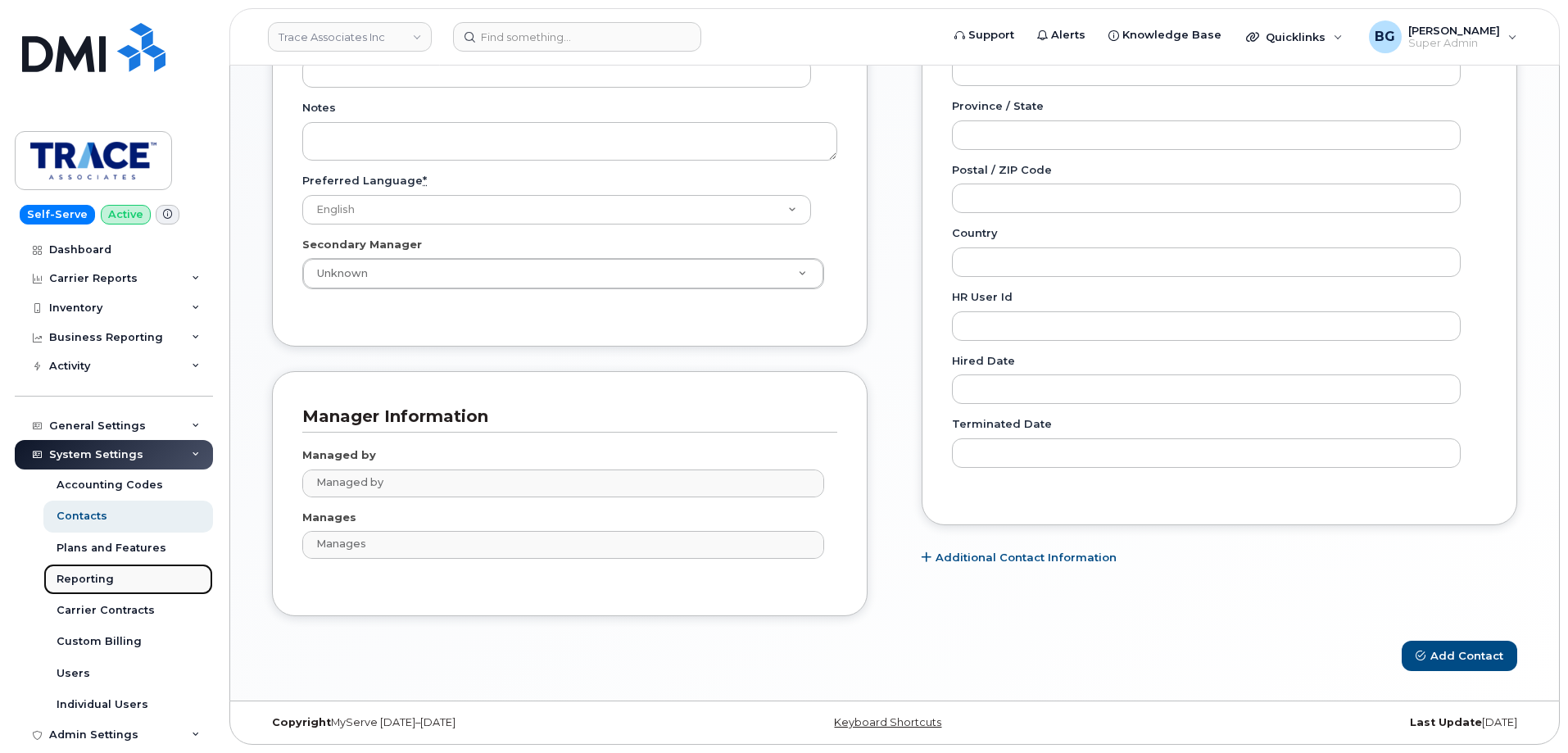
click at [80, 575] on div "Reporting" at bounding box center [85, 580] width 58 height 15
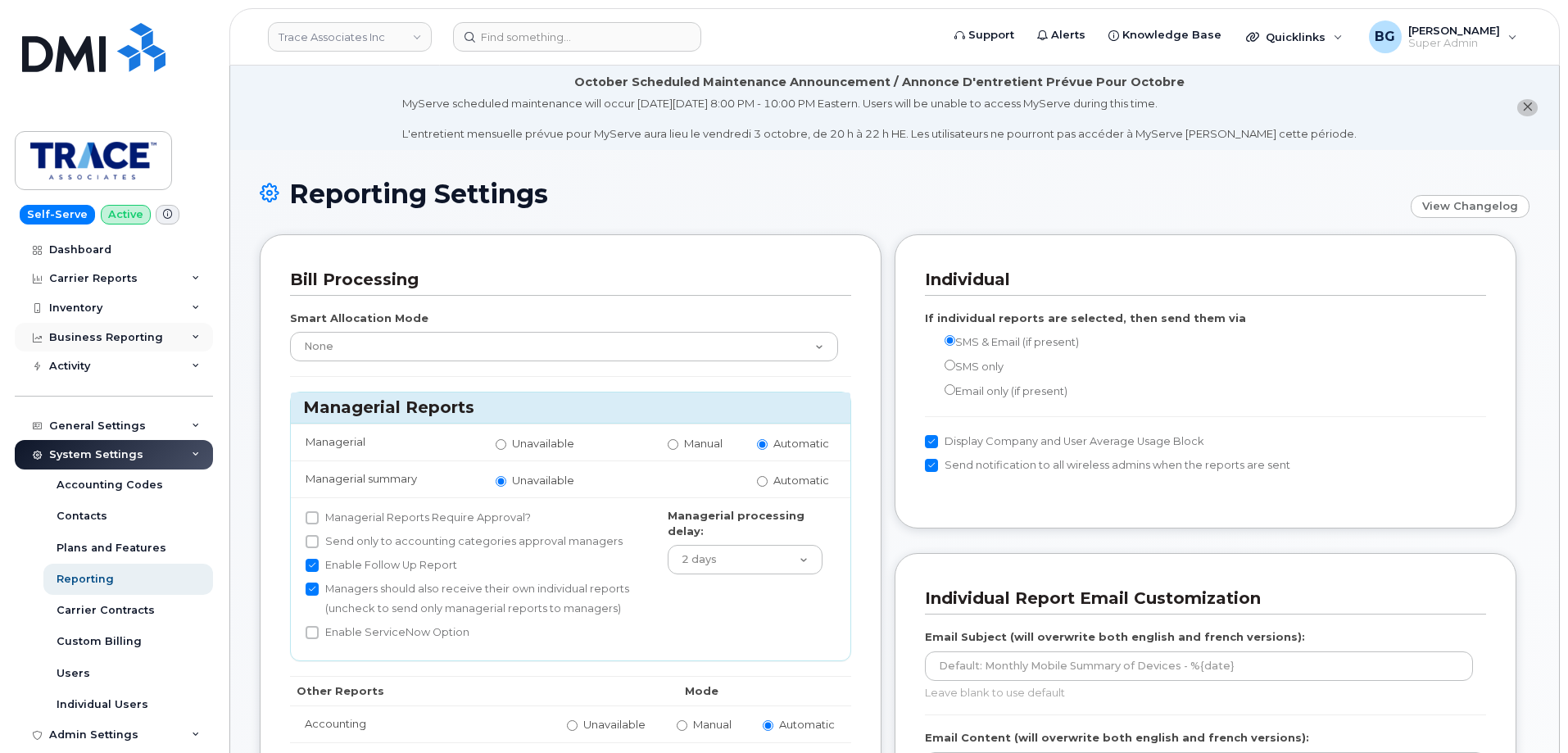
click at [89, 334] on div "Business Reporting" at bounding box center [106, 338] width 114 height 13
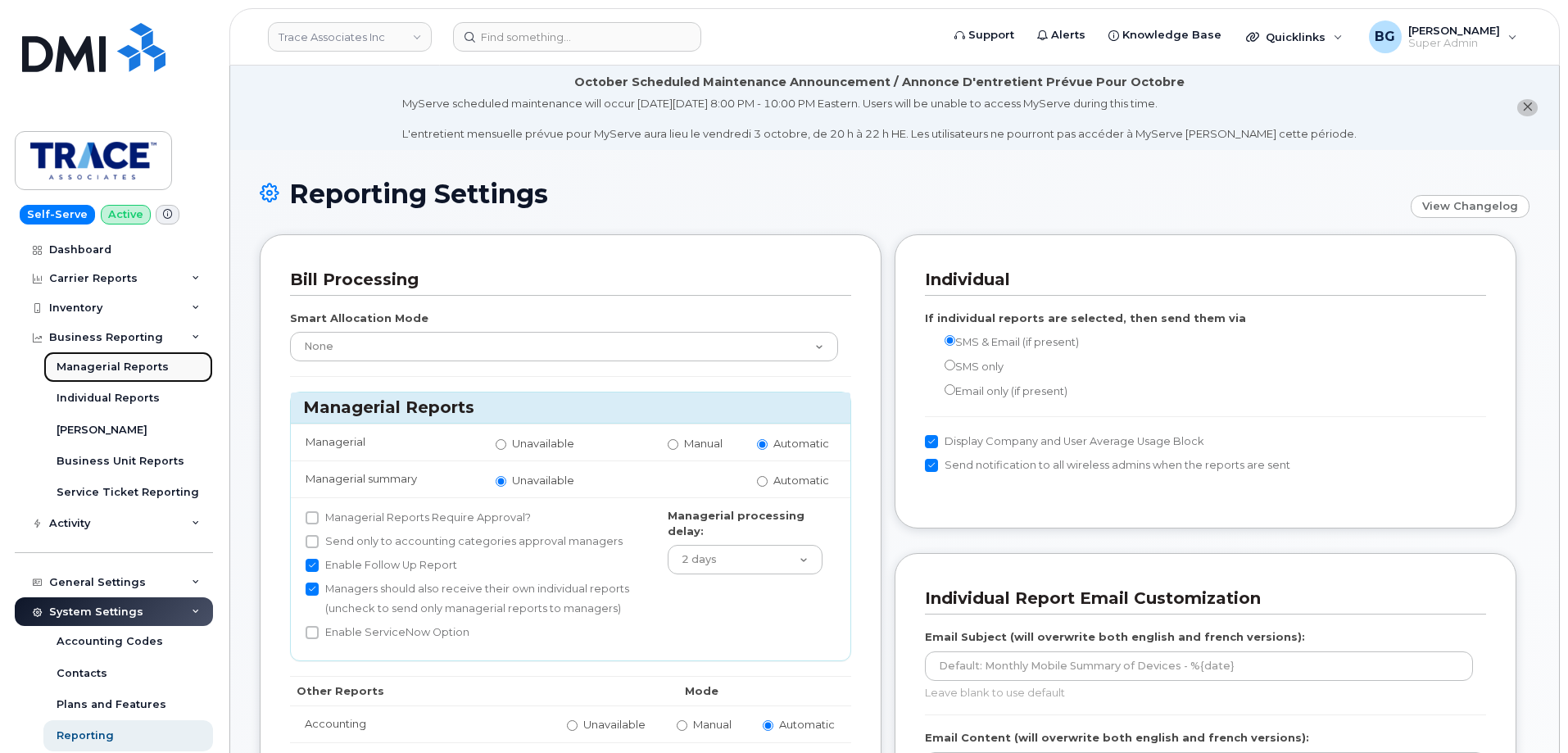
click at [88, 365] on div "Managerial Reports" at bounding box center [113, 367] width 113 height 15
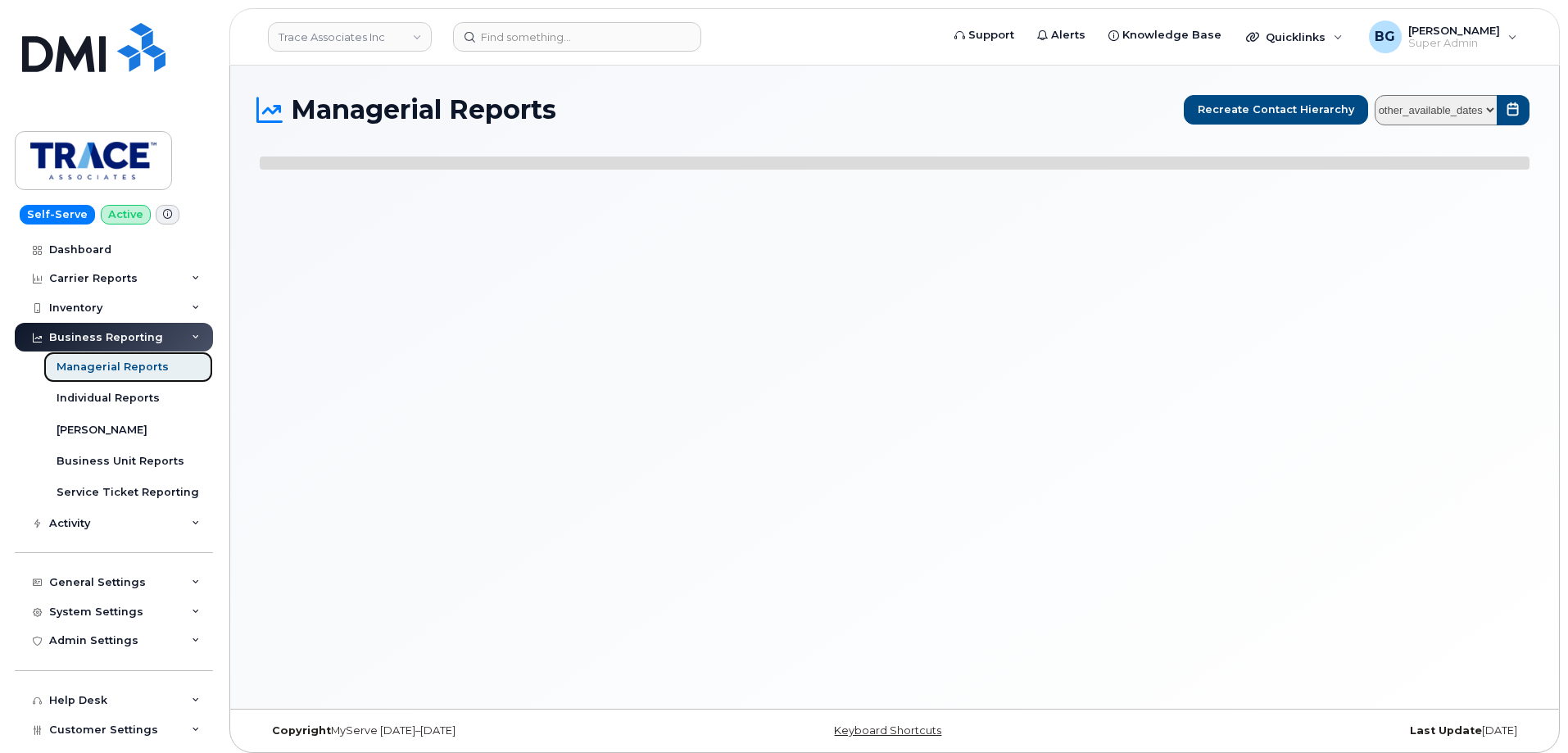
select select
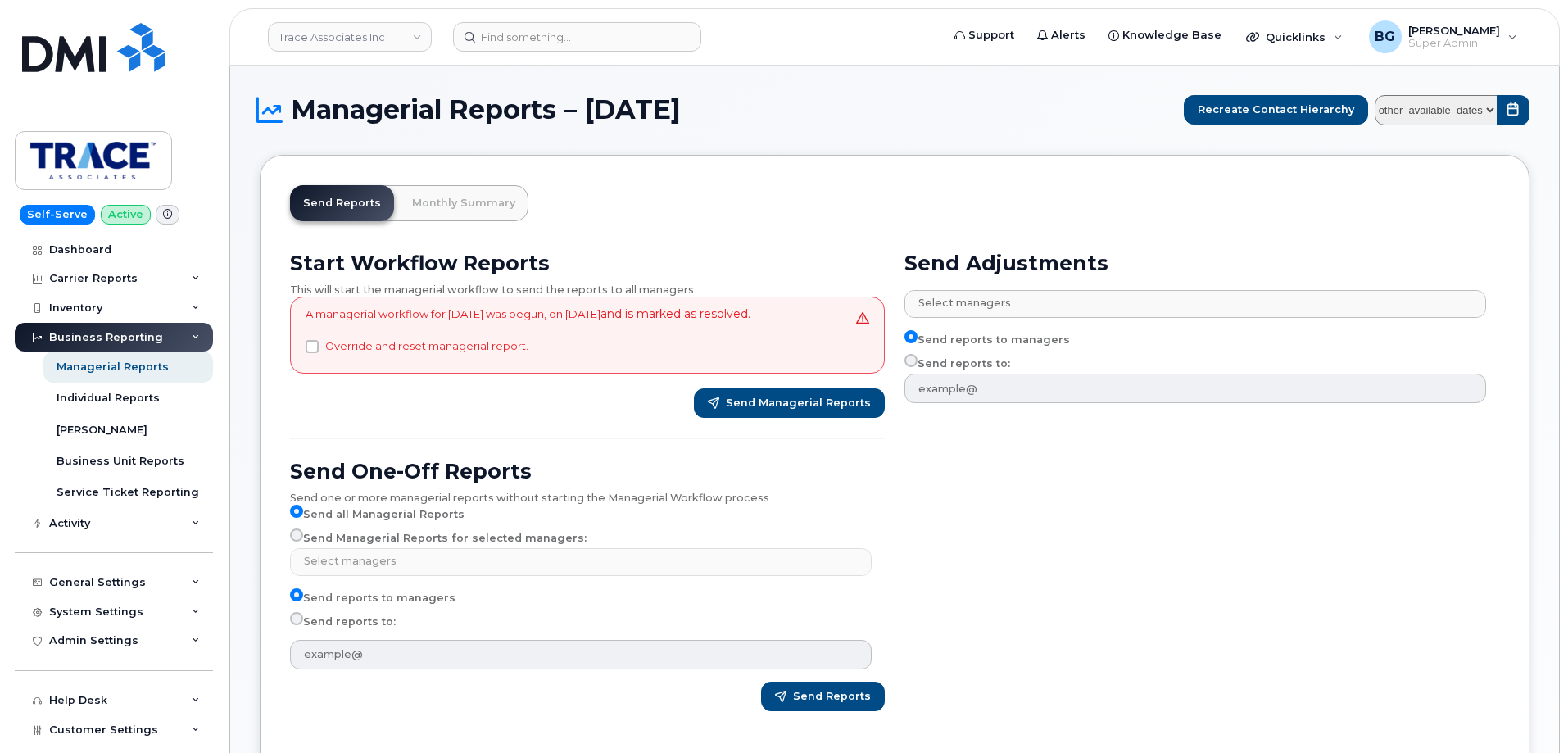
click at [297, 541] on input "Send Managerial Reports for selected managers:" at bounding box center [297, 535] width 13 height 13
radio input "true"
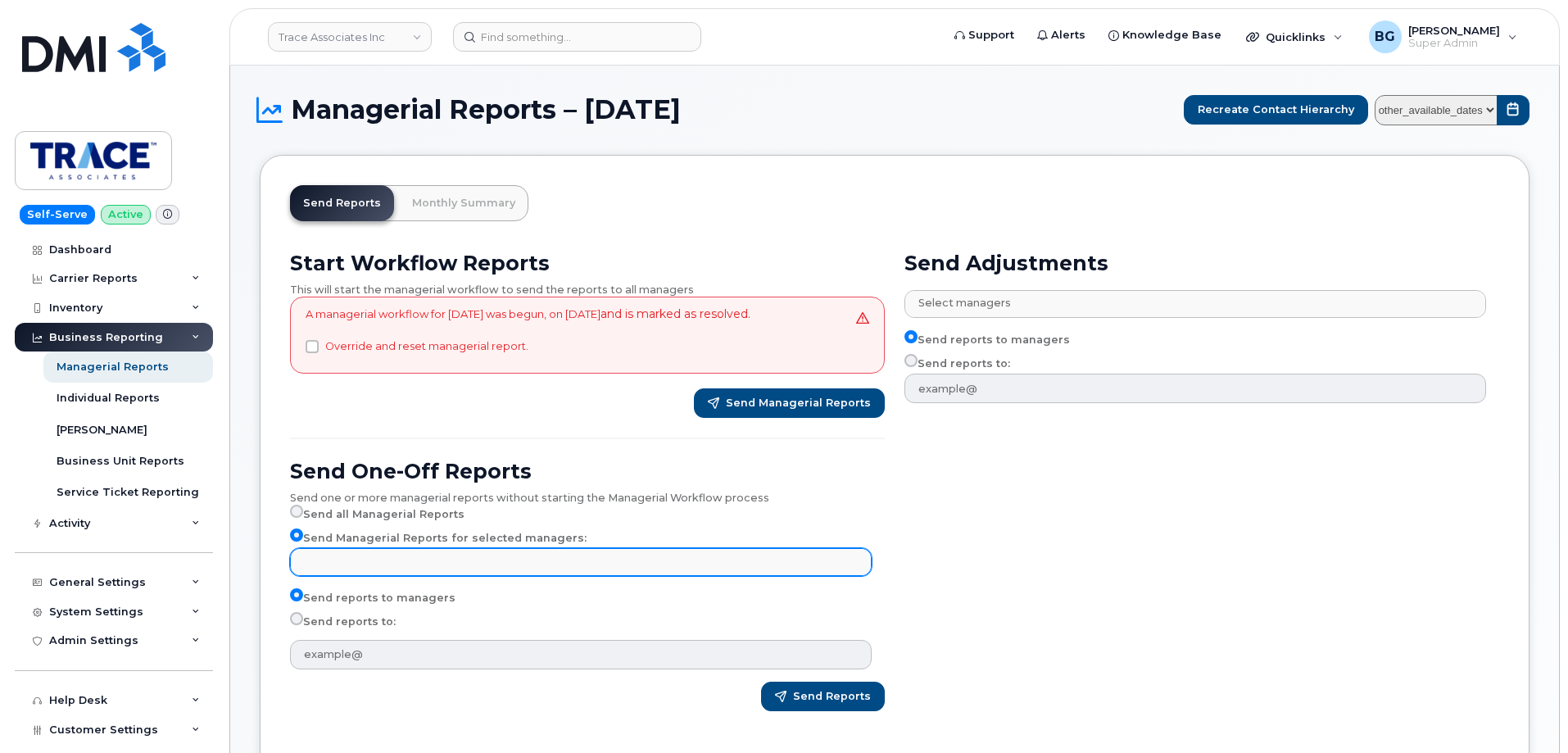
click at [353, 573] on input "text" at bounding box center [583, 561] width 567 height 23
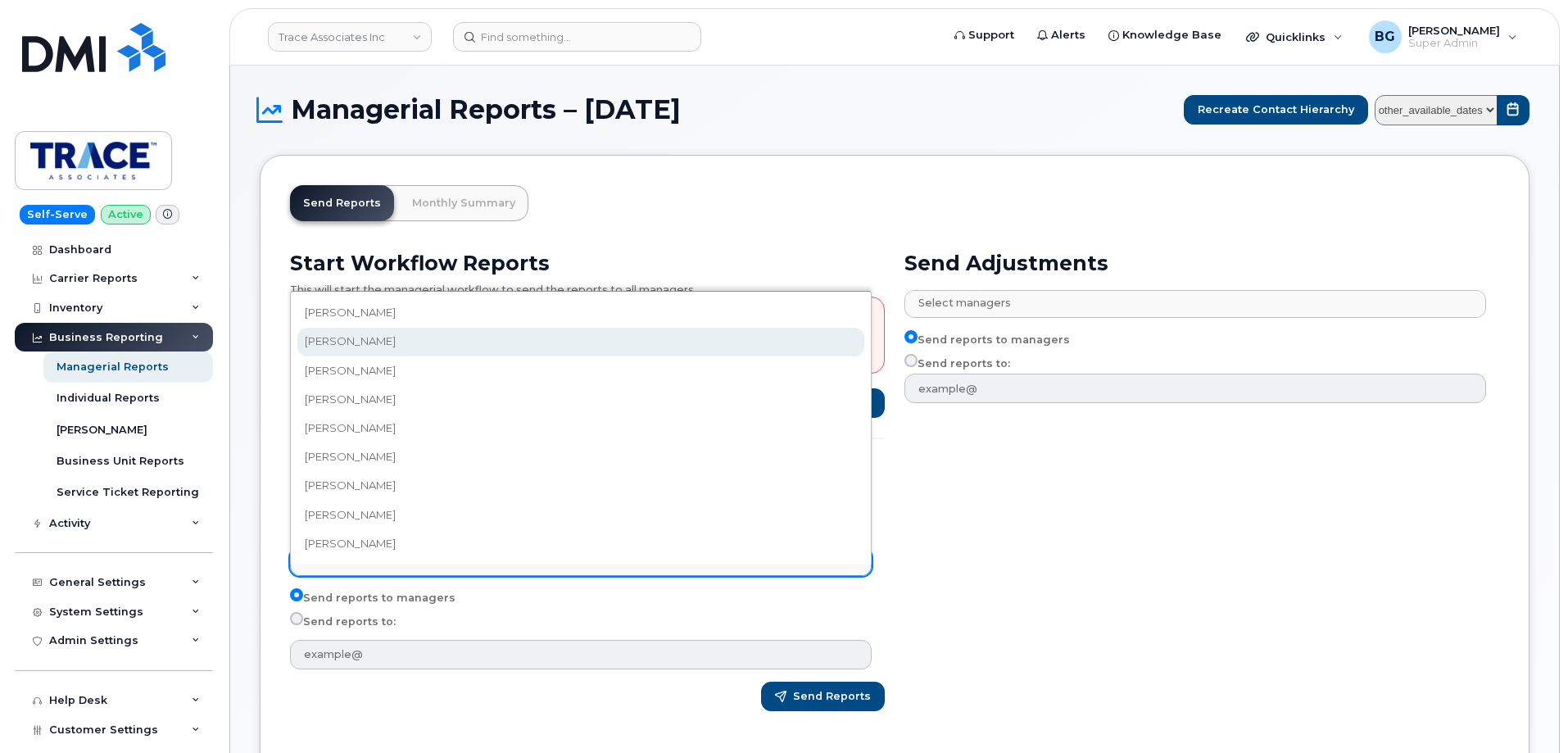
select select "157407ee-9e83-4f37-a409-fd42e774e903"
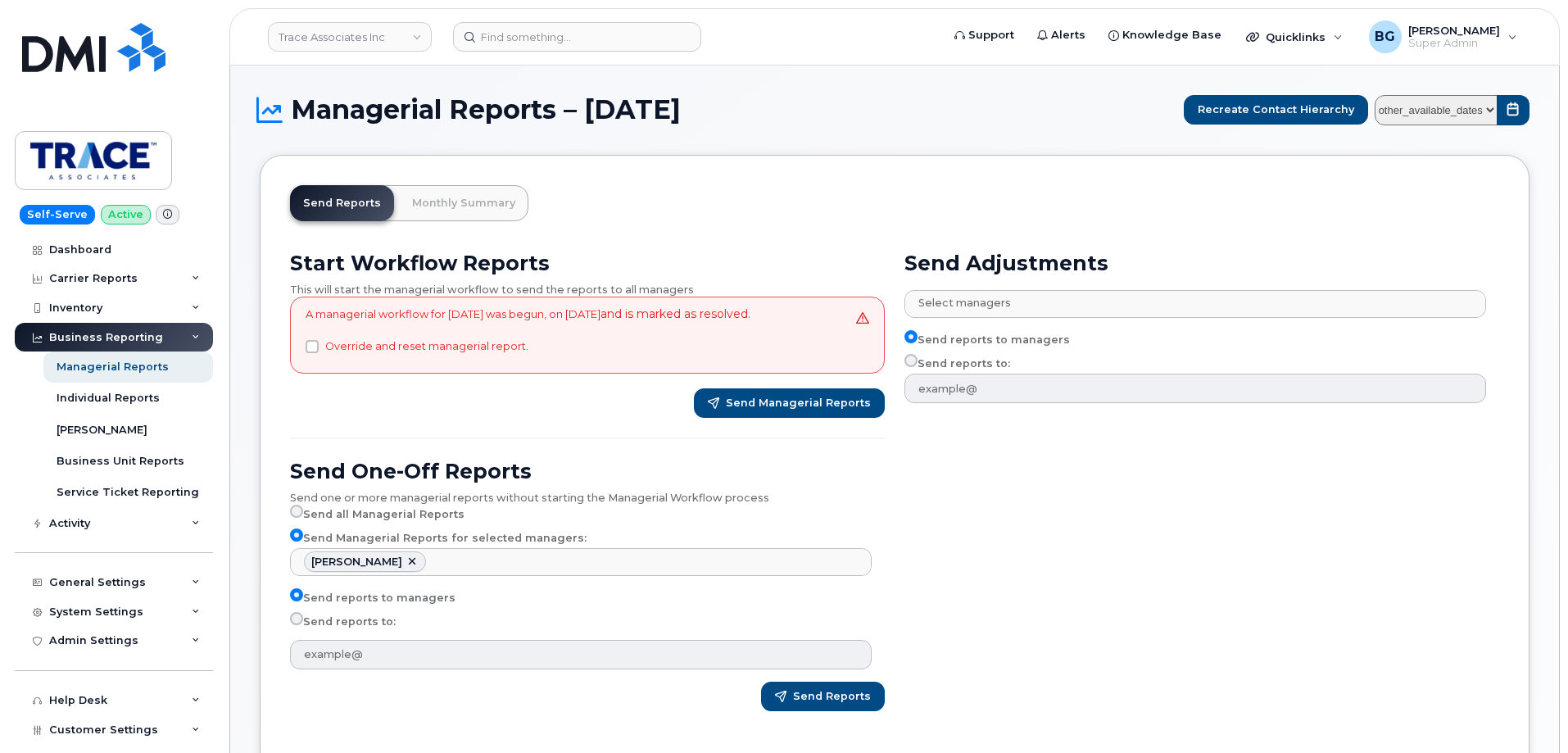
scroll to position [15, 0]
drag, startPoint x: 299, startPoint y: 635, endPoint x: 309, endPoint y: 640, distance: 11.2
click at [299, 625] on input "Send reports to:" at bounding box center [297, 619] width 13 height 13
radio input "true"
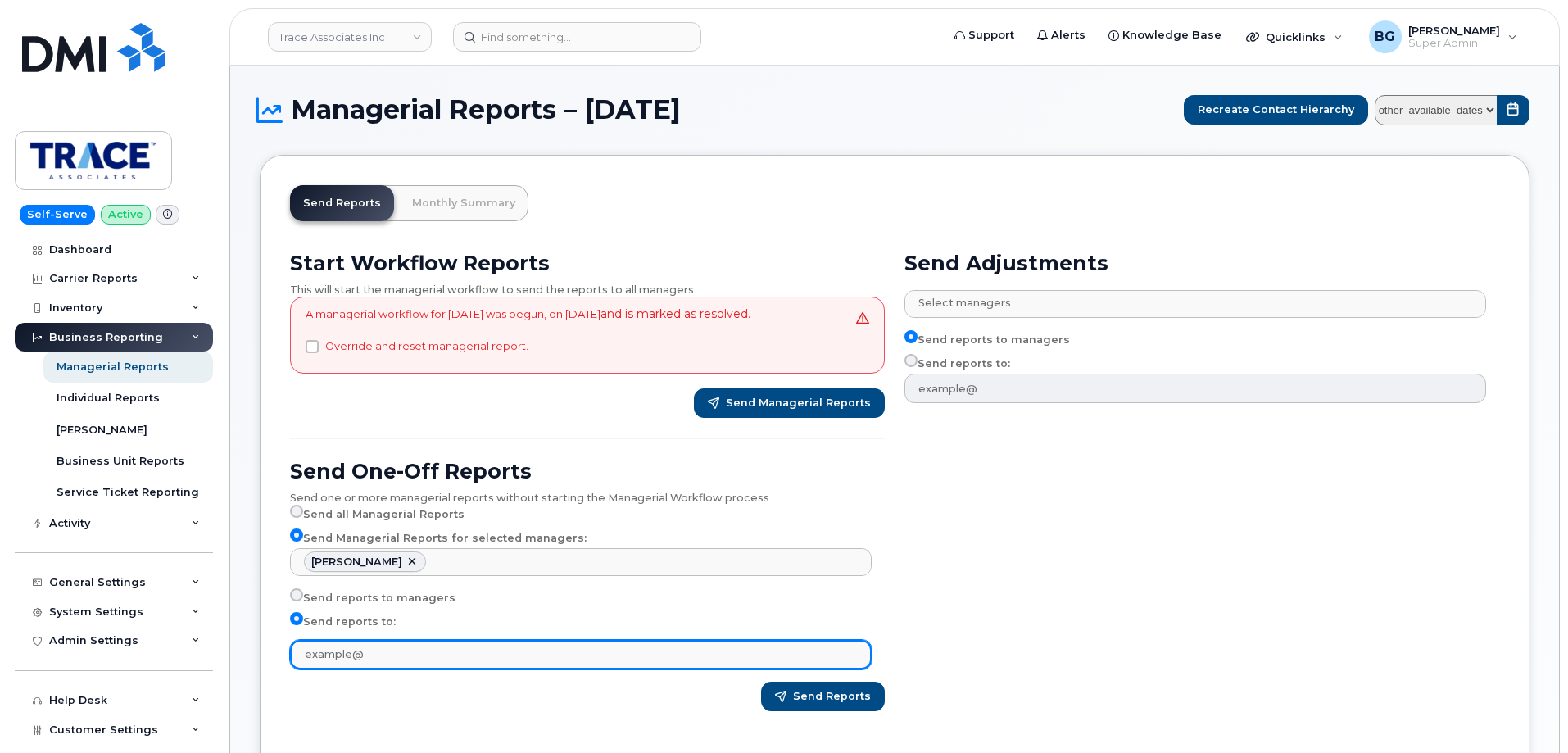
click at [417, 669] on input "text" at bounding box center [580, 654] width 581 height 29
type input "[EMAIL_ADDRESS][DOMAIN_NAME]"
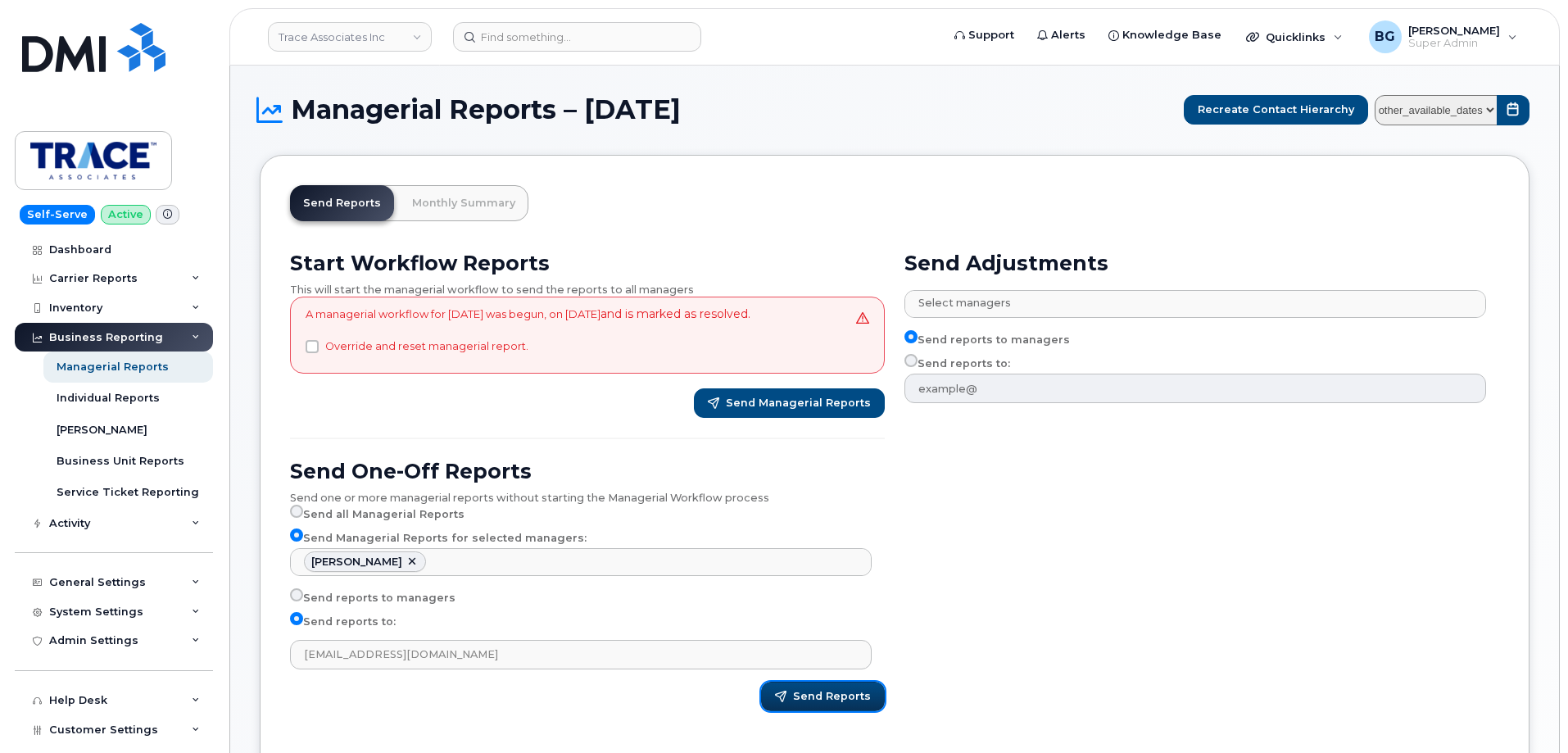
click at [839, 704] on span "Send Reports" at bounding box center [832, 696] width 78 height 15
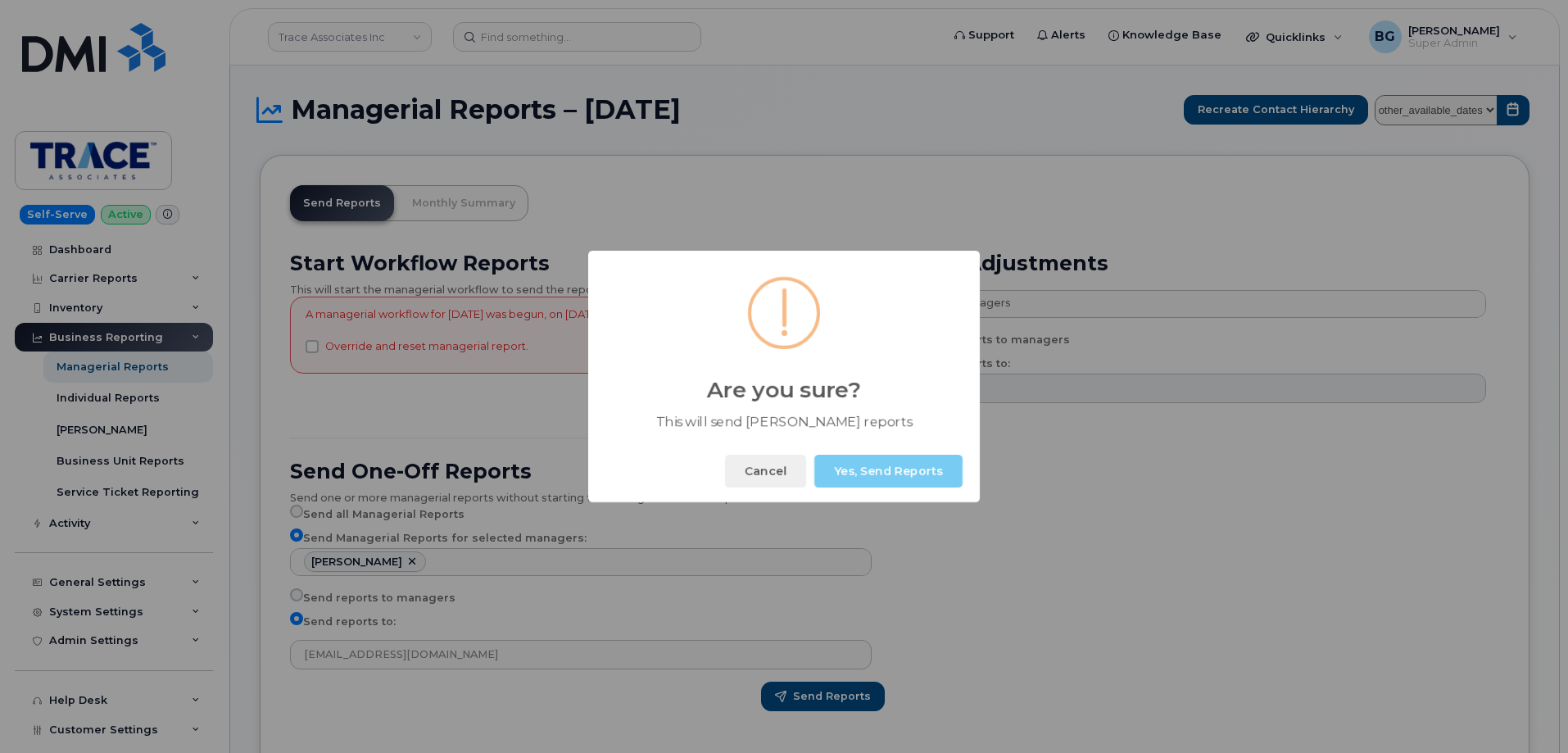
click at [873, 469] on button "Yes, Send Reports" at bounding box center [888, 470] width 148 height 33
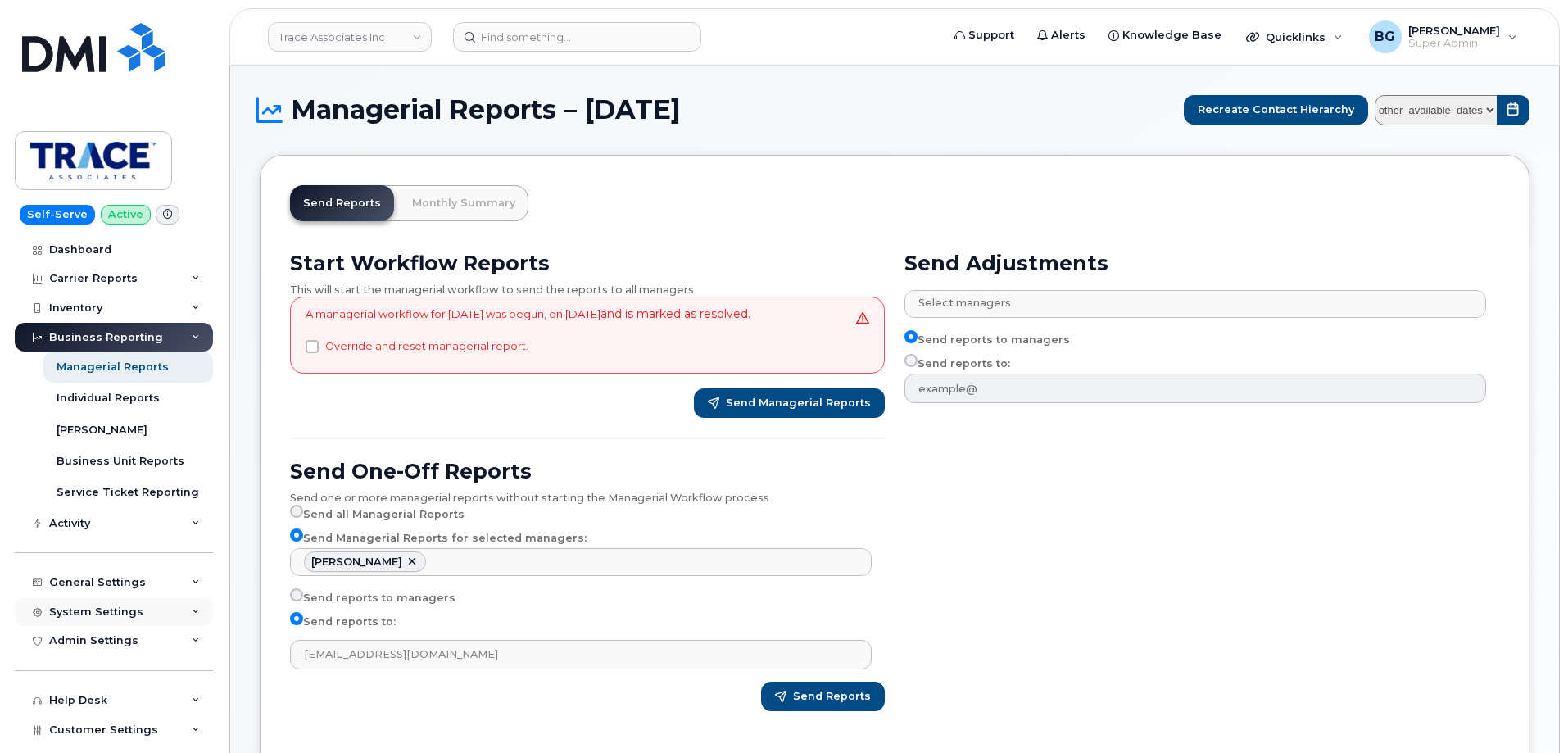
click at [104, 607] on div "System Settings" at bounding box center [96, 612] width 94 height 13
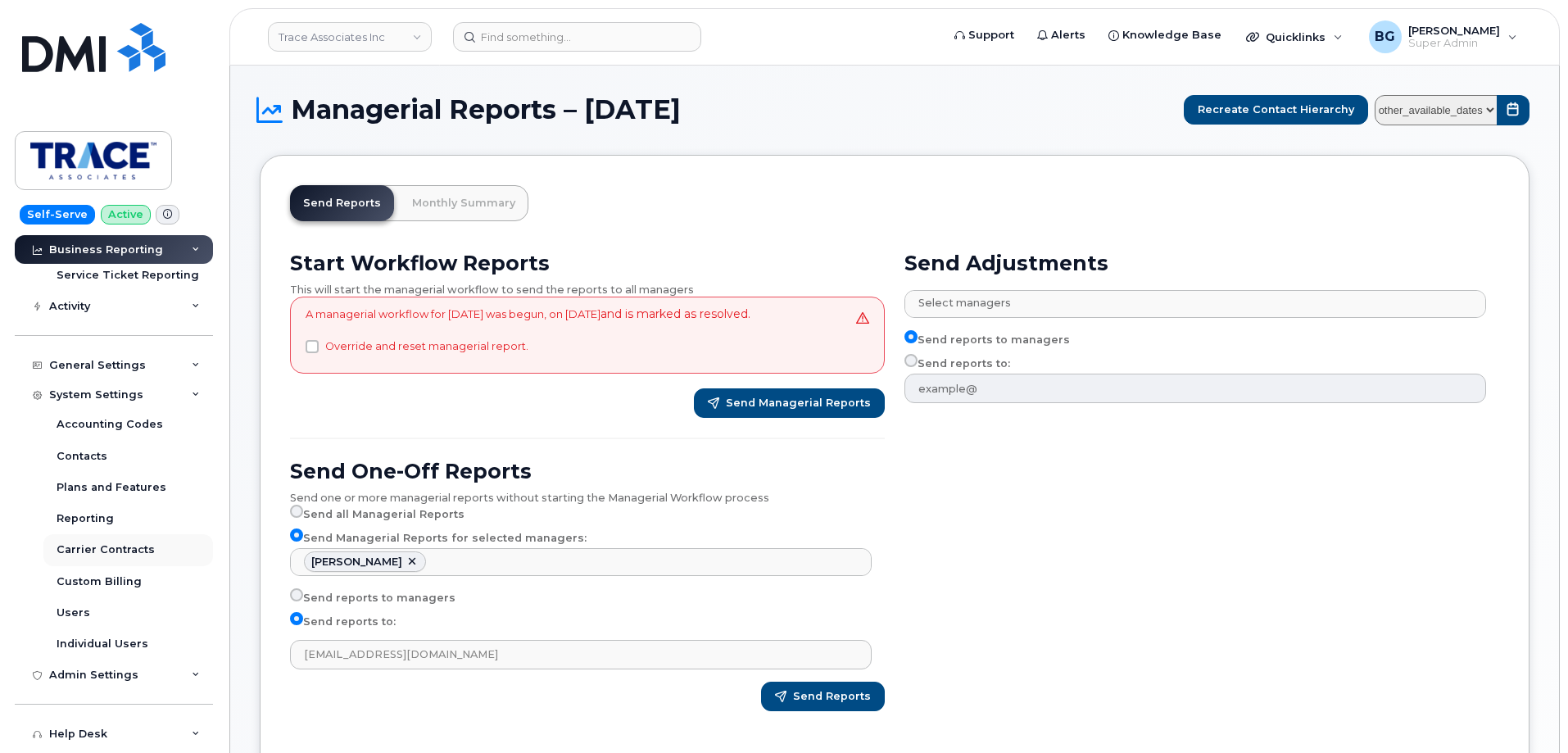
scroll to position [218, 0]
click at [118, 359] on div "General Settings" at bounding box center [98, 364] width 97 height 13
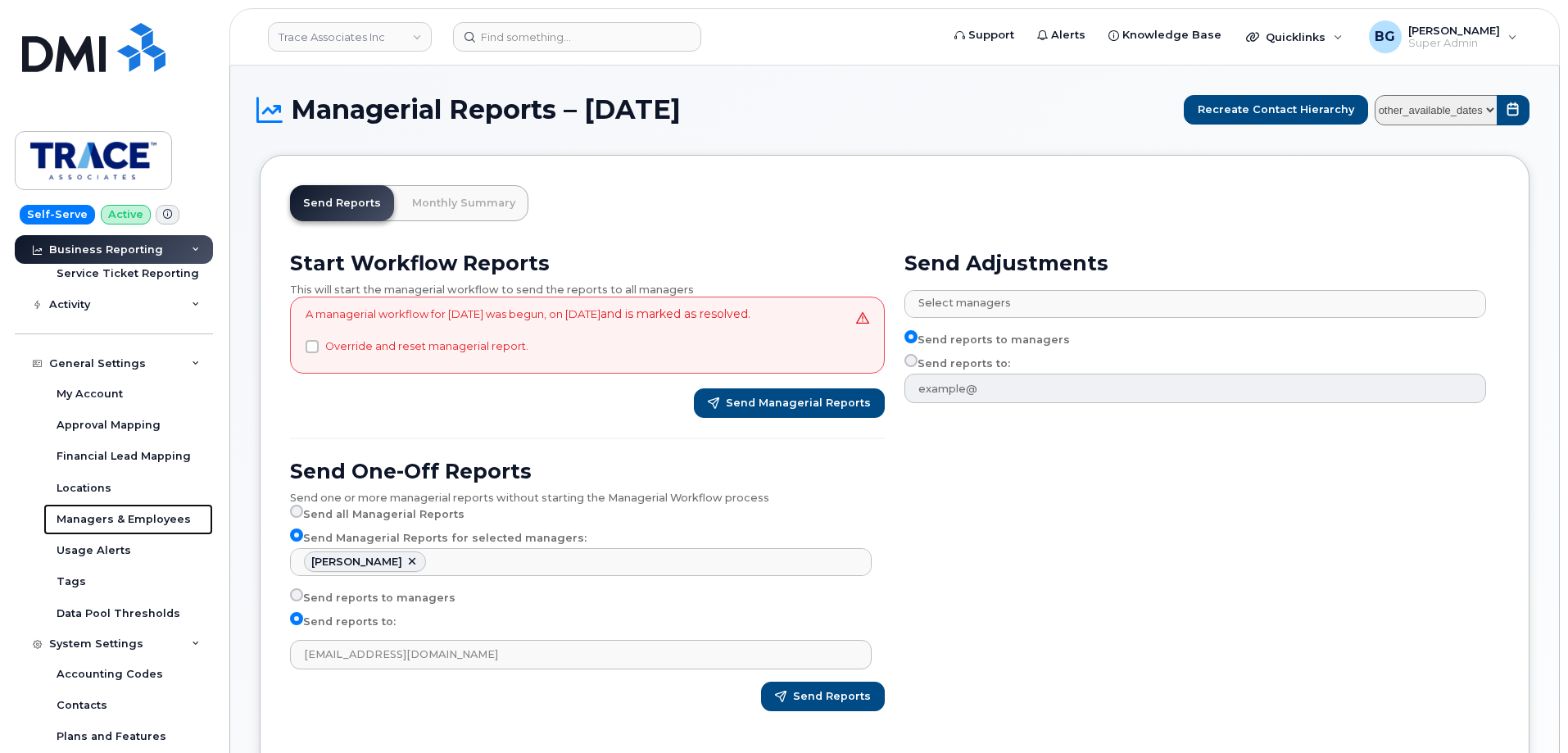
click at [124, 512] on div "Managers & Employees" at bounding box center [123, 520] width 134 height 15
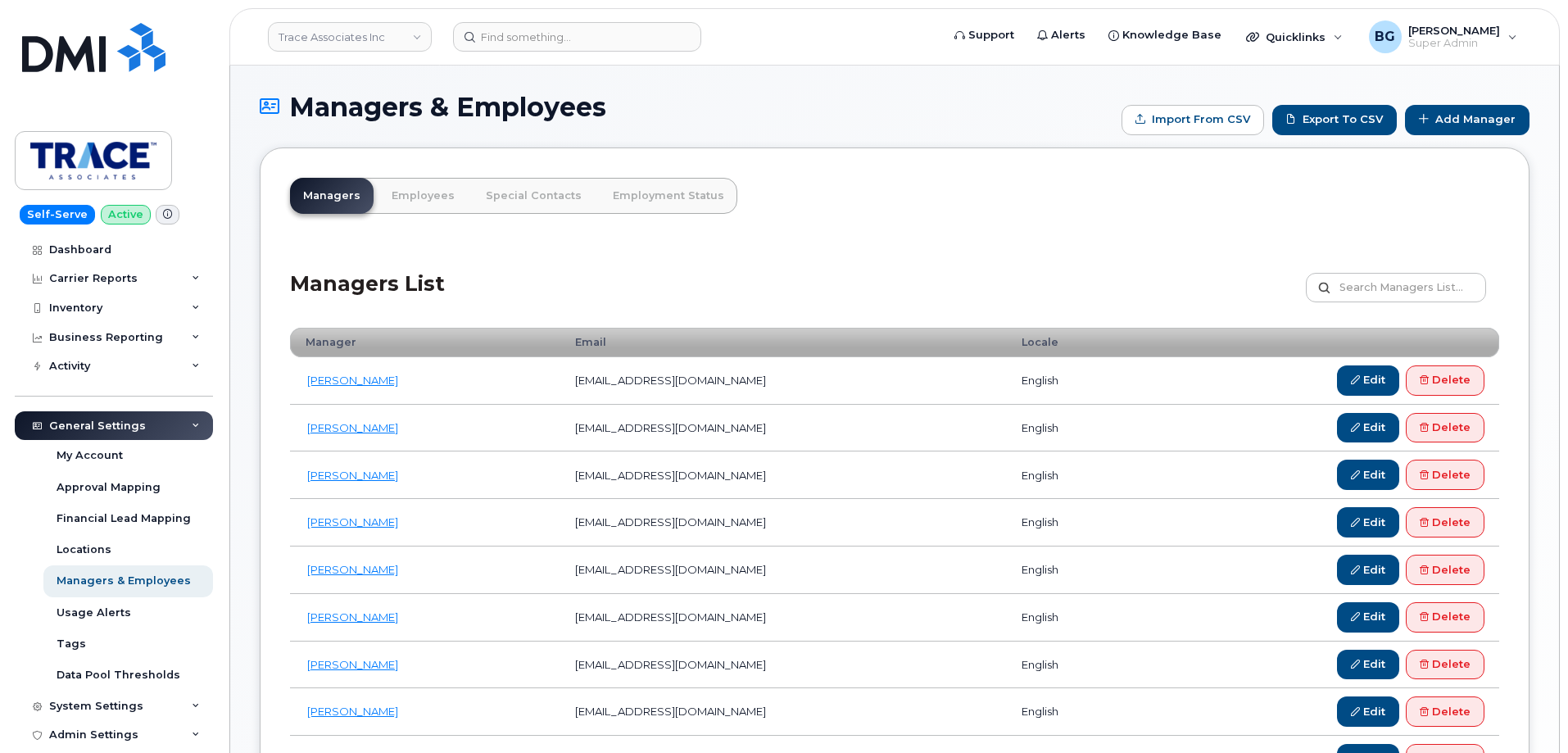
scroll to position [163, 0]
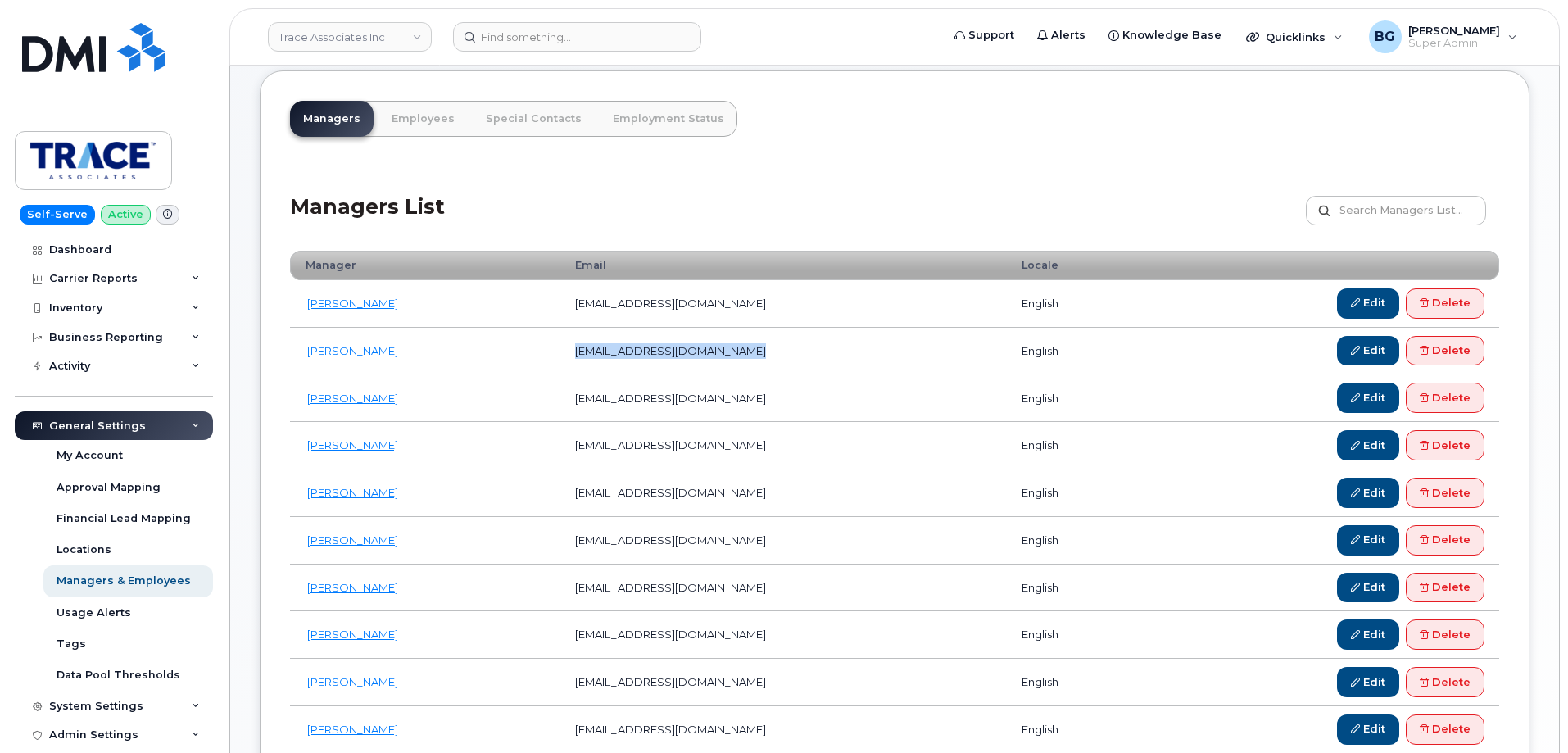
drag, startPoint x: 741, startPoint y: 349, endPoint x: 576, endPoint y: 347, distance: 165.0
click at [576, 347] on td "[EMAIL_ADDRESS][DOMAIN_NAME]" at bounding box center [783, 351] width 446 height 48
copy td "[EMAIL_ADDRESS][DOMAIN_NAME]"
click at [93, 99] on link at bounding box center [93, 70] width 158 height 93
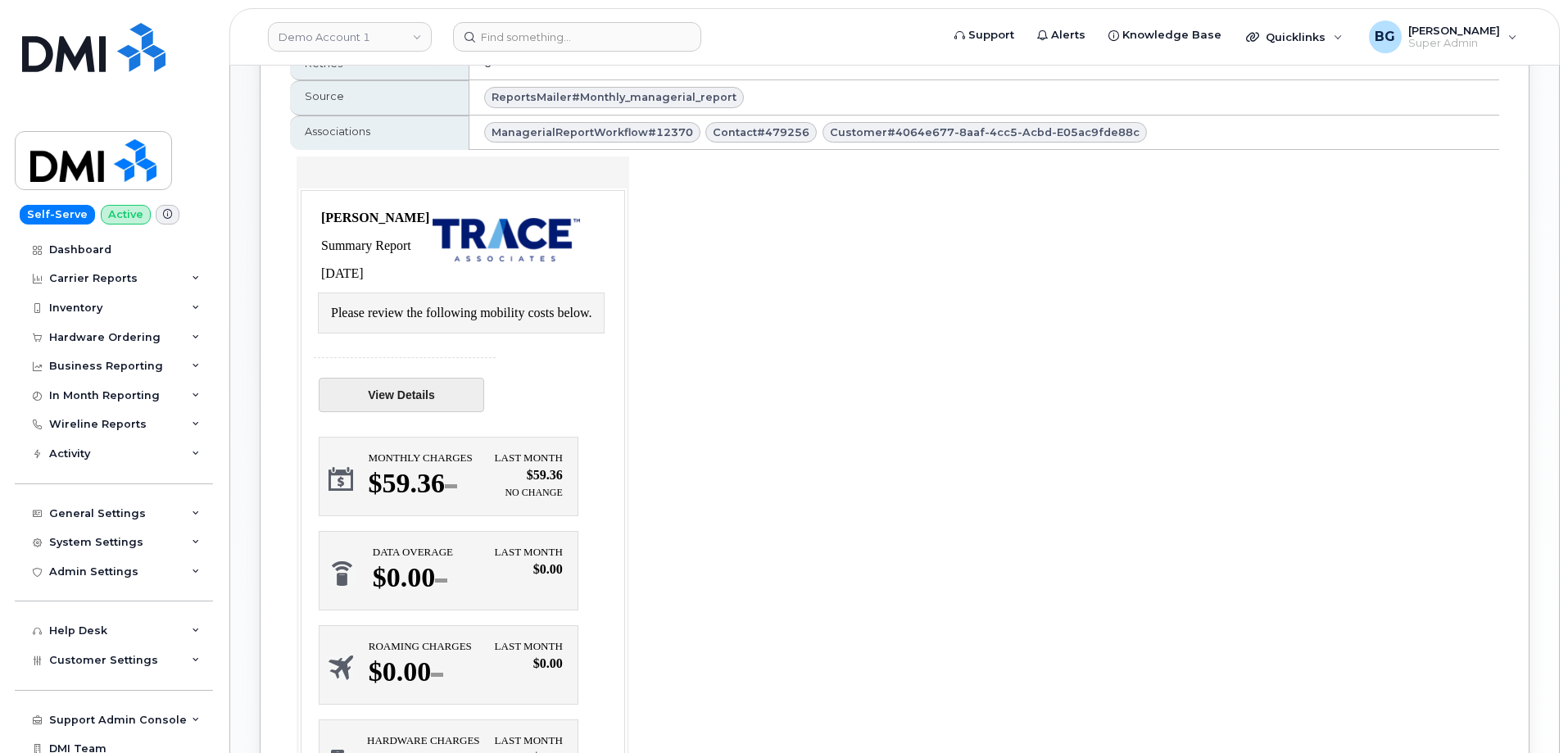
scroll to position [600, 0]
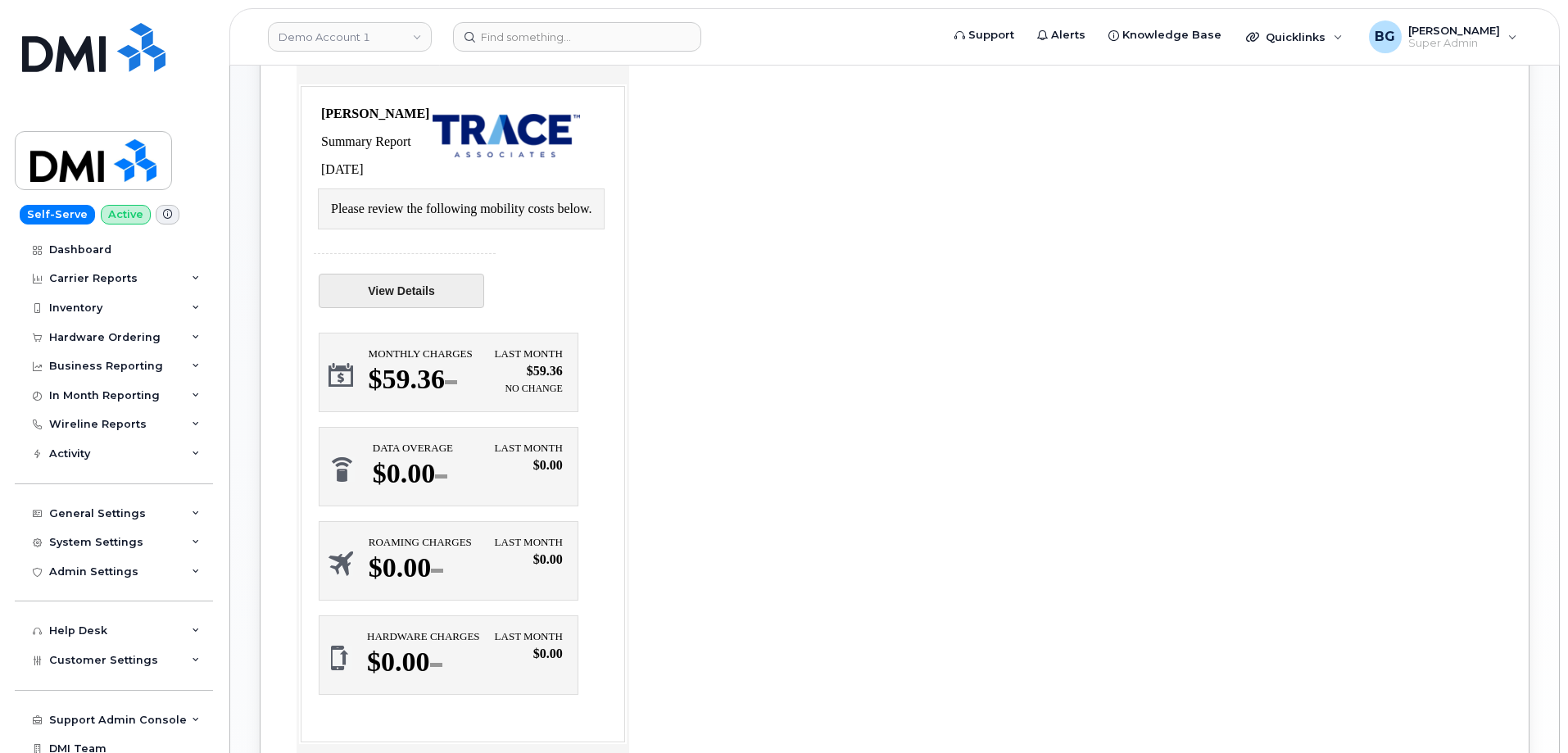
click at [378, 290] on link "View Details" at bounding box center [401, 290] width 165 height 34
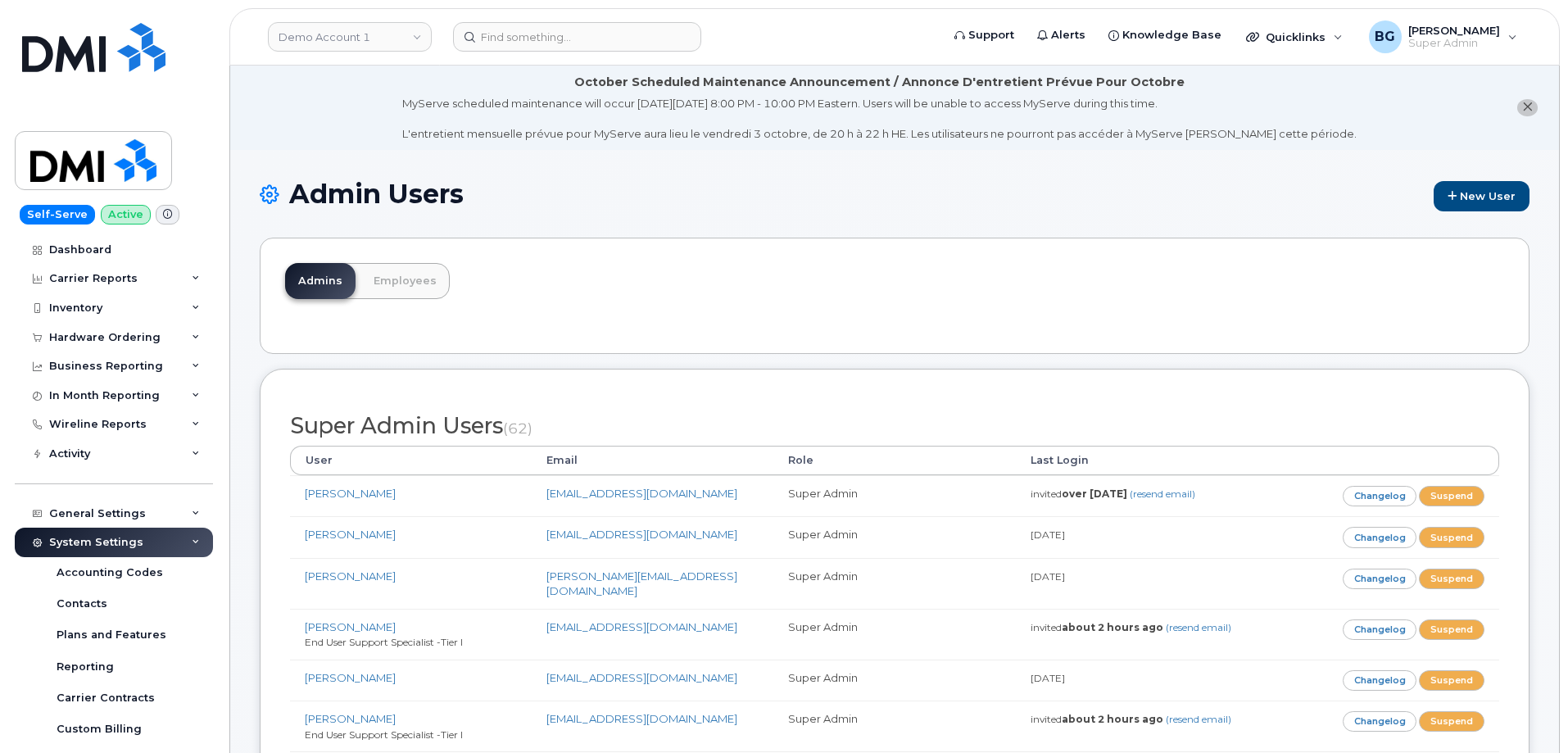
click at [775, 279] on div "Admins Employees" at bounding box center [894, 295] width 1269 height 116
click at [762, 307] on div "Admins Employees" at bounding box center [894, 295] width 1269 height 116
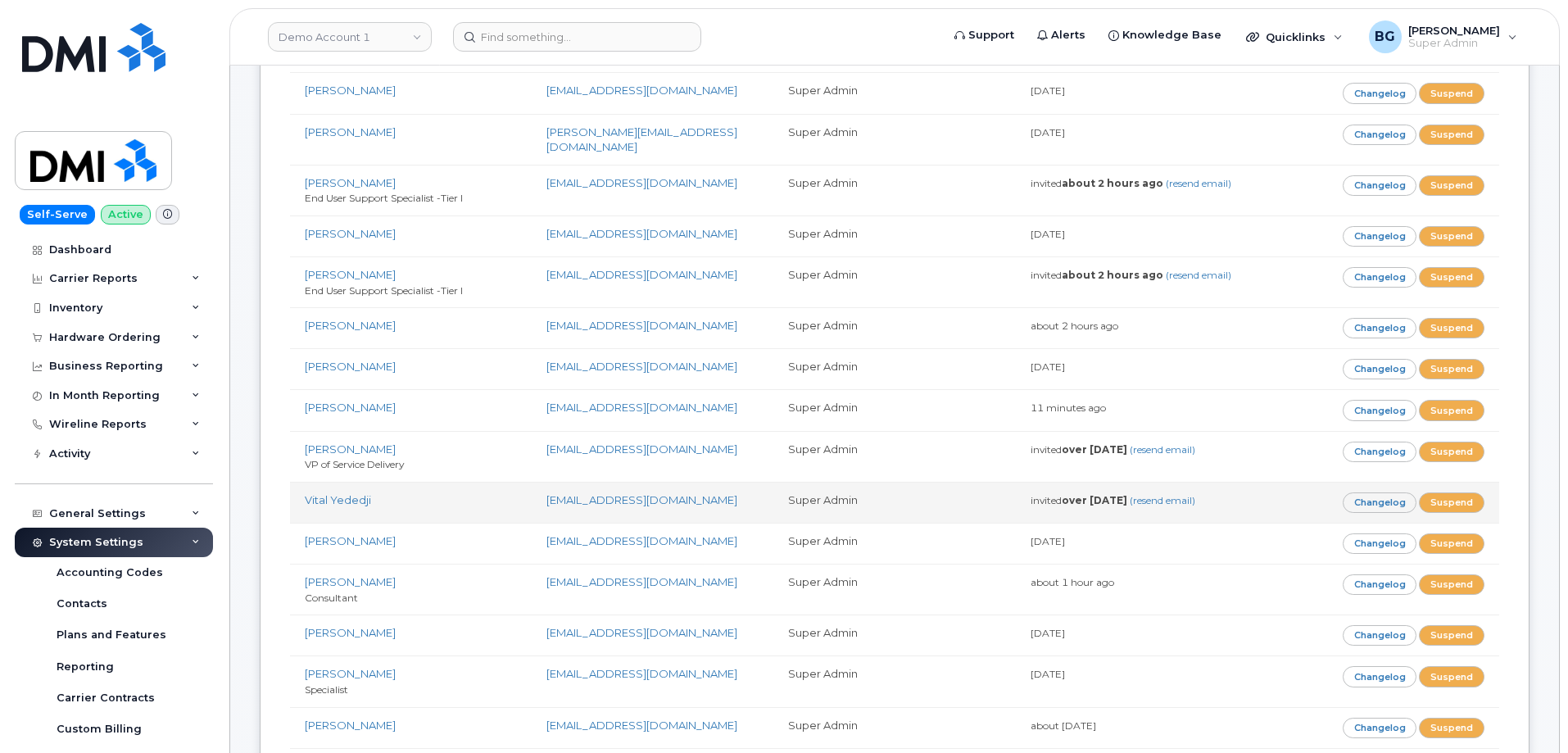
scroll to position [446, 0]
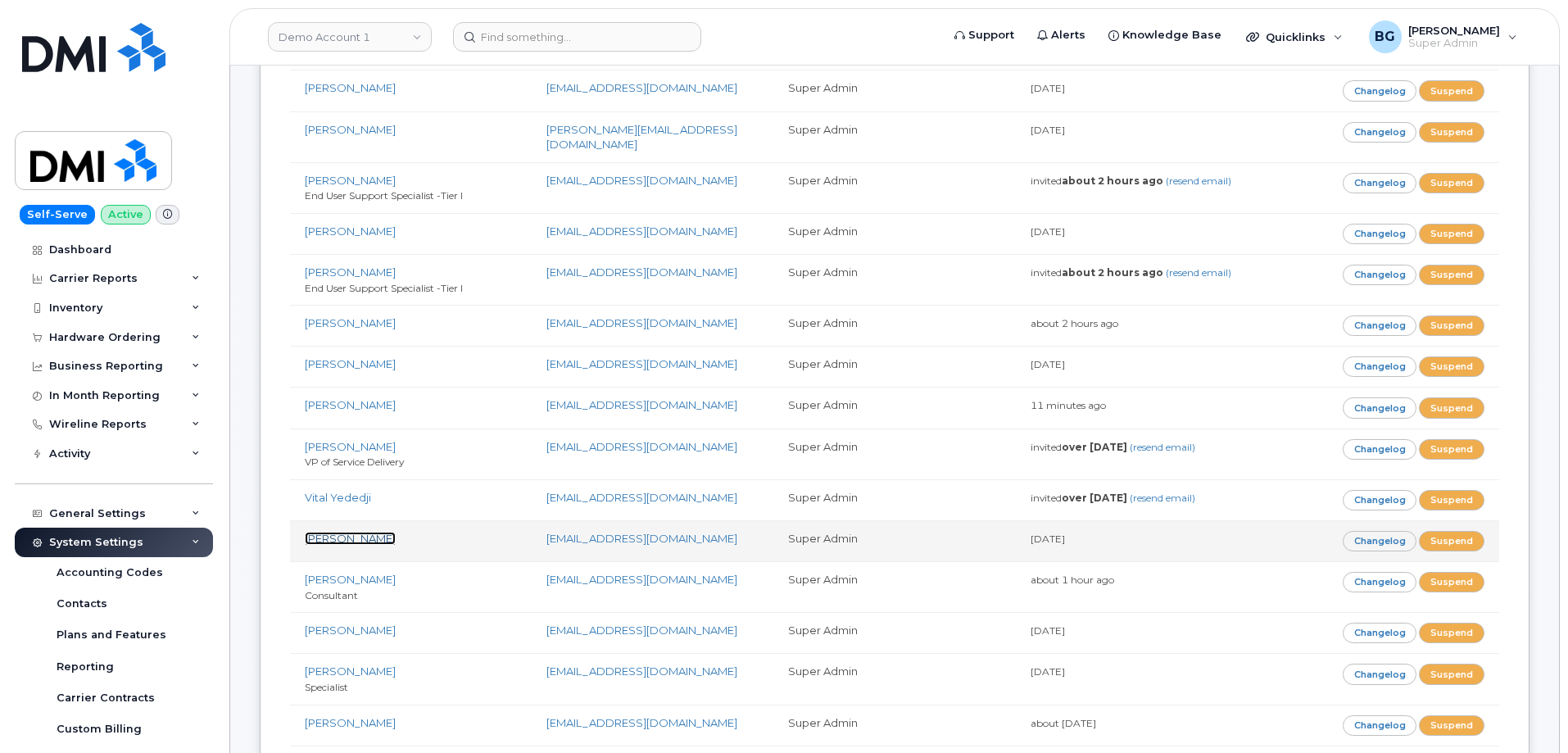
click at [337, 531] on link "[PERSON_NAME]" at bounding box center [349, 538] width 91 height 13
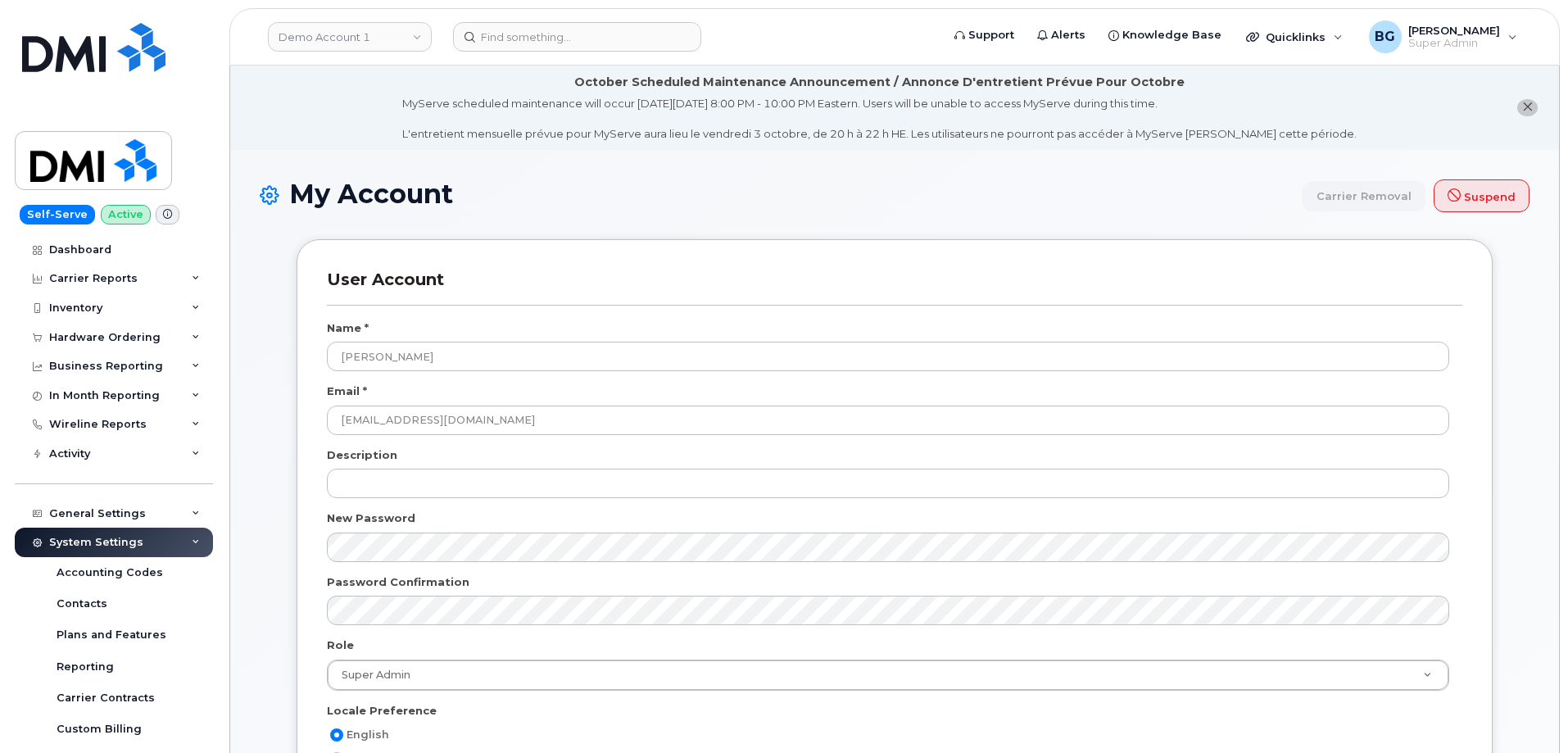
select select
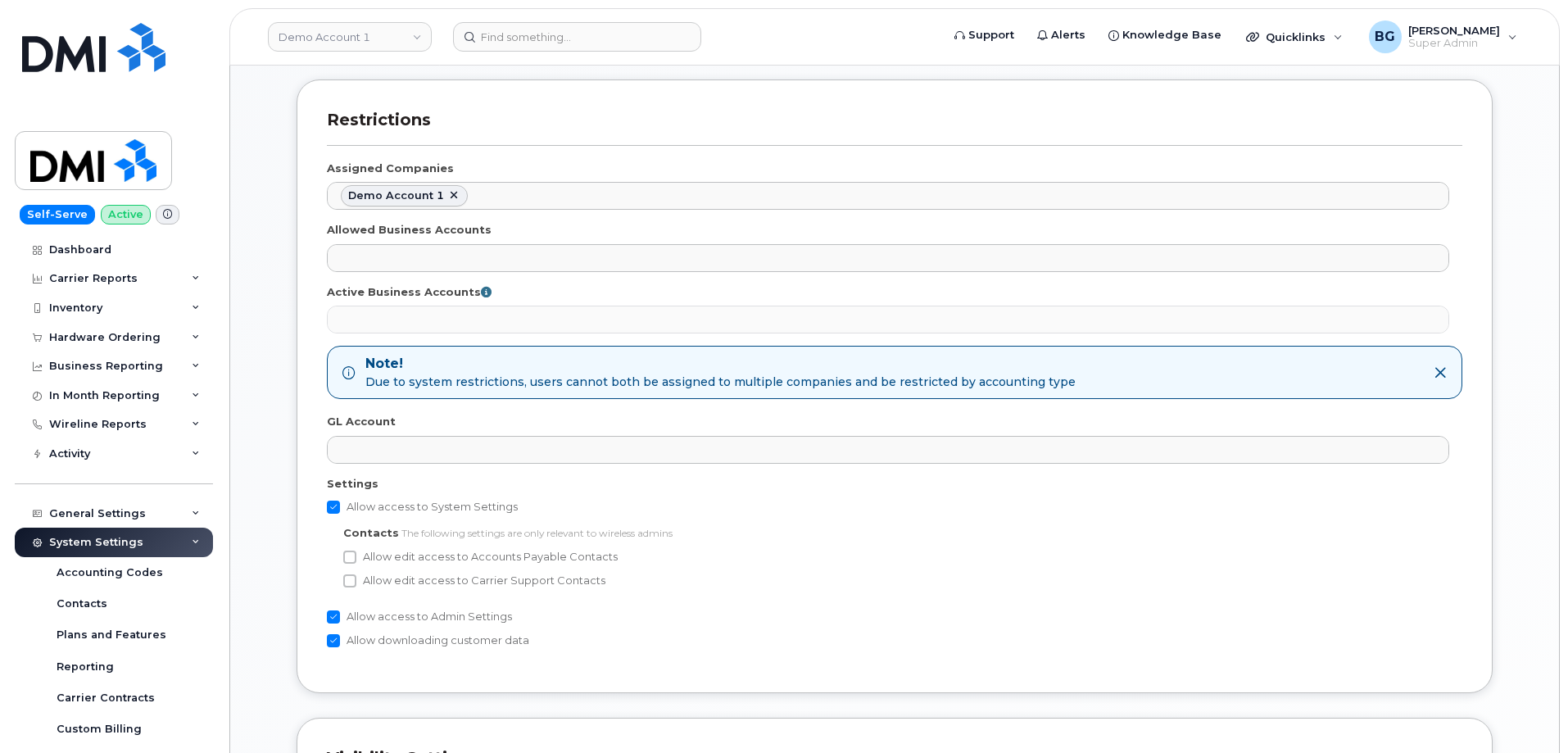
scroll to position [928, 0]
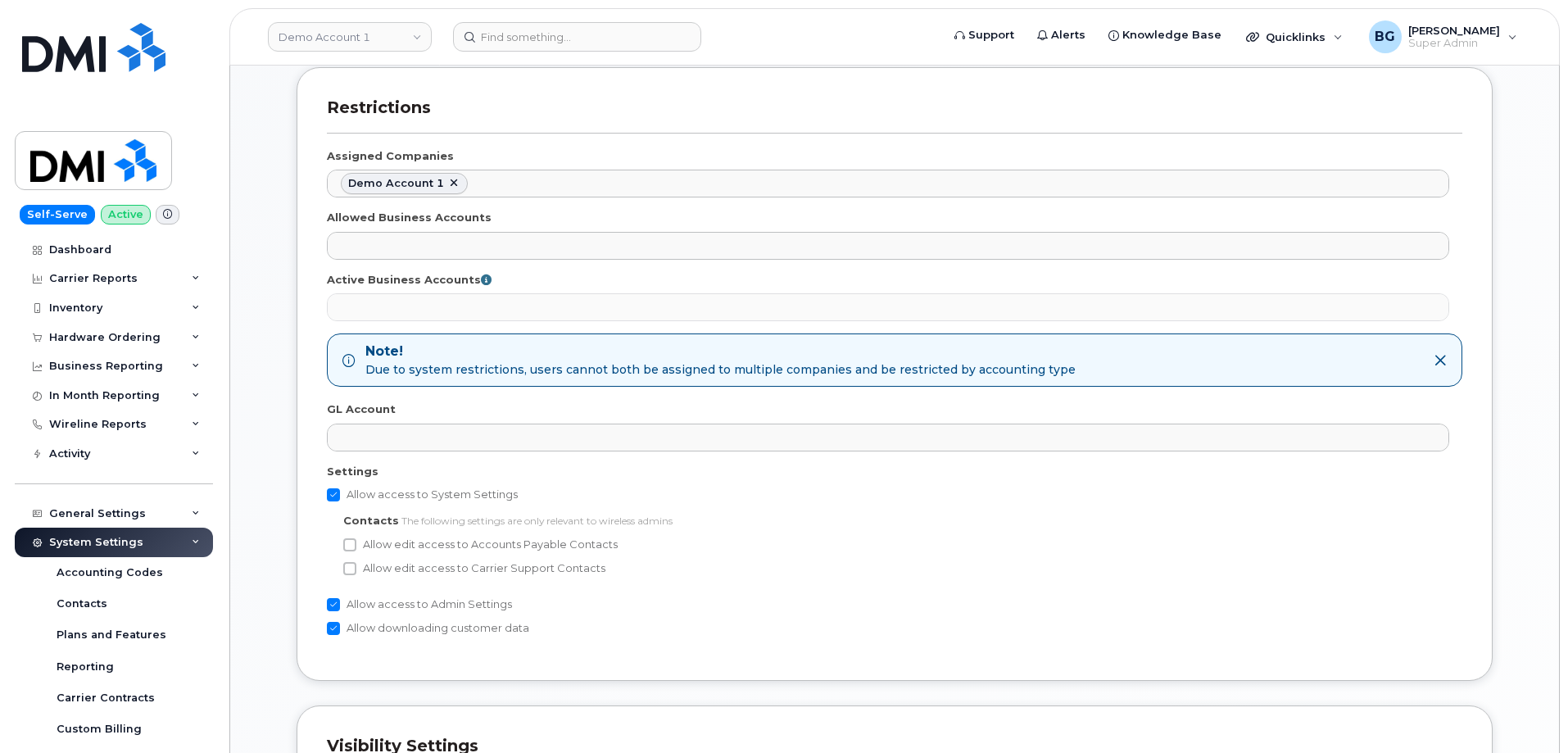
drag, startPoint x: 353, startPoint y: 547, endPoint x: 348, endPoint y: 577, distance: 30.4
click at [350, 549] on input "Allow edit access to Accounts Payable Contacts" at bounding box center [350, 545] width 13 height 13
checkbox input "true"
click at [347, 570] on input "Allow edit access to Carrier Support Contacts" at bounding box center [350, 569] width 13 height 13
checkbox input "true"
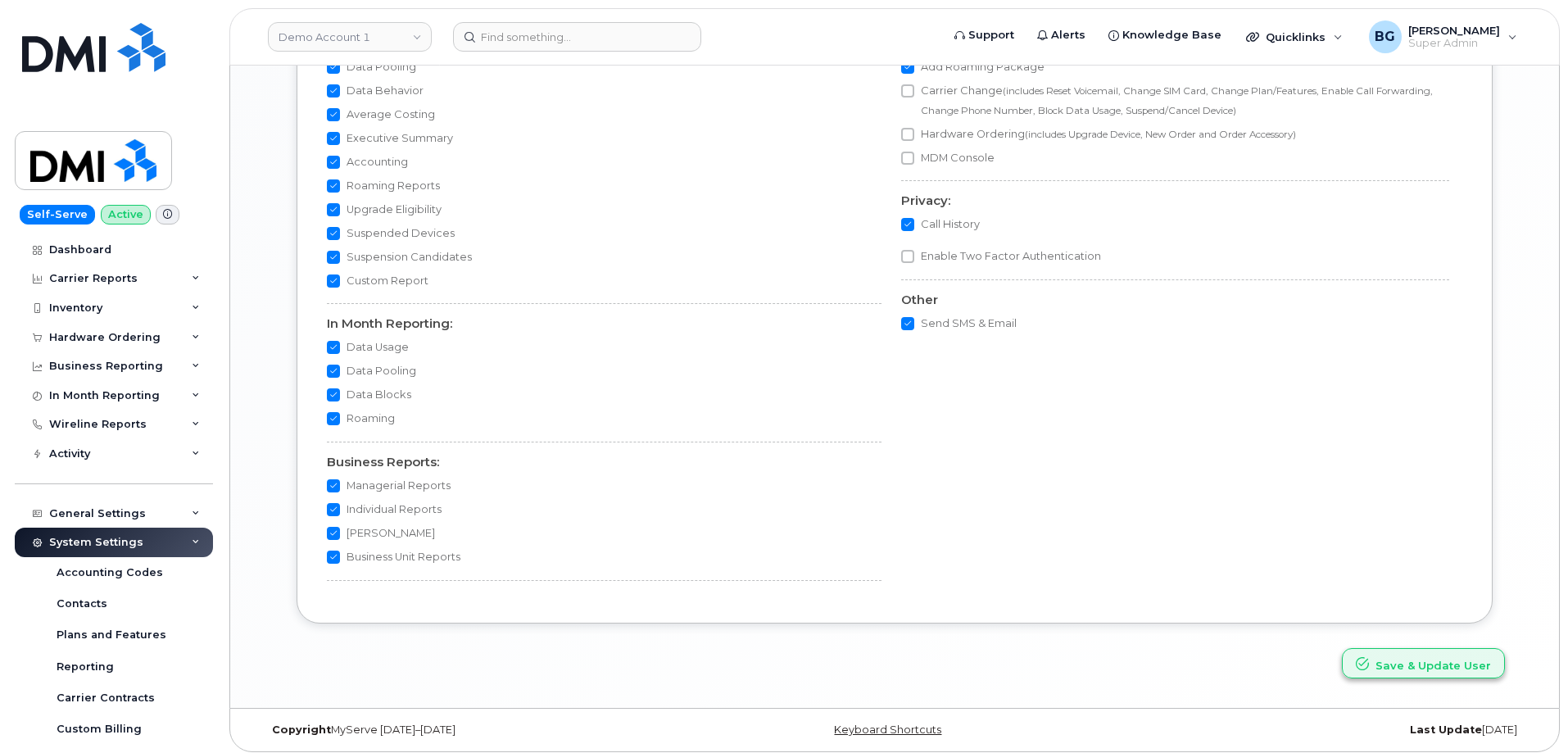
scroll to position [1716, 0]
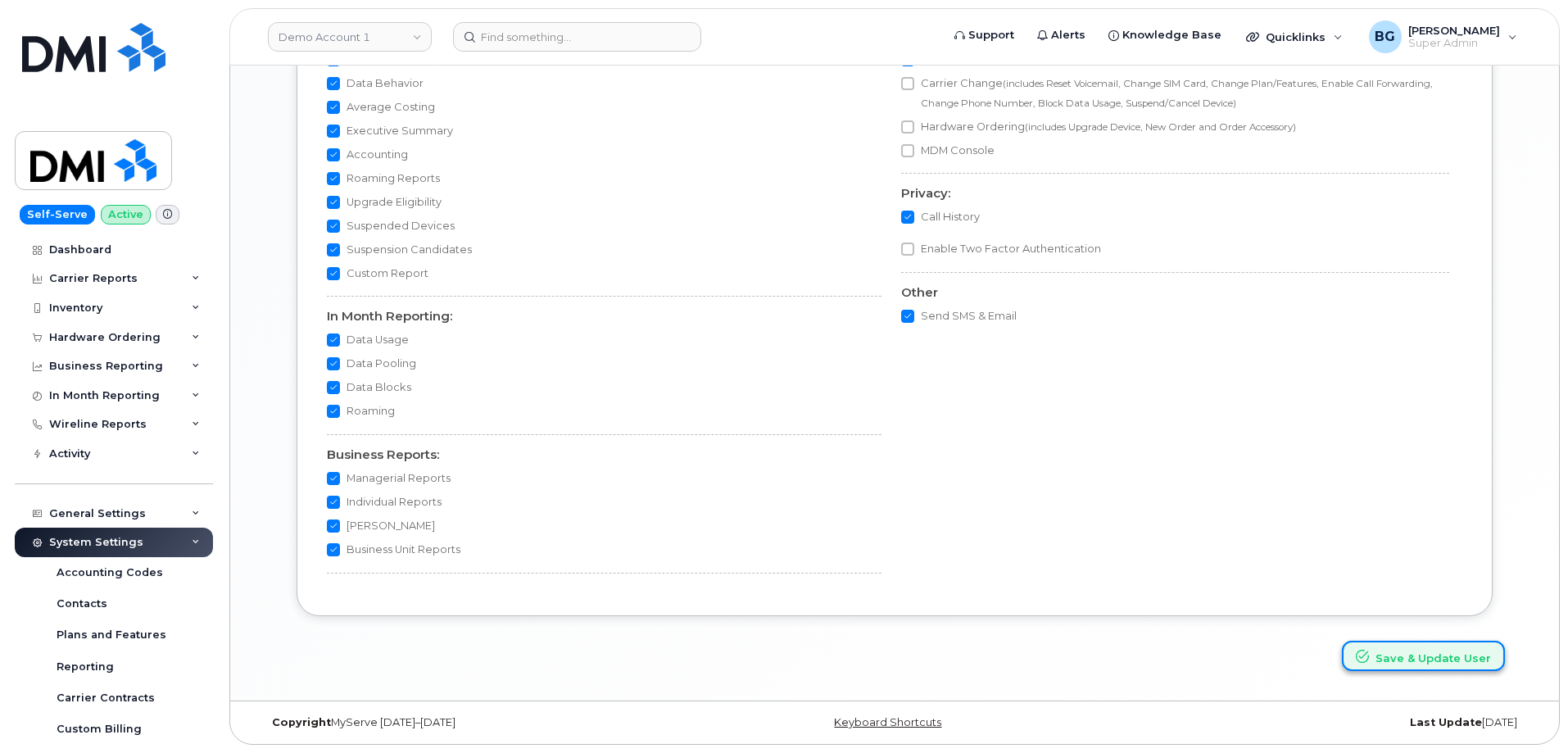
click at [1460, 660] on button "Save & Update User" at bounding box center [1423, 655] width 163 height 30
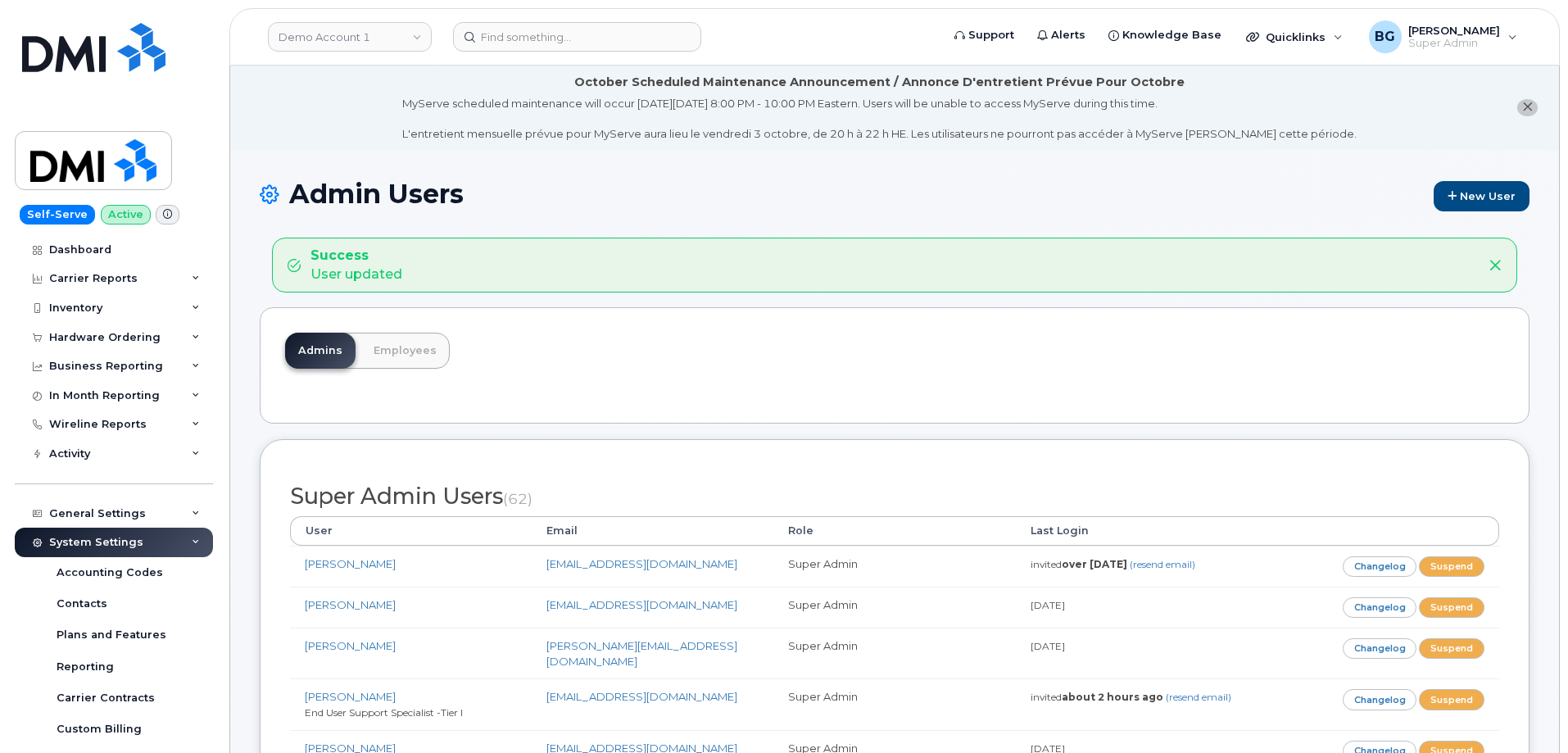
click at [752, 366] on div "Admins Employees" at bounding box center [894, 364] width 1269 height 116
